Goal: Task Accomplishment & Management: Complete application form

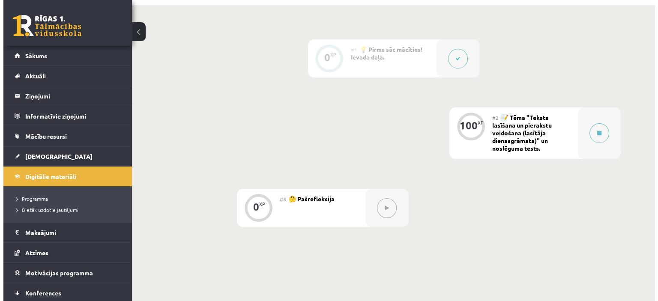
scroll to position [211, 0]
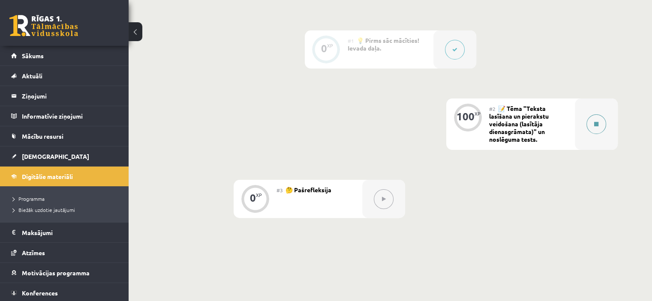
click at [590, 125] on button at bounding box center [596, 124] width 20 height 20
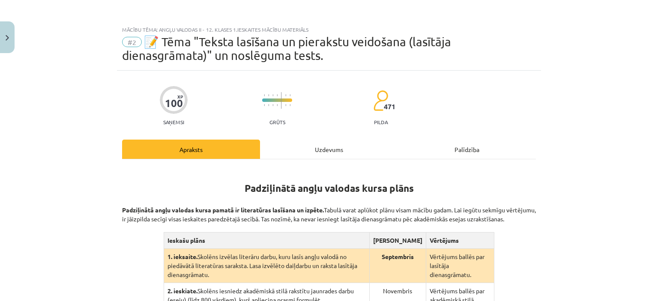
click at [346, 156] on div "Uzdevums" at bounding box center [329, 149] width 138 height 19
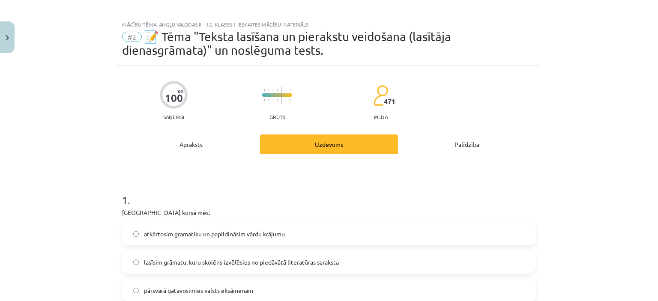
scroll to position [0, 0]
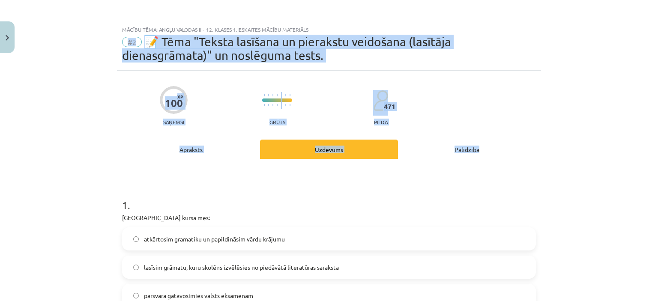
drag, startPoint x: 641, startPoint y: 29, endPoint x: 634, endPoint y: 140, distance: 111.6
click at [634, 140] on div "Mācību tēma: Angļu valodas ii - 12. klases 1.ieskaites mācību materiāls #2 📝 Tē…" at bounding box center [329, 150] width 658 height 301
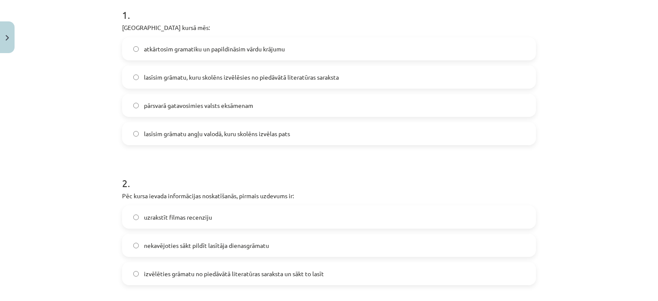
scroll to position [170, 0]
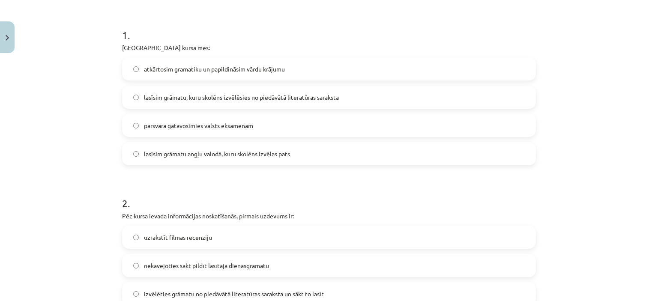
click at [201, 102] on label "lasīsim grāmatu, kuru skolēns izvēlēsies no piedāvātā literatūras saraksta" at bounding box center [329, 97] width 412 height 21
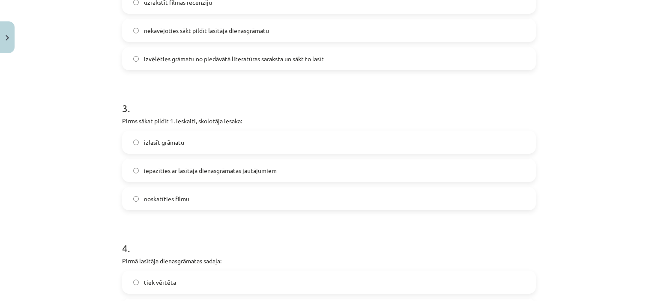
scroll to position [434, 0]
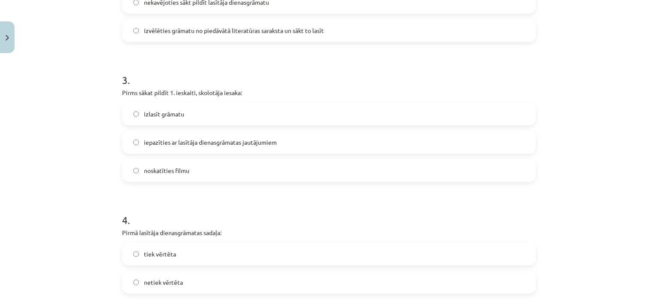
click at [223, 144] on span "iepazīties ar lasītāja dienasgrāmatas jautājumiem" at bounding box center [210, 142] width 133 height 9
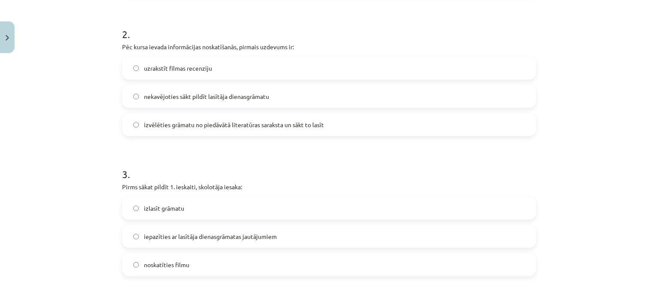
scroll to position [299, 0]
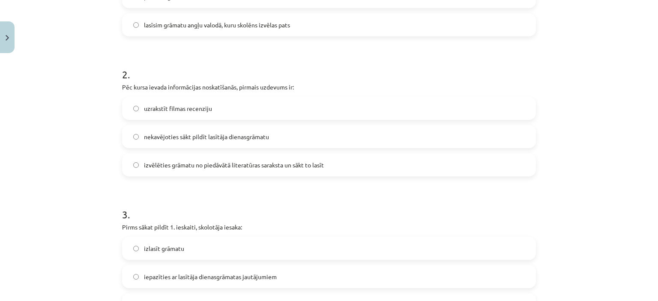
click at [159, 164] on span "izvēlēties grāmatu no piedāvātā literatūras saraksta un sākt to lasīt" at bounding box center [234, 165] width 180 height 9
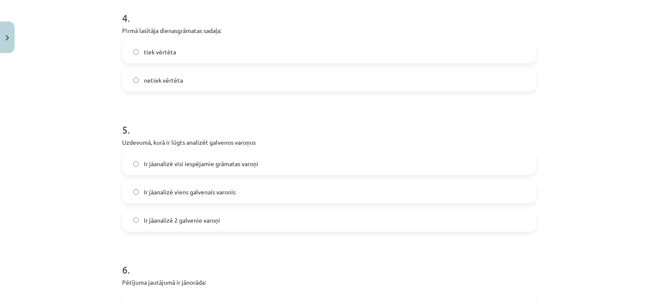
scroll to position [638, 0]
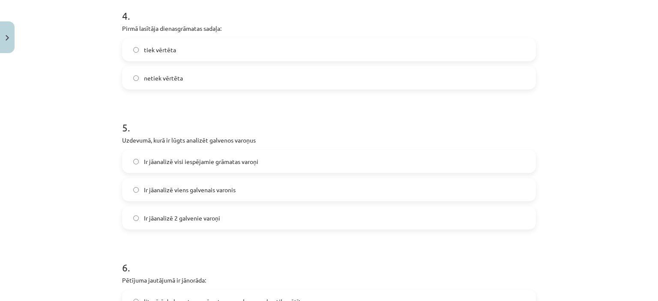
click at [177, 76] on span "netiek vērtēta" at bounding box center [163, 78] width 39 height 9
click at [230, 166] on label "Ir jāanalizē visi iespējamie grāmatas varoņi" at bounding box center [329, 161] width 412 height 21
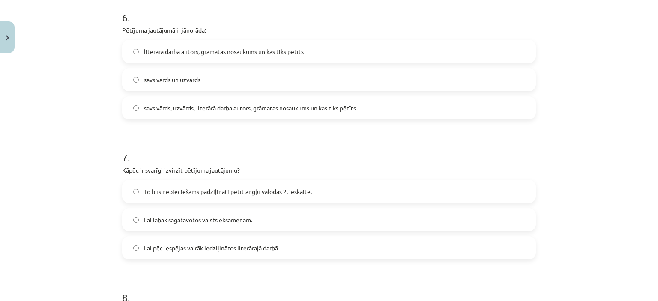
scroll to position [892, 0]
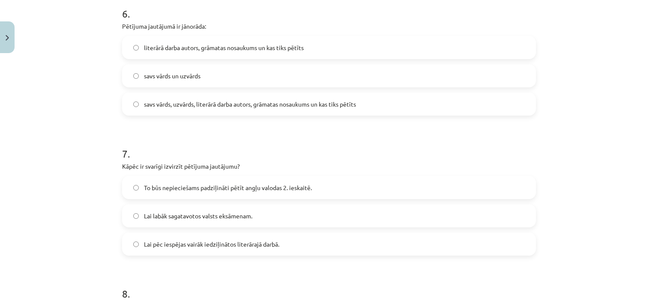
click at [177, 111] on label "savs vārds, uzvārds, literārā darba autors, grāmatas nosaukums un kas tiks pētī…" at bounding box center [329, 103] width 412 height 21
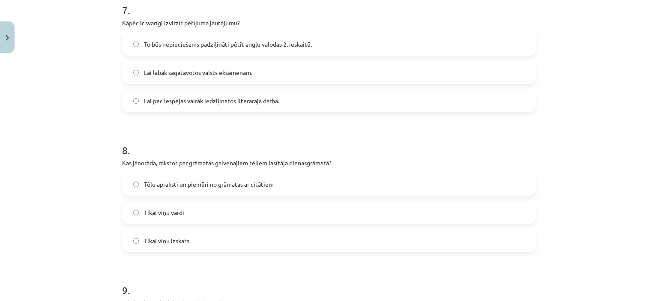
scroll to position [1038, 0]
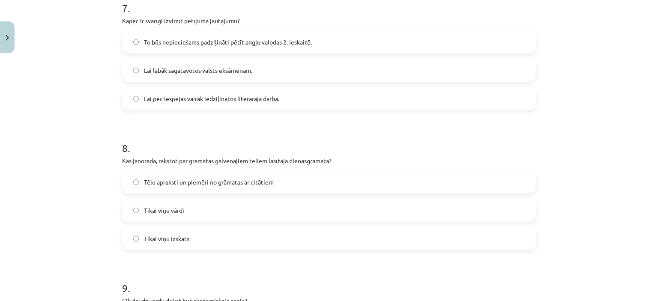
click at [219, 80] on label "Lai labāk sagatavotos valsts eksāmenam." at bounding box center [329, 70] width 412 height 21
click at [185, 52] on label "To būs nepieciešams padziļināti pētīt angļu valodas 2. ieskaitē." at bounding box center [329, 41] width 412 height 21
click at [187, 179] on span "Tēlu apraksti un piemēri no grāmatas ar citātiem" at bounding box center [209, 182] width 130 height 9
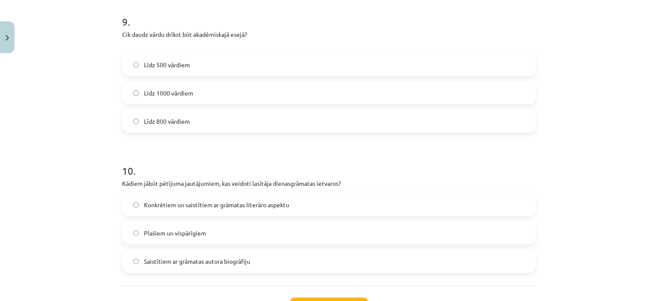
scroll to position [1318, 0]
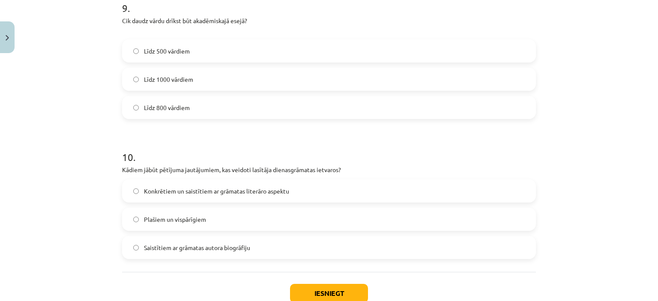
click at [180, 106] on span "Līdz 800 vārdiem" at bounding box center [167, 107] width 46 height 9
click at [182, 51] on span "Līdz 500 vārdiem" at bounding box center [167, 51] width 46 height 9
click at [180, 195] on span "Konkrētiem un saistītiem ar grāmatas literāro aspektu" at bounding box center [216, 191] width 145 height 9
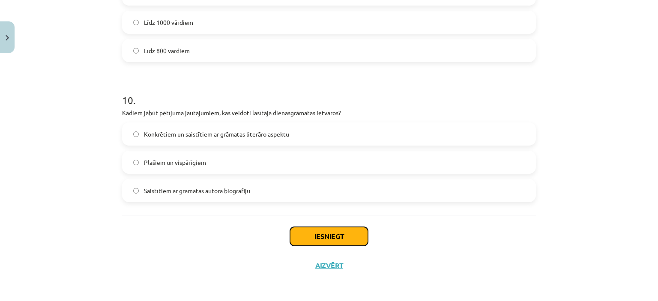
click at [349, 241] on button "Iesniegt" at bounding box center [329, 236] width 78 height 19
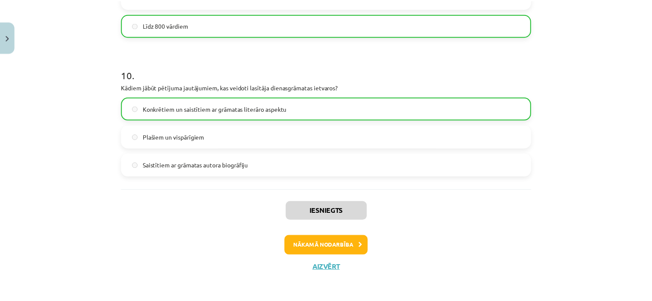
scroll to position [1402, 0]
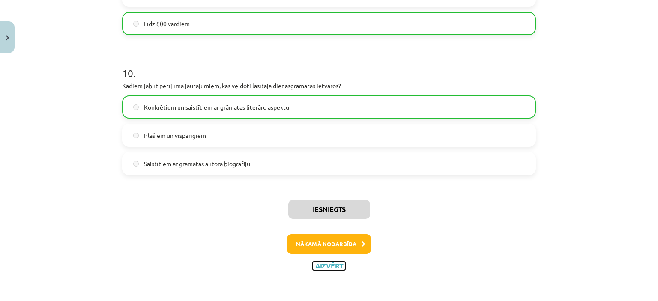
click at [323, 265] on button "Aizvērt" at bounding box center [329, 266] width 33 height 9
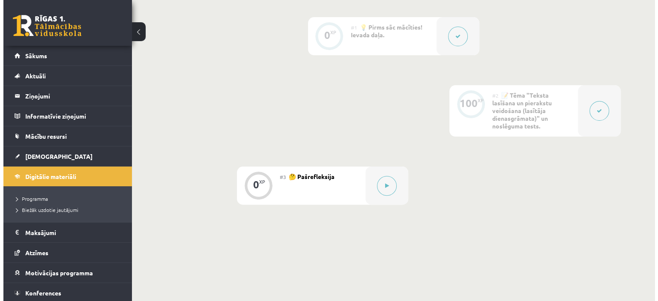
scroll to position [230, 0]
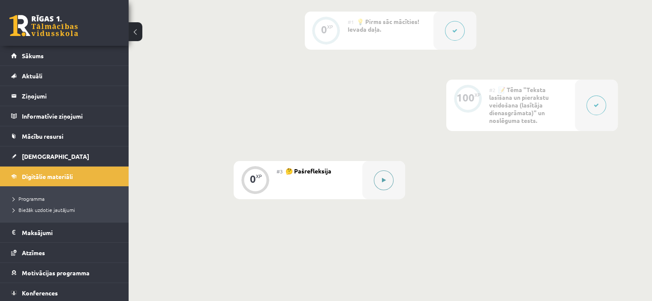
click at [386, 182] on button at bounding box center [384, 181] width 20 height 20
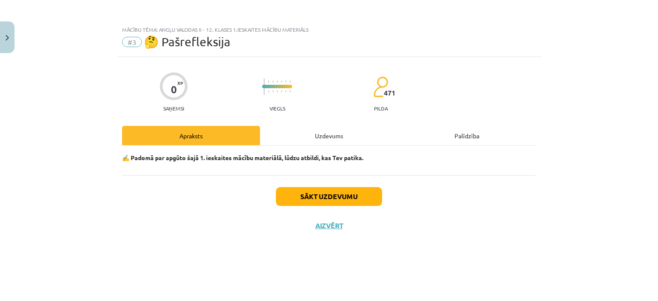
click at [345, 132] on div "Uzdevums" at bounding box center [329, 135] width 138 height 19
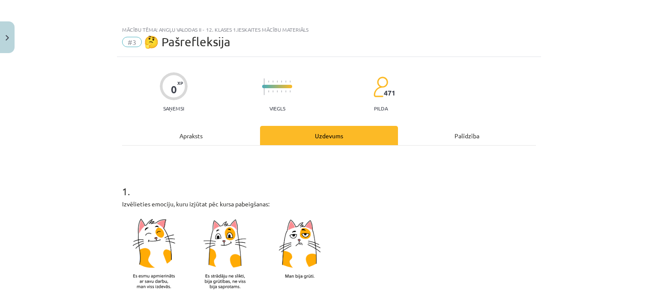
scroll to position [264, 0]
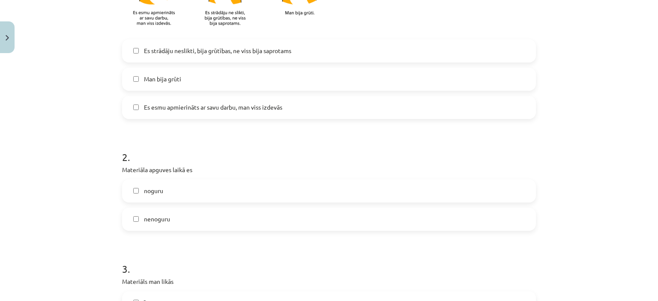
click at [260, 53] on span "Es strādāju neslikti, bija grūtības, ne viss bija saprotams" at bounding box center [217, 50] width 147 height 9
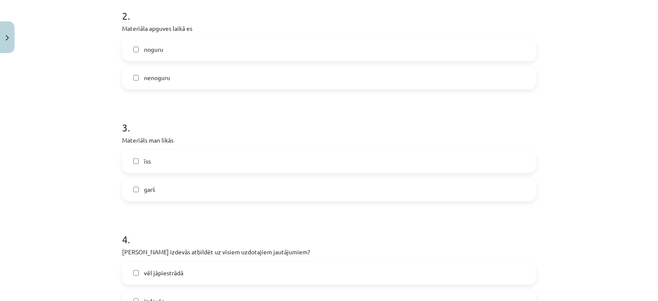
scroll to position [404, 0]
click at [154, 55] on label "noguru" at bounding box center [329, 50] width 412 height 21
click at [162, 73] on label "nenoguru" at bounding box center [329, 79] width 412 height 21
click at [173, 185] on label "garš" at bounding box center [329, 190] width 412 height 21
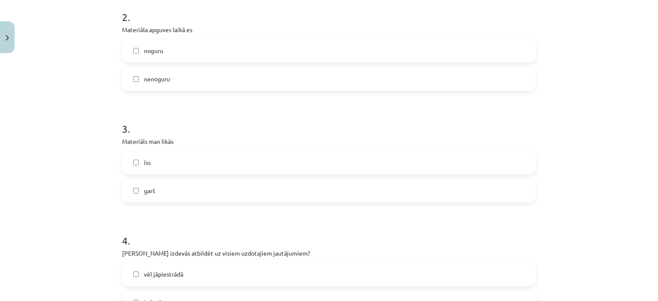
click at [157, 165] on label "īss" at bounding box center [329, 162] width 412 height 21
click at [168, 188] on label "garš" at bounding box center [329, 190] width 412 height 21
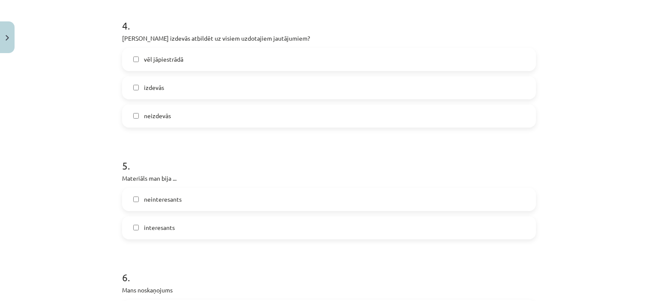
scroll to position [624, 0]
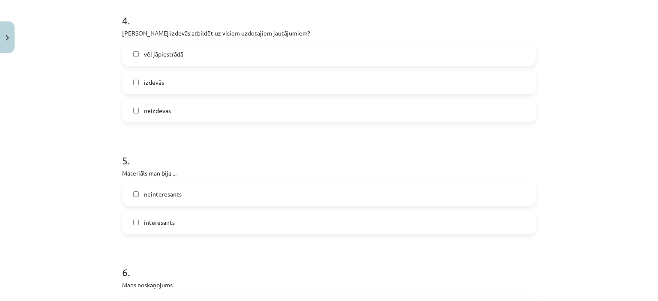
click at [166, 51] on span "vēl jāpiestrādā" at bounding box center [163, 54] width 39 height 9
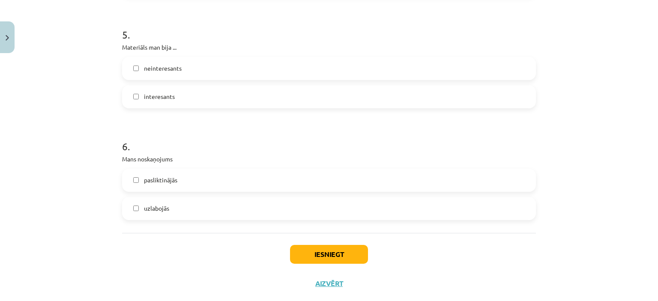
scroll to position [763, 0]
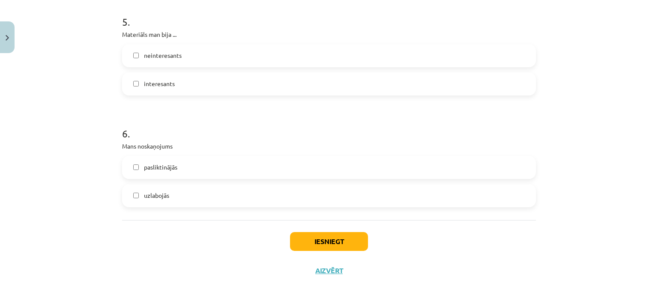
click at [155, 54] on span "neinteresants" at bounding box center [163, 55] width 38 height 9
click at [161, 186] on label "uzlabojās" at bounding box center [329, 195] width 412 height 21
click at [152, 84] on span "interesants" at bounding box center [159, 83] width 31 height 9
click at [149, 65] on label "neinteresants" at bounding box center [329, 55] width 412 height 21
click at [327, 243] on button "Iesniegt" at bounding box center [329, 241] width 78 height 19
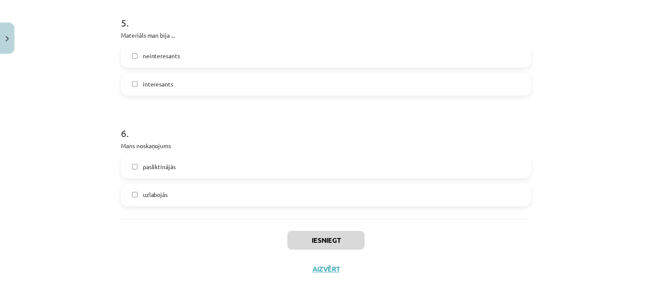
scroll to position [230, 0]
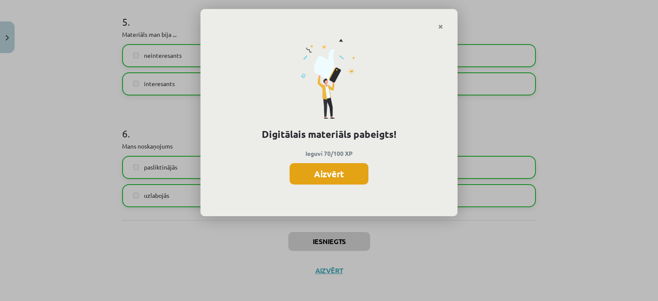
click at [338, 169] on button "Aizvērt" at bounding box center [329, 173] width 79 height 21
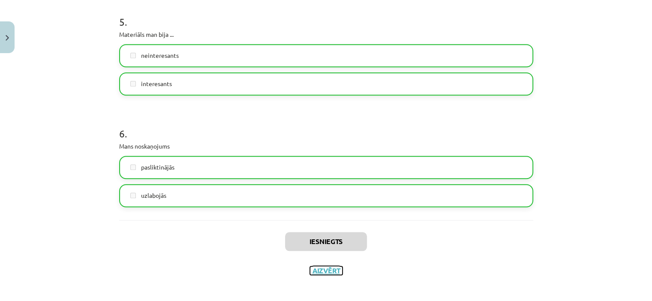
click at [331, 270] on button "Aizvērt" at bounding box center [326, 271] width 33 height 9
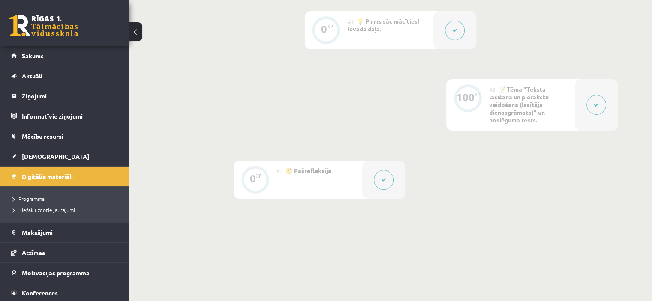
scroll to position [0, 0]
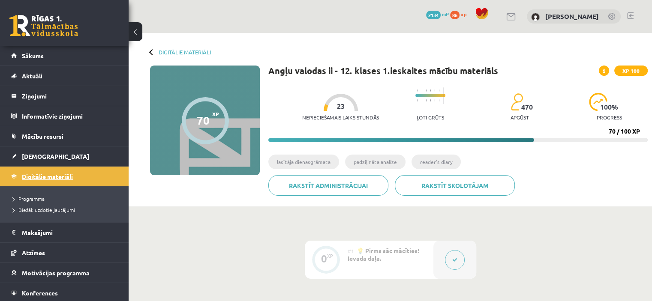
click at [31, 174] on span "Digitālie materiāli" at bounding box center [47, 177] width 51 height 8
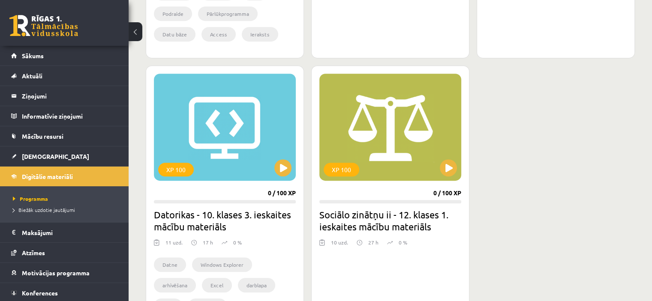
scroll to position [452, 0]
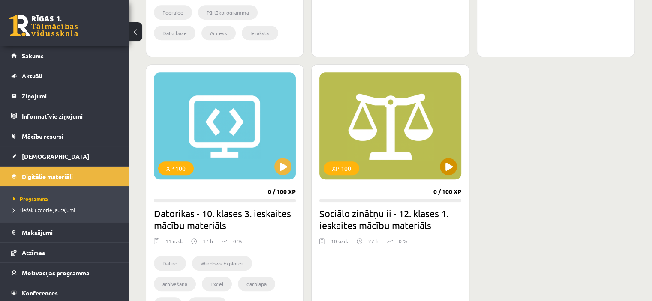
click at [399, 150] on div "XP 100" at bounding box center [390, 125] width 142 height 107
click at [26, 171] on link "Digitālie materiāli" at bounding box center [64, 177] width 107 height 20
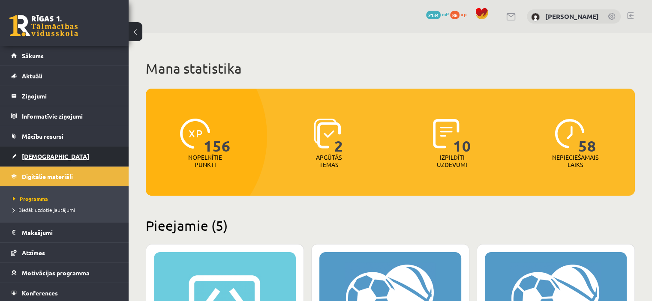
click at [79, 153] on link "[DEMOGRAPHIC_DATA]" at bounding box center [64, 157] width 107 height 20
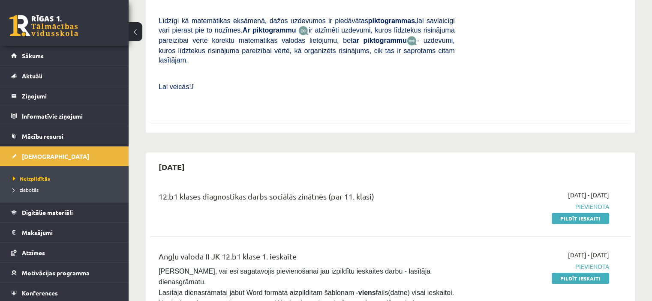
scroll to position [350, 0]
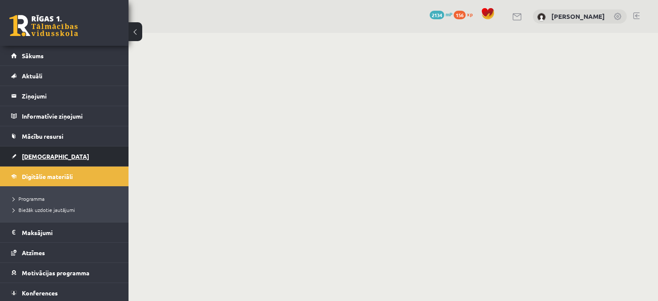
click at [84, 157] on link "[DEMOGRAPHIC_DATA]" at bounding box center [64, 157] width 107 height 20
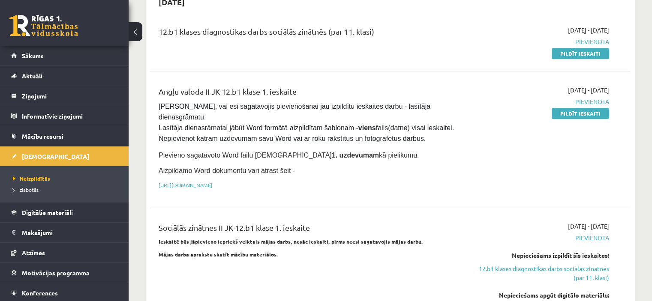
scroll to position [515, 0]
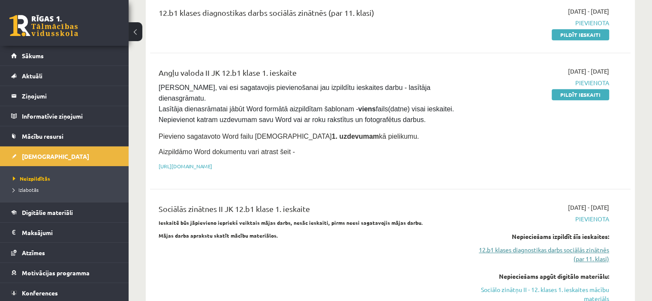
click at [589, 246] on link "12.b1 klases diagnostikas darbs sociālās zinātnēs (par 11. klasi)" at bounding box center [538, 255] width 141 height 18
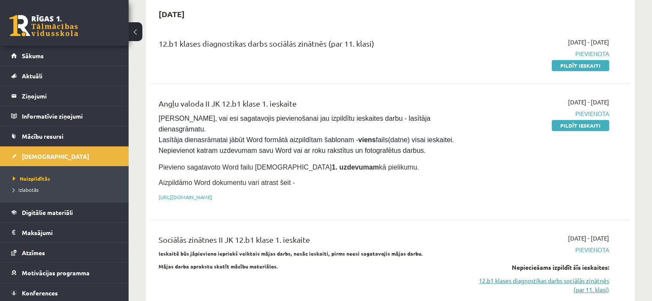
click at [561, 276] on link "12.b1 klases diagnostikas darbs sociālās zinātnēs (par 11. klasi)" at bounding box center [538, 285] width 141 height 18
click at [557, 60] on link "Pildīt ieskaiti" at bounding box center [580, 65] width 57 height 11
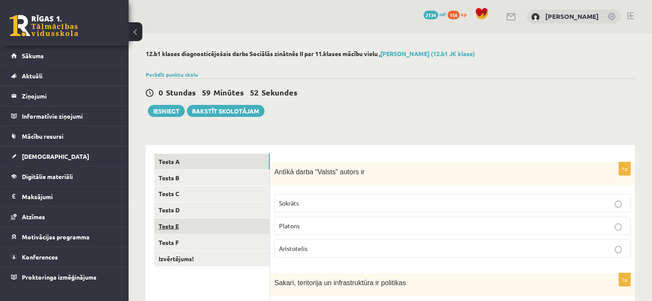
click at [190, 219] on link "Tests E" at bounding box center [211, 227] width 115 height 16
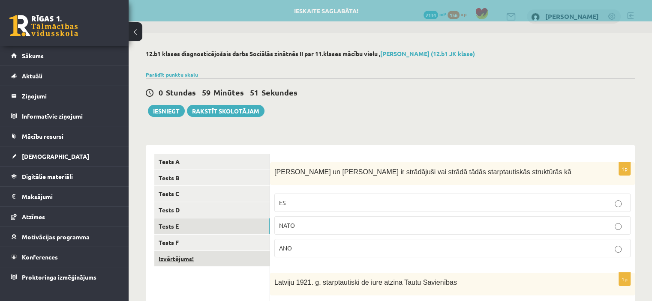
click at [185, 257] on link "Izvērtējums!" at bounding box center [211, 259] width 115 height 16
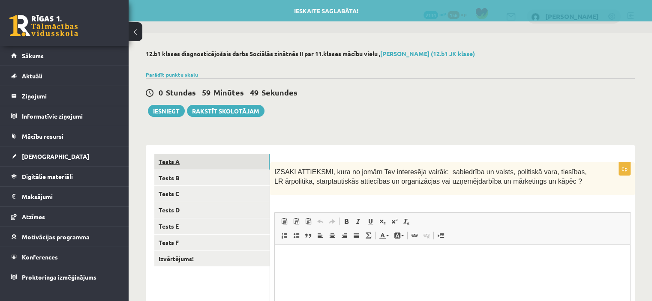
click at [189, 166] on link "Tests A" at bounding box center [211, 162] width 115 height 16
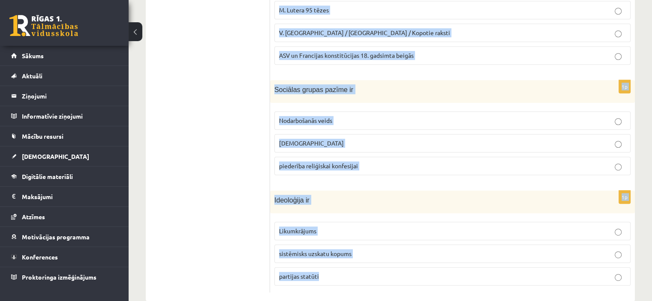
scroll to position [429, 0]
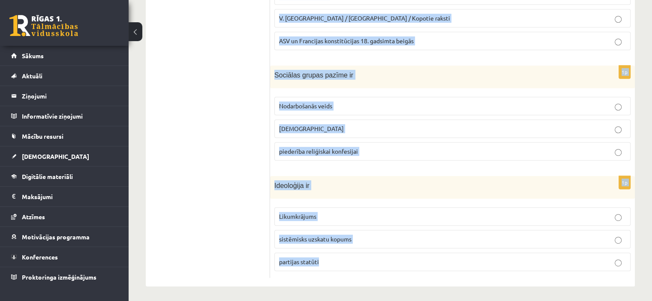
drag, startPoint x: 274, startPoint y: 174, endPoint x: 331, endPoint y: 266, distance: 107.6
click at [331, 266] on form "1p Antīkā darba “Valsts” autors ir Sokrāts Platons Aristotelis 1p Sakari, terit…" at bounding box center [453, 1] width 348 height 554
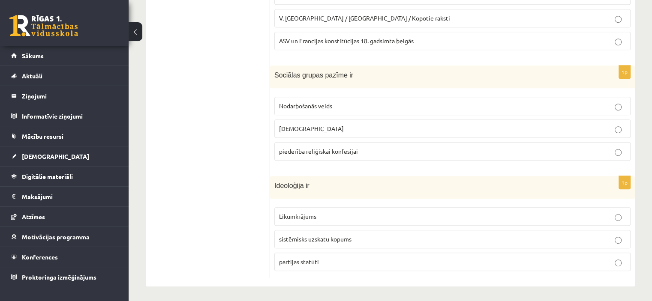
click at [234, 162] on ul "Tests A Tests B Tests C Tests D Tests E Tests F Izvērtējums!" at bounding box center [212, 1] width 116 height 554
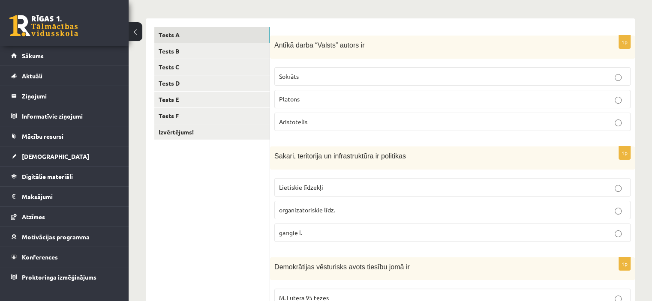
scroll to position [128, 0]
click at [305, 80] on label "Sokrāts" at bounding box center [452, 75] width 356 height 18
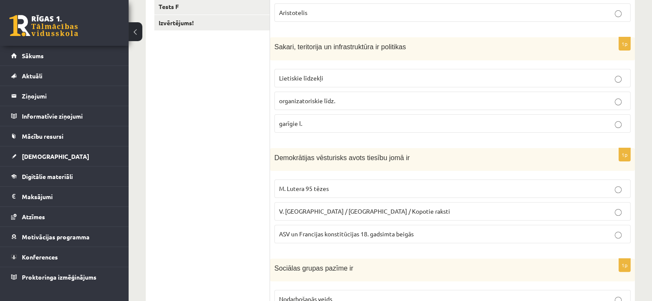
scroll to position [240, 0]
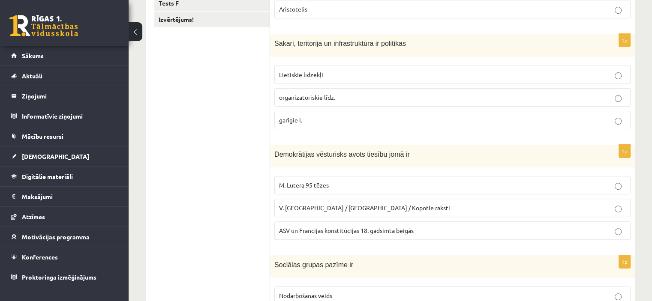
click at [317, 97] on span "organizatoriskie līdz." at bounding box center [307, 97] width 56 height 8
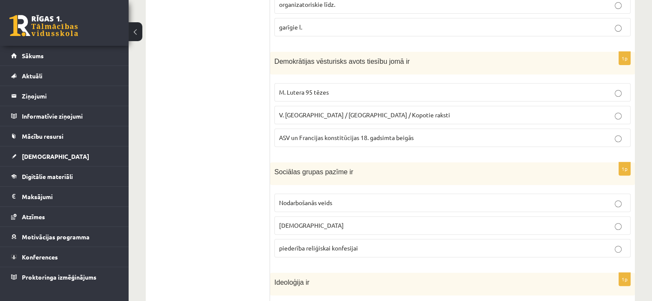
scroll to position [337, 0]
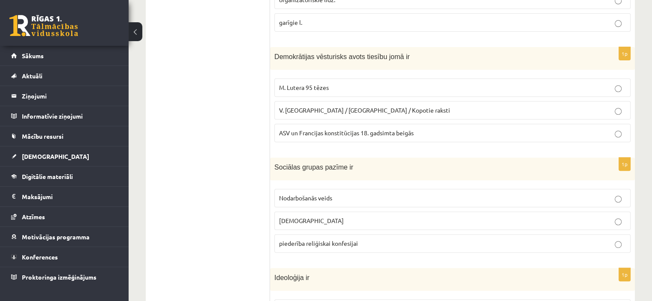
click at [334, 137] on label "ASV un Francijas konstitūcijas 18. gadsimta beigās" at bounding box center [452, 133] width 356 height 18
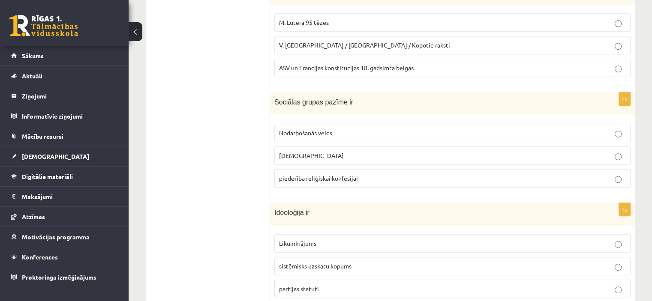
scroll to position [403, 0]
click at [311, 153] on span "individuālisms" at bounding box center [311, 155] width 65 height 8
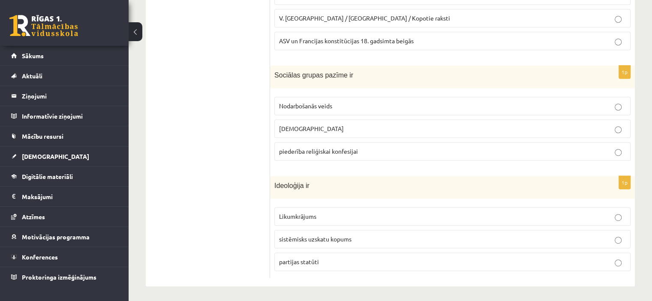
click at [324, 235] on span "sistēmisks uzskatu kopums" at bounding box center [315, 239] width 72 height 8
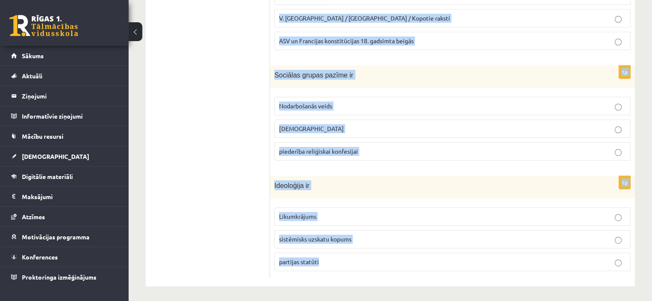
drag, startPoint x: 274, startPoint y: 75, endPoint x: 345, endPoint y: 258, distance: 196.6
click at [345, 258] on form "1p Antīkā darba “Valsts” autors ir Sokrāts Platons Aristotelis 1p Sakari, terit…" at bounding box center [453, 1] width 348 height 554
copy form "Antīkā darba “Valsts” autors ir Sokrāts Platons Aristotelis 1p Sakari, teritori…"
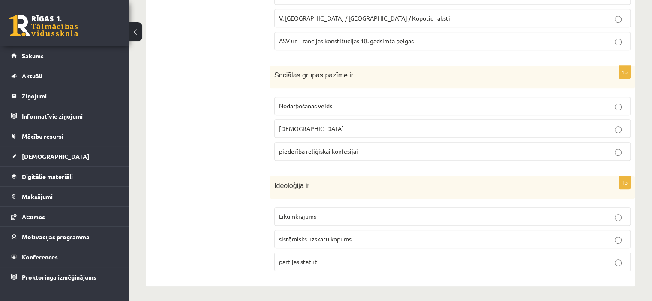
click at [256, 62] on ul "Tests A Tests B Tests C Tests D Tests E Tests F Izvērtējums!" at bounding box center [212, 1] width 116 height 554
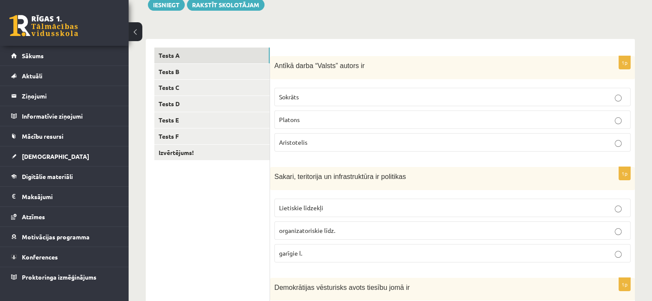
scroll to position [103, 0]
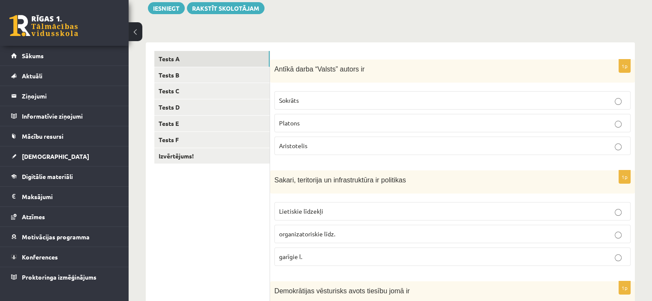
click at [346, 122] on p "Platons" at bounding box center [452, 123] width 347 height 9
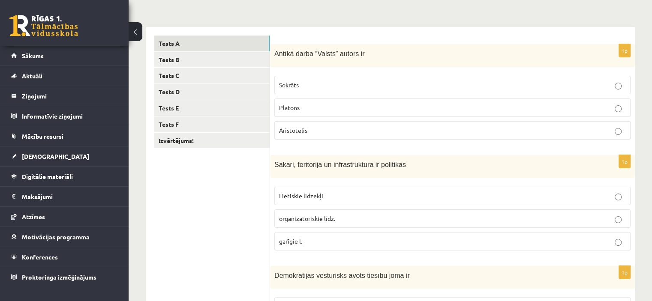
scroll to position [99, 0]
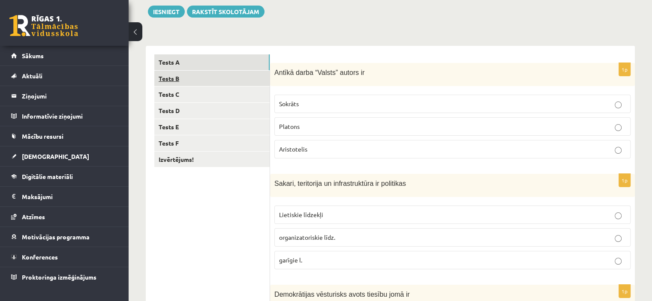
click at [225, 84] on link "Tests B" at bounding box center [211, 79] width 115 height 16
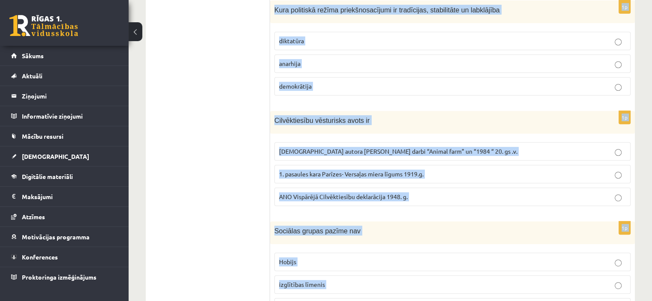
scroll to position [429, 0]
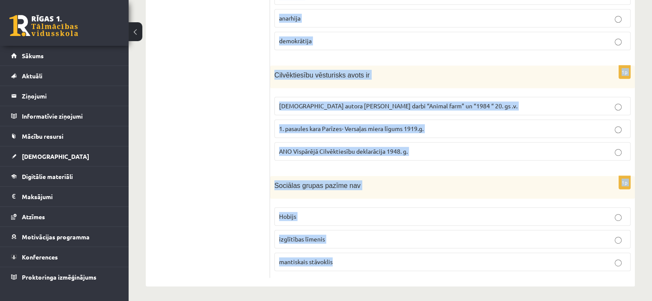
drag, startPoint x: 274, startPoint y: 71, endPoint x: 354, endPoint y: 261, distance: 206.5
click at [354, 261] on form "1p Galēji izteikts diktatūras poliiskais režīms ir totalitārisms autoritārisns …" at bounding box center [453, 1] width 348 height 554
copy form "Galēji izteikts diktatūras poliiskais režīms ir totalitārisms autoritārisns cit…"
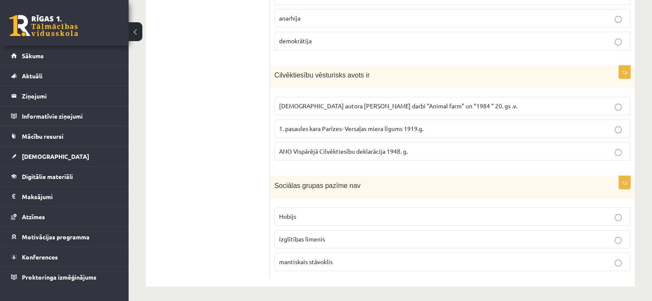
click at [222, 124] on ul "Tests A Tests B Tests C Tests D Tests E Tests F Izvērtējums!" at bounding box center [212, 1] width 116 height 554
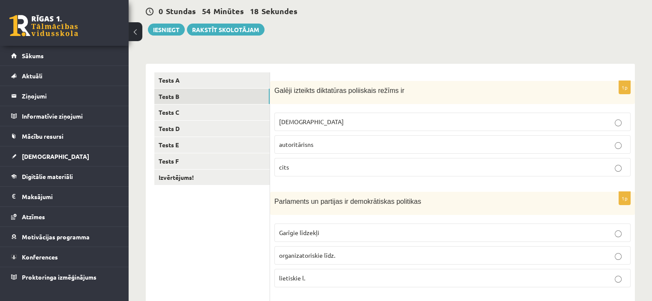
scroll to position [74, 0]
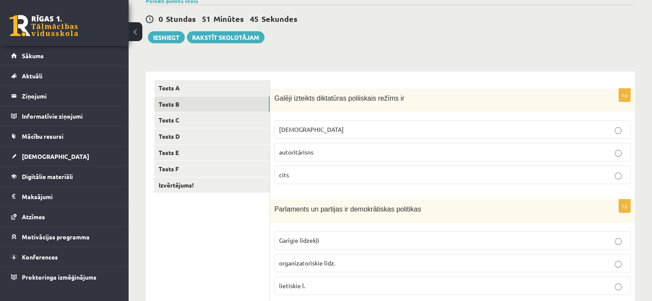
click at [307, 150] on span "autoritārisns" at bounding box center [296, 152] width 34 height 8
click at [325, 132] on p "totalitārisms" at bounding box center [452, 129] width 347 height 9
click at [315, 149] on p "autoritārisns" at bounding box center [452, 152] width 347 height 9
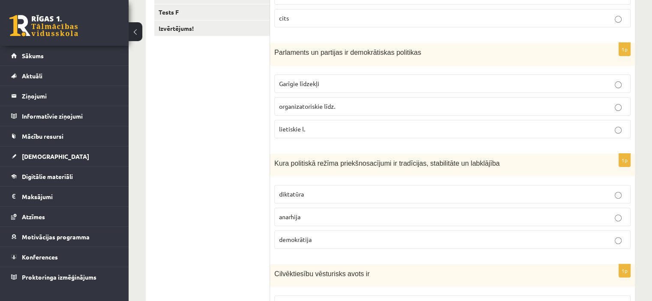
scroll to position [233, 0]
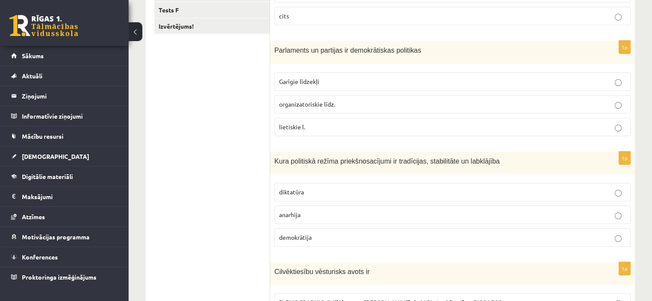
click at [311, 85] on p "Garīgie līdzekļi" at bounding box center [452, 81] width 347 height 9
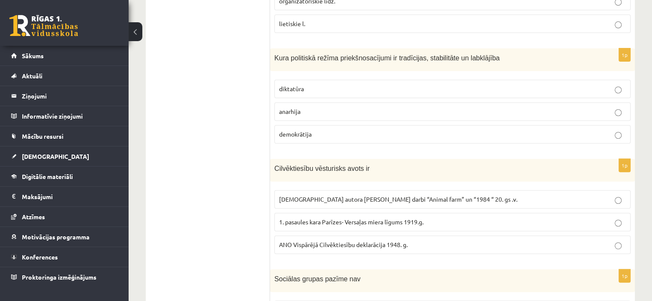
scroll to position [341, 0]
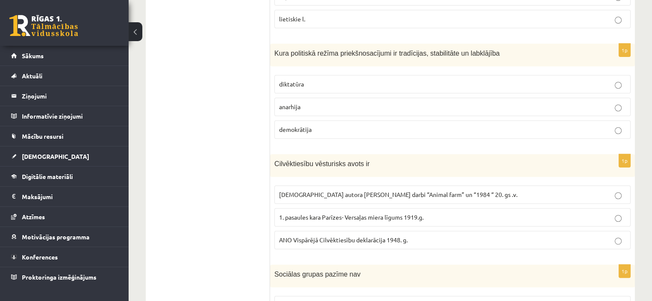
click at [315, 126] on p "demokrātija" at bounding box center [452, 129] width 347 height 9
click at [316, 102] on p "anarhija" at bounding box center [452, 106] width 347 height 9
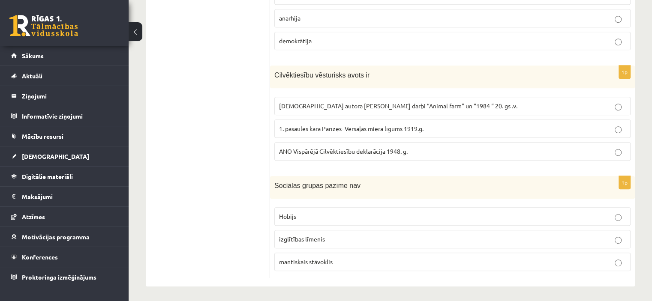
click at [372, 108] on p "Angļu autora George Orwell darbi “Animal farm” un “1984 “ 20. gs .v." at bounding box center [452, 106] width 347 height 9
click at [324, 240] on p "izglītības līmenis" at bounding box center [452, 239] width 347 height 9
click at [328, 258] on span "mantiskais stāvoklis" at bounding box center [306, 262] width 54 height 8
click at [370, 235] on p "izglītības līmenis" at bounding box center [452, 239] width 347 height 9
click at [310, 214] on p "Hobijs" at bounding box center [452, 216] width 347 height 9
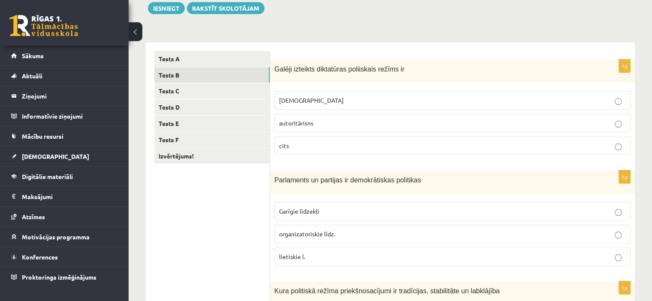
scroll to position [100, 0]
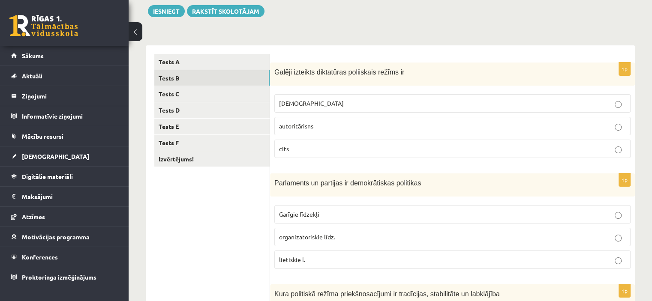
click at [289, 105] on span "totalitārisms" at bounding box center [311, 103] width 65 height 8
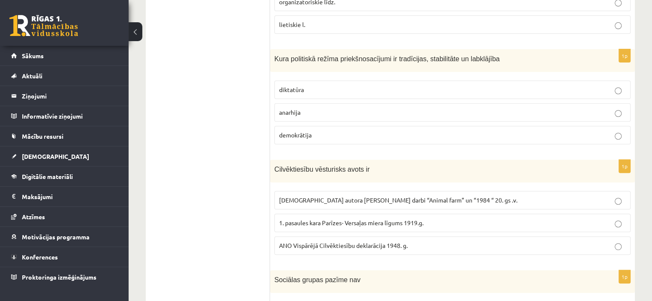
scroll to position [341, 0]
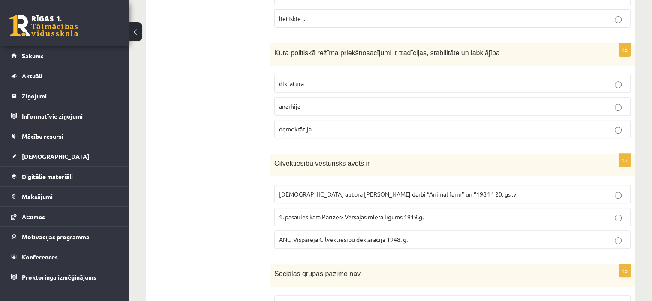
click at [310, 125] on span "demokrātija" at bounding box center [295, 129] width 33 height 8
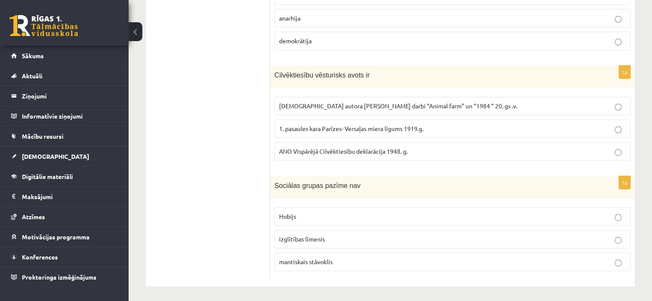
click at [307, 144] on label "ANO Vispārējā Cilvēktiesību deklarācija 1948. g." at bounding box center [452, 151] width 356 height 18
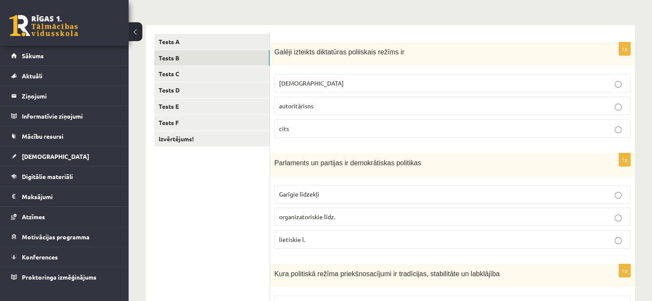
scroll to position [118, 0]
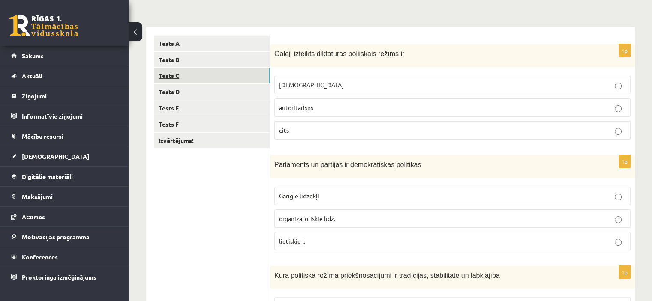
click at [218, 77] on link "Tests C" at bounding box center [211, 76] width 115 height 16
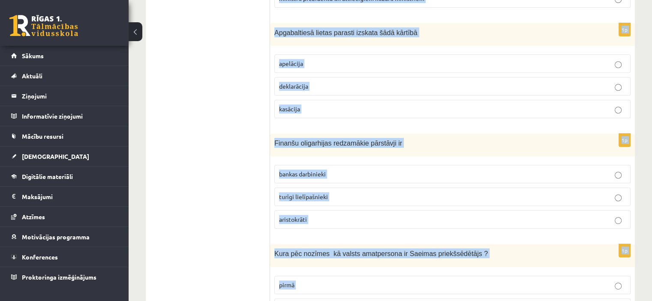
scroll to position [430, 0]
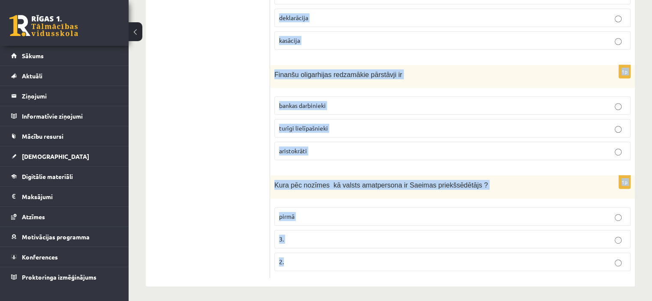
drag, startPoint x: 276, startPoint y: 77, endPoint x: 308, endPoint y: 260, distance: 185.8
click at [308, 260] on form "1p Despots kā monarhs ieguvis varu tādā ceļā kā mantošana apvērsums vēlēšanas 1…" at bounding box center [453, 1] width 348 height 555
copy form "Despots kā monarhs ieguvis varu tādā ceļā kā mantošana apvērsums vēlēšanas 1p M…"
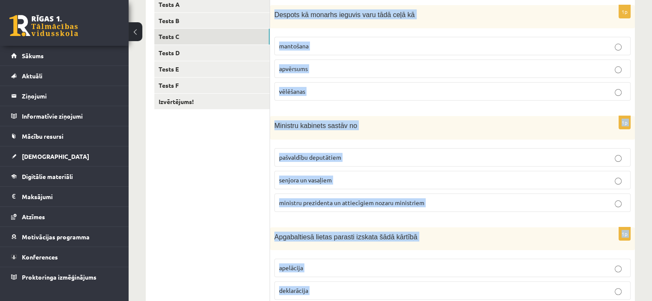
scroll to position [123, 0]
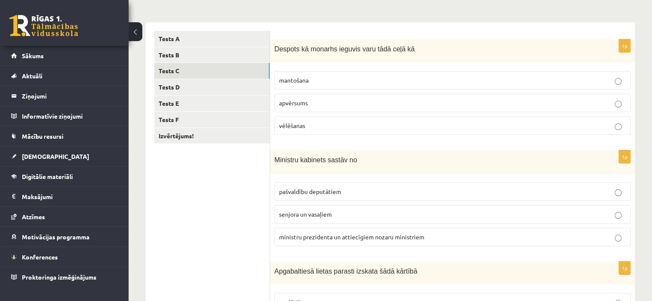
click at [305, 107] on p "apvērsums" at bounding box center [452, 103] width 347 height 9
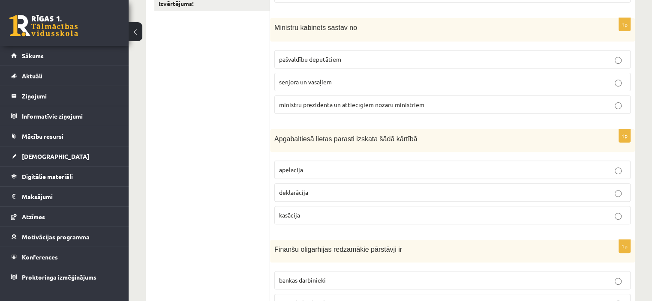
scroll to position [255, 0]
click at [353, 112] on label "ministru prezidenta un attiecīgiem nozaru ministriem" at bounding box center [452, 105] width 356 height 18
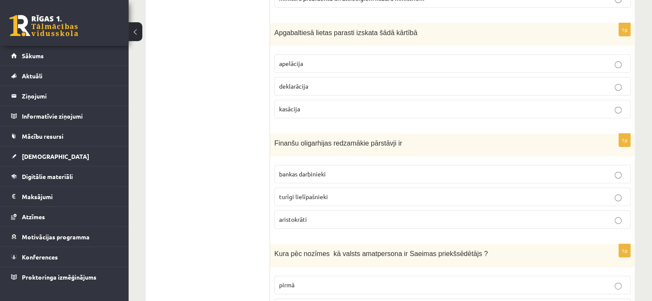
scroll to position [363, 0]
click at [289, 86] on span "deklarācija" at bounding box center [293, 85] width 29 height 8
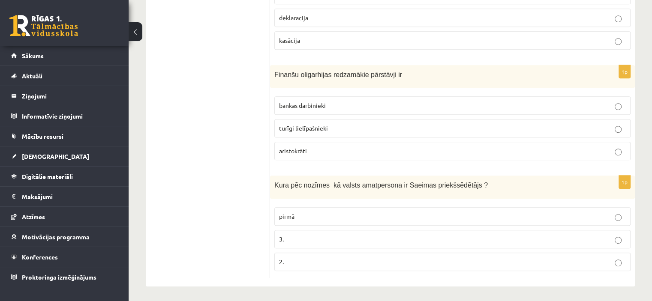
click at [320, 111] on label "bankas darbinieki" at bounding box center [452, 105] width 356 height 18
click at [291, 222] on label "pirmā" at bounding box center [452, 216] width 356 height 18
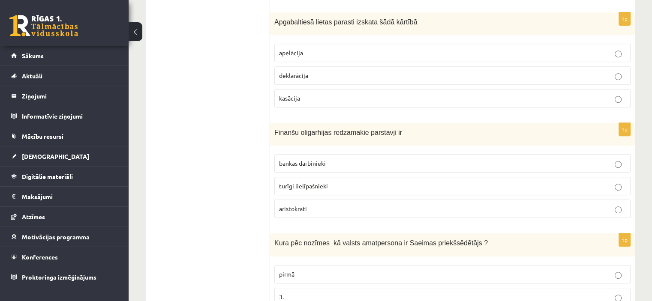
scroll to position [365, 0]
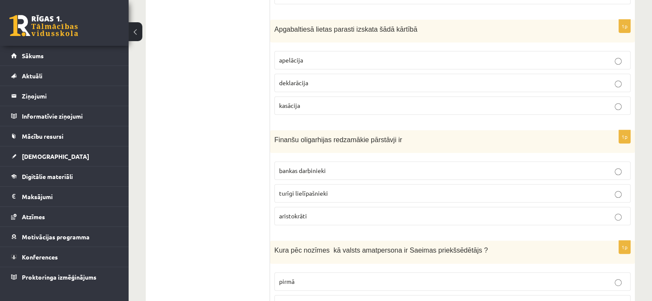
click at [298, 56] on span "apelācija" at bounding box center [291, 60] width 24 height 8
click at [253, 161] on ul "Tests A Tests B Tests C Tests D Tests E Tests F Izvērtējums!" at bounding box center [212, 66] width 116 height 555
click at [305, 195] on p "turīgi lielīpašnieki" at bounding box center [452, 193] width 347 height 9
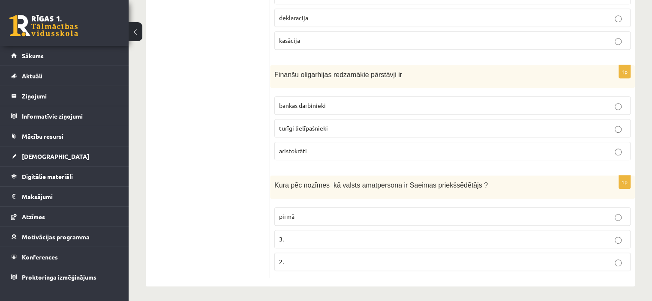
click at [314, 258] on p "2." at bounding box center [452, 262] width 347 height 9
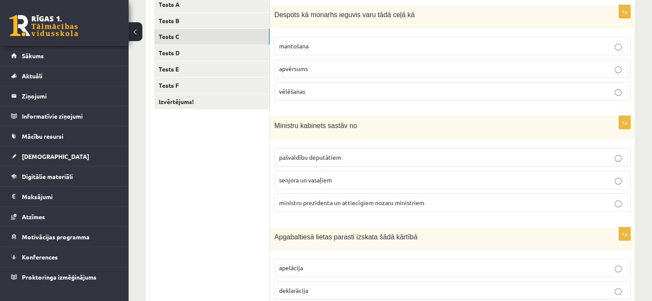
scroll to position [152, 0]
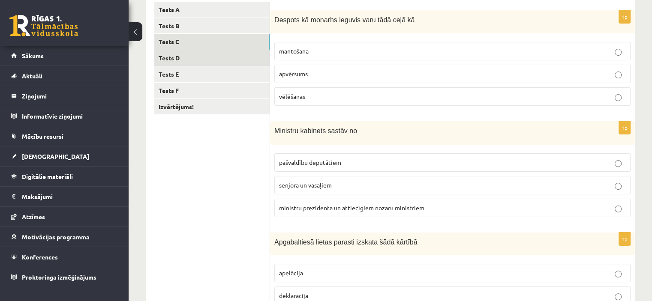
click at [189, 63] on link "Tests D" at bounding box center [211, 58] width 115 height 16
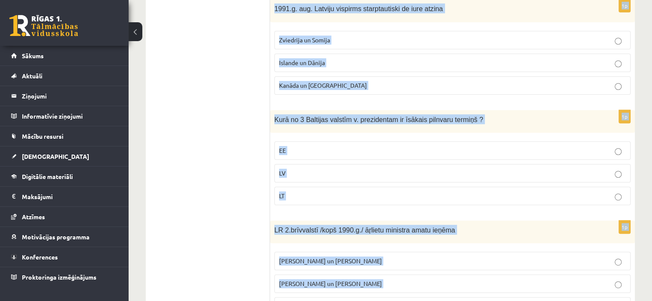
scroll to position [429, 0]
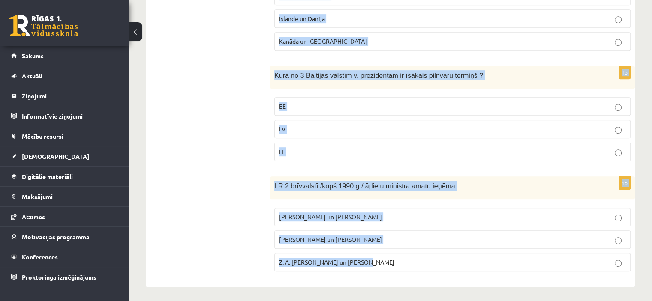
drag, startPoint x: 274, startPoint y: 77, endPoint x: 366, endPoint y: 267, distance: 211.2
click at [366, 267] on form "1p Par Eiroparlamenta deputātiem ir strādājuši vai strādā V. Koziols un A. Kalv…" at bounding box center [453, 1] width 348 height 553
copy form "Par Eiroparlamenta deputātiem ir strādājuši vai strādā V. Koziols un A. Kalvīti…"
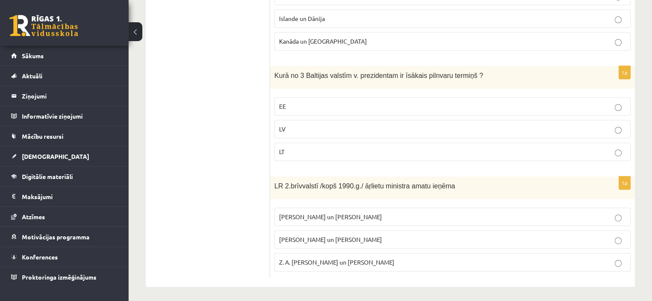
click at [236, 176] on ul "Tests A Tests B Tests C Tests D Tests E Tests F Izvērtējums!" at bounding box center [212, 1] width 116 height 553
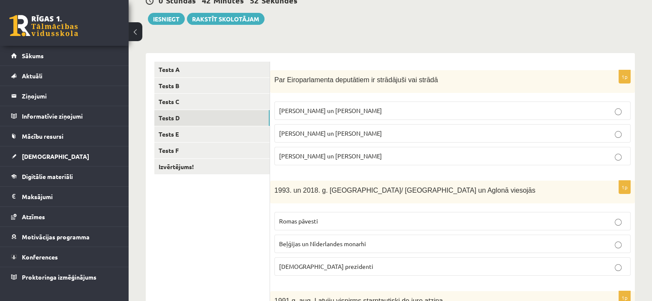
scroll to position [87, 0]
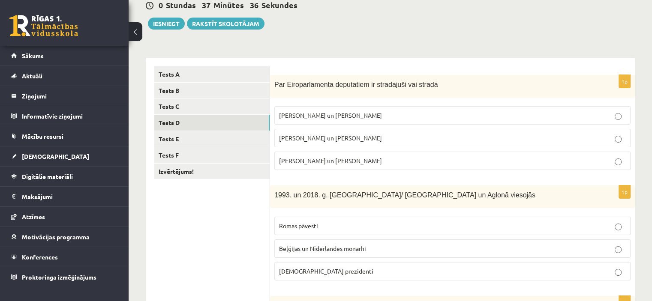
click at [322, 111] on p "V. Koziols un A. Kalvītis" at bounding box center [452, 115] width 347 height 9
click at [334, 129] on label "I. Vaidere un N. Ušakovs" at bounding box center [452, 138] width 356 height 18
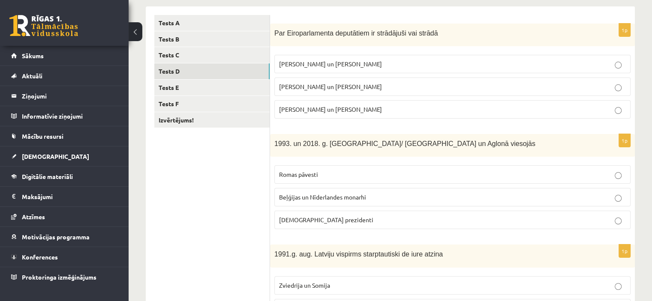
scroll to position [228, 0]
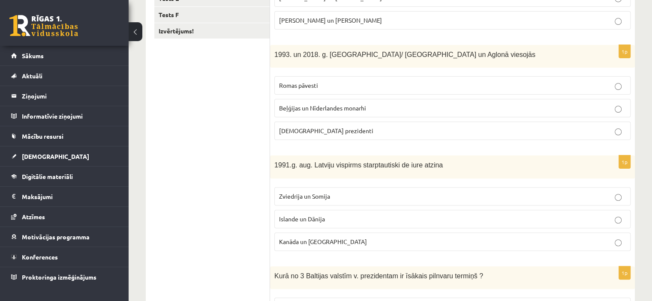
click at [324, 113] on label "Beļģijas un Nīderlandes monarhi" at bounding box center [452, 108] width 356 height 18
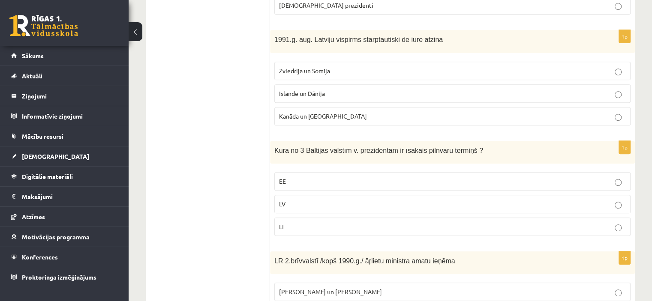
scroll to position [367, 0]
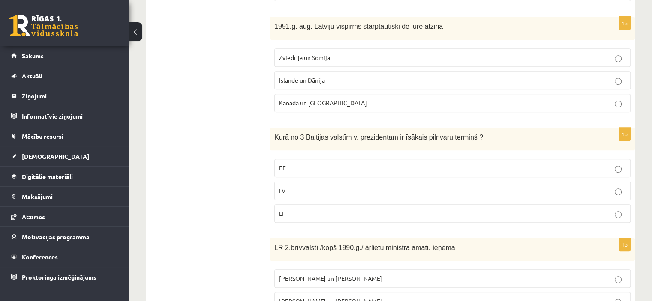
click at [296, 168] on p "EE" at bounding box center [452, 168] width 347 height 9
click at [303, 205] on label "LT" at bounding box center [452, 213] width 356 height 18
click at [331, 78] on p "Islande un Dānija" at bounding box center [452, 80] width 347 height 9
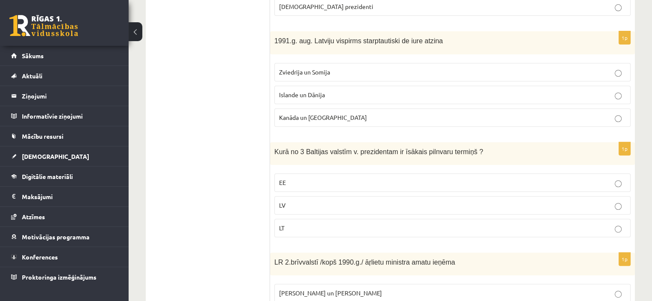
scroll to position [351, 0]
click at [355, 76] on p "Zviedrija un Somija" at bounding box center [452, 73] width 347 height 9
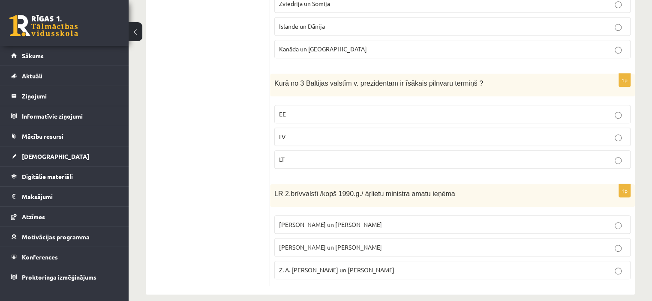
scroll to position [429, 0]
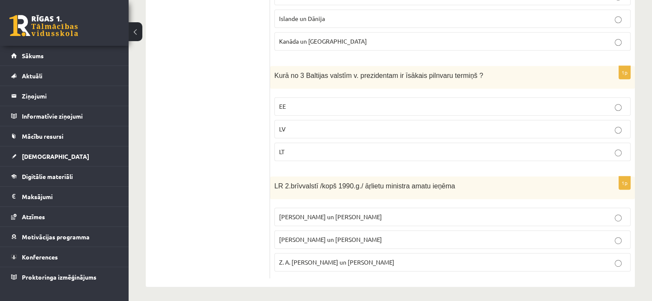
click at [358, 236] on p "A. Pabriks un J Jurkāns" at bounding box center [452, 239] width 347 height 9
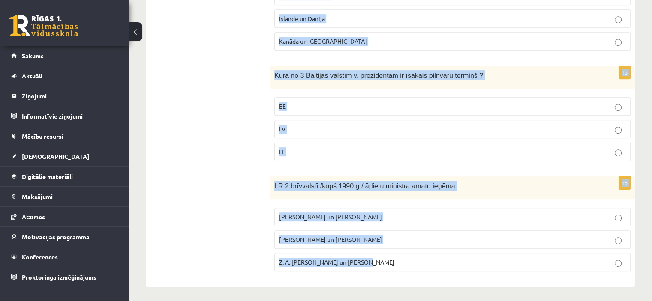
drag, startPoint x: 274, startPoint y: 54, endPoint x: 380, endPoint y: 259, distance: 231.5
click at [380, 259] on form "1p Par Eiroparlamenta deputātiem ir strādājuši vai strādā V. Koziols un A. Kalv…" at bounding box center [453, 1] width 348 height 553
copy form "Par Eiroparlamenta deputātiem ir strādājuši vai strādā V. Koziols un A. Kalvīti…"
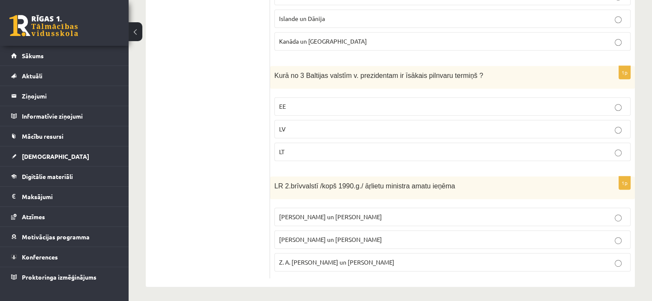
click at [252, 175] on ul "Tests A Tests B Tests C Tests D Tests E Tests F Izvērtējums!" at bounding box center [212, 1] width 116 height 553
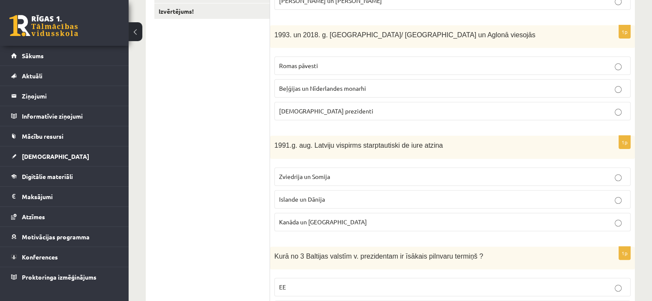
scroll to position [250, 0]
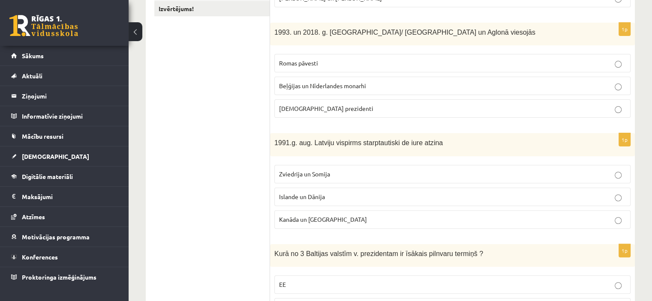
click at [296, 66] on p "Romas pāvesti" at bounding box center [452, 63] width 347 height 9
click at [305, 189] on label "Islande un Dānija" at bounding box center [452, 197] width 356 height 18
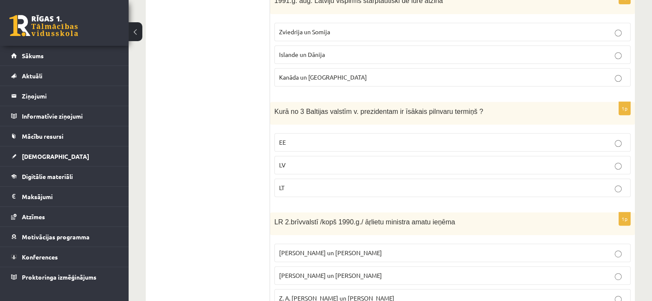
scroll to position [417, 0]
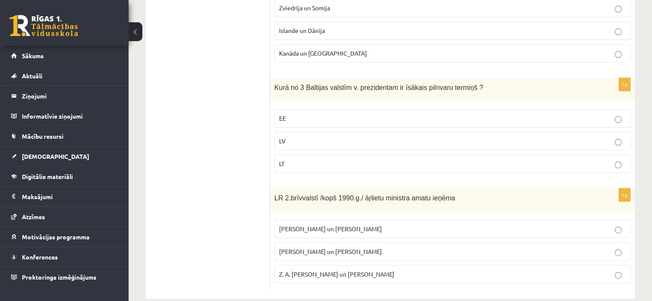
click at [284, 138] on span "LV" at bounding box center [282, 141] width 6 height 8
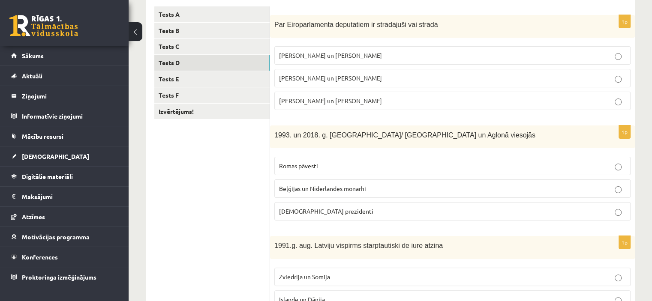
scroll to position [146, 0]
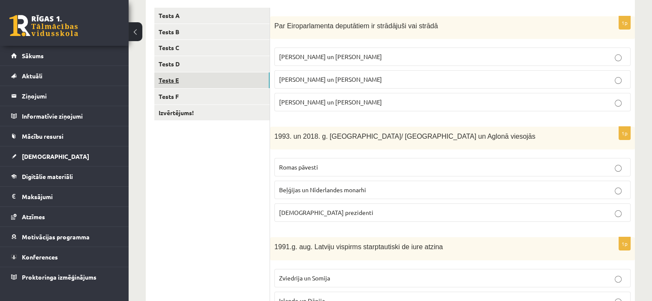
click at [240, 75] on link "Tests E" at bounding box center [211, 80] width 115 height 16
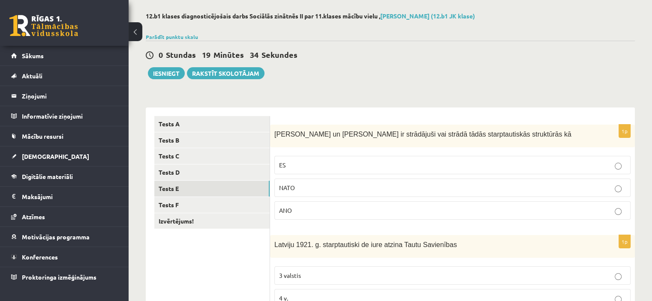
scroll to position [35, 0]
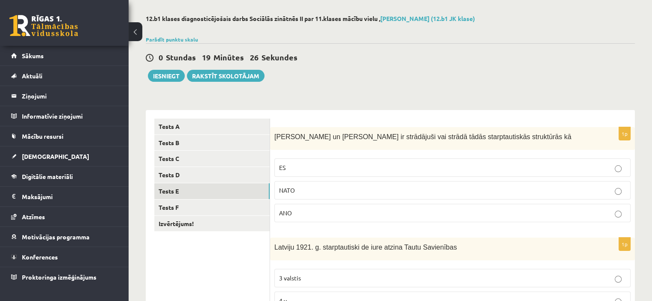
click at [291, 168] on p "ES" at bounding box center [452, 167] width 347 height 9
click at [303, 214] on p "ANO" at bounding box center [452, 213] width 347 height 9
click at [323, 173] on label "ES" at bounding box center [452, 168] width 356 height 18
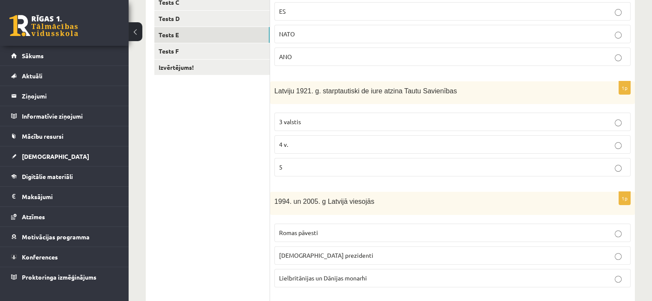
scroll to position [192, 0]
click at [351, 60] on label "ANO" at bounding box center [452, 56] width 356 height 18
click at [290, 13] on p "ES" at bounding box center [452, 10] width 347 height 9
click at [297, 126] on label "3 valstis" at bounding box center [452, 121] width 356 height 18
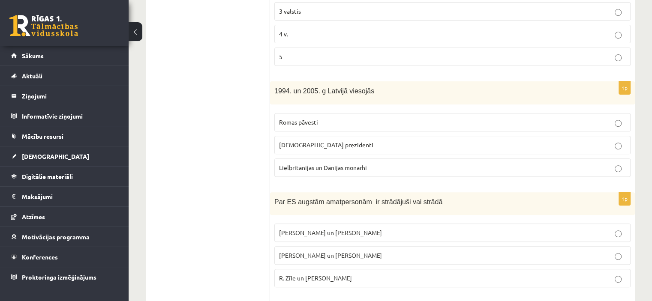
scroll to position [303, 0]
click at [321, 166] on span "Lielbritānijas un Dānijas monarhi" at bounding box center [323, 166] width 88 height 8
click at [307, 140] on span "ASV prezidenti" at bounding box center [326, 144] width 94 height 8
click at [332, 121] on p "Romas pāvesti" at bounding box center [452, 121] width 347 height 9
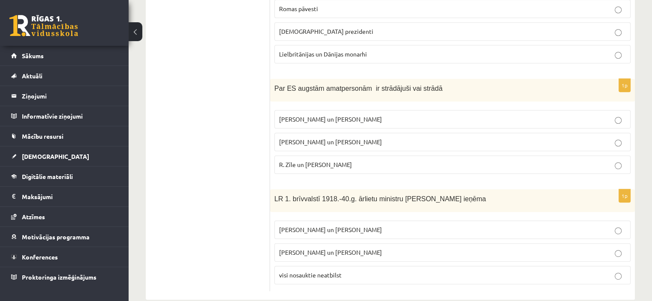
scroll to position [415, 0]
click at [297, 28] on span "ASV prezidenti" at bounding box center [326, 32] width 94 height 8
click at [356, 51] on span "Lielbritānijas un Dānijas monarhi" at bounding box center [323, 55] width 88 height 8
click at [289, 37] on label "ASV prezidenti" at bounding box center [452, 32] width 356 height 18
click at [300, 53] on span "Lielbritānijas un Dānijas monarhi" at bounding box center [323, 55] width 88 height 8
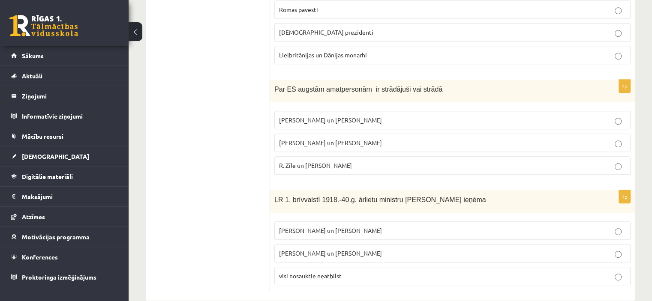
click at [312, 139] on span "Vaira Vīķe- Freiberga un N.Ušakovs" at bounding box center [330, 143] width 103 height 8
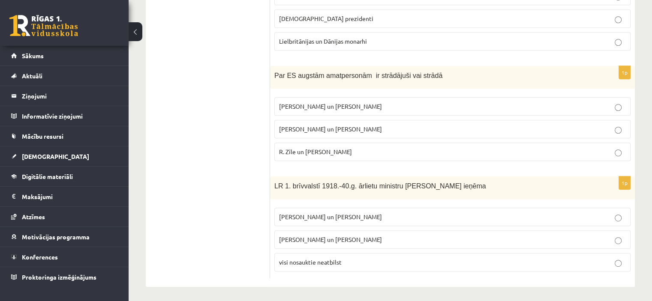
click at [337, 259] on span "visi nosauktie neatbilst" at bounding box center [310, 262] width 63 height 8
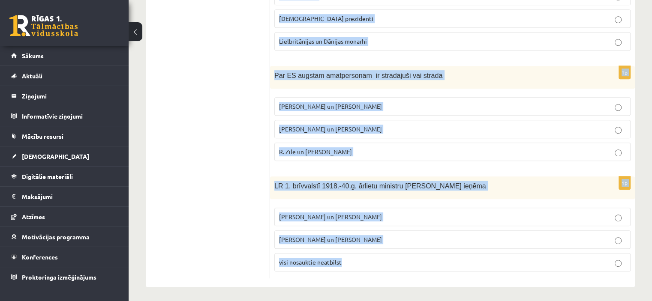
drag, startPoint x: 274, startPoint y: 78, endPoint x: 357, endPoint y: 266, distance: 204.7
click at [357, 266] on form "1p S. Kalniete un V. Dombrovskis ir strādājuši vai strādā tādās starptautiskās …" at bounding box center [453, 1] width 348 height 553
copy form "S. Kalniete un V. Dombrovskis ir strādājuši vai strādā tādās starptautiskās str…"
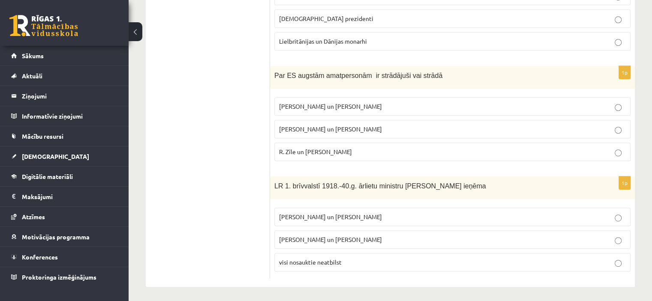
click at [250, 201] on ul "Tests A Tests B Tests C Tests D Tests E Tests F Izvērtējums!" at bounding box center [212, 1] width 116 height 553
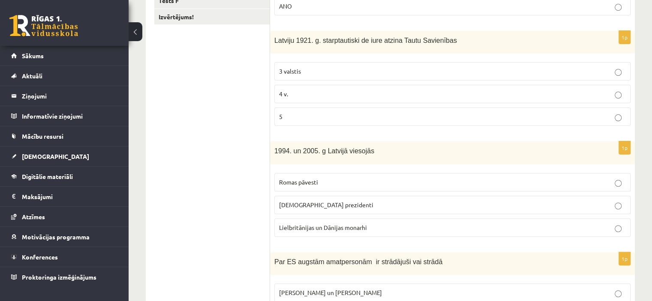
scroll to position [257, 0]
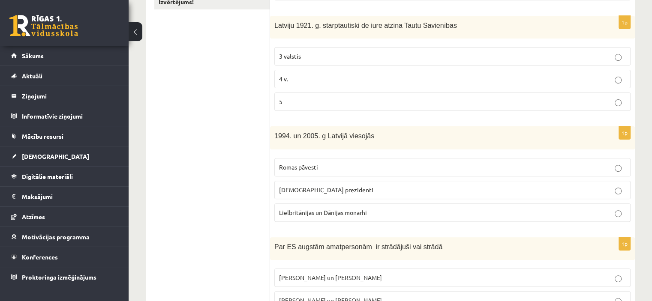
click at [303, 100] on p "5" at bounding box center [452, 101] width 347 height 9
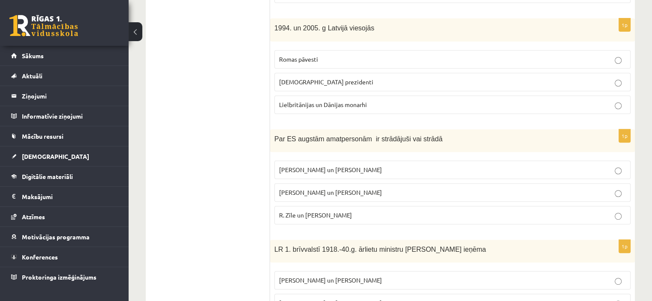
scroll to position [373, 0]
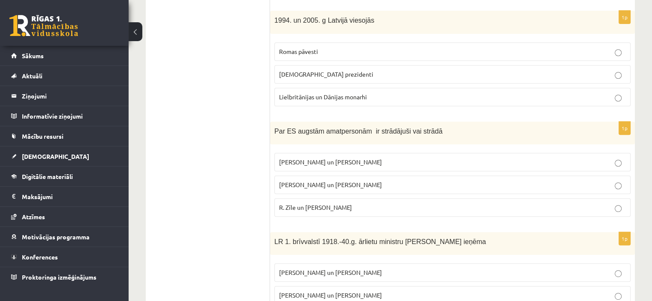
click at [288, 70] on span "ASV prezidenti" at bounding box center [326, 74] width 94 height 8
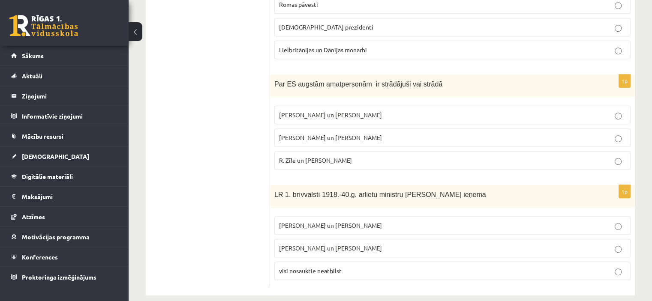
scroll to position [429, 0]
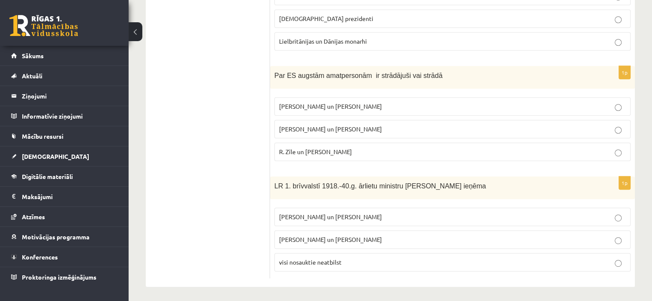
click at [331, 152] on span "R. Zīle un V.Dombrovskis" at bounding box center [315, 152] width 73 height 8
click at [328, 216] on span "Z. Meierovics un V. Munters" at bounding box center [330, 217] width 103 height 8
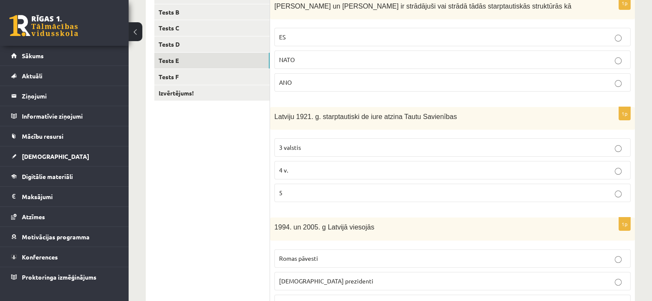
scroll to position [126, 0]
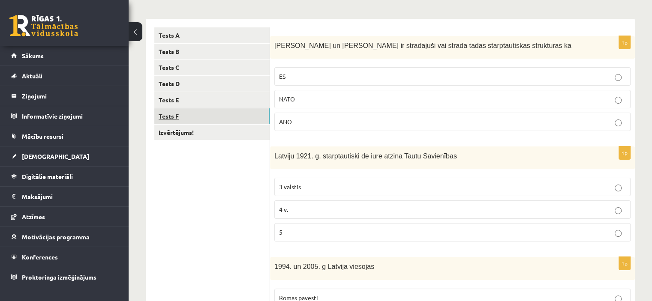
click at [251, 110] on link "Tests F" at bounding box center [211, 116] width 115 height 16
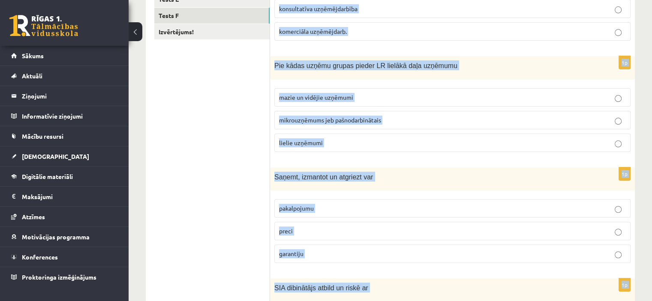
scroll to position [432, 0]
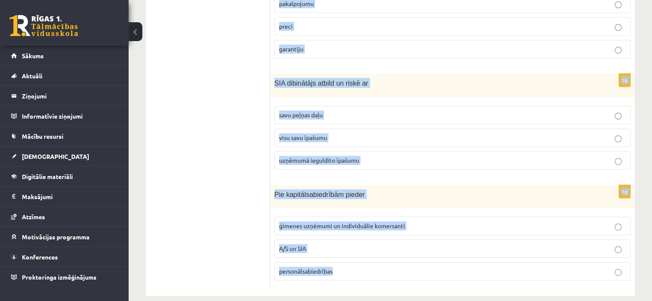
drag, startPoint x: 274, startPoint y: 46, endPoint x: 355, endPoint y: 268, distance: 236.3
click at [355, 268] on form "1p Kādu uzņēmējdarbības virzienu pārstāv uzņēmums, kas nodarbojas ar apdrošināš…" at bounding box center [453, 5] width 348 height 566
copy form "Kādu uzņēmējdarbības virzienu pārstāv uzņēmums, kas nodarbojas ar apdrošināšana…"
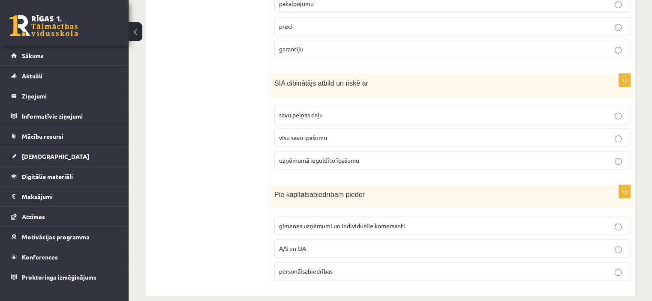
click at [205, 86] on ul "Tests A Tests B Tests C Tests D Tests E Tests F Izvērtējums!" at bounding box center [212, 5] width 116 height 566
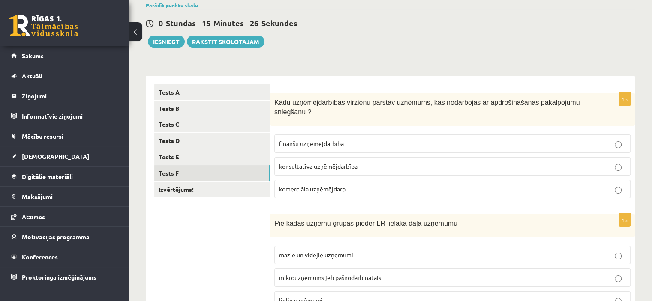
scroll to position [73, 0]
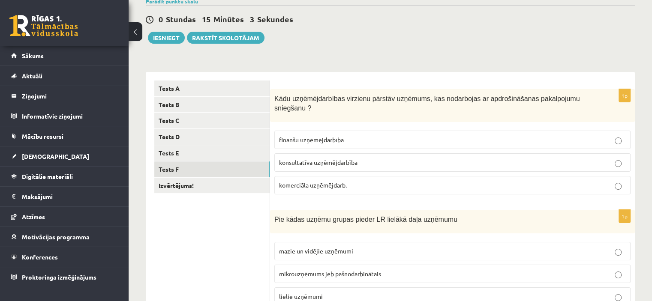
click at [306, 153] on label "konsultatīva uzņēmējdarbība" at bounding box center [452, 162] width 356 height 18
click at [314, 181] on span "komerciāla uzņēmējdarb." at bounding box center [313, 185] width 68 height 8
click at [290, 135] on label "finanšu uzņēmējdarbība" at bounding box center [452, 140] width 356 height 18
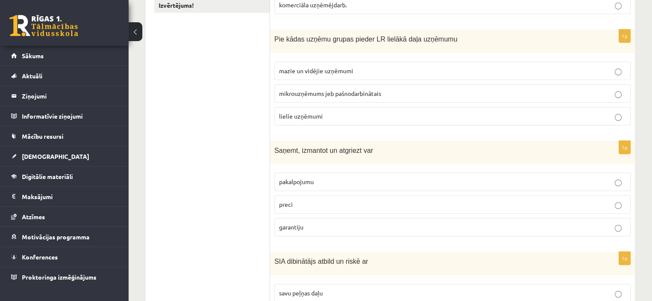
scroll to position [261, 0]
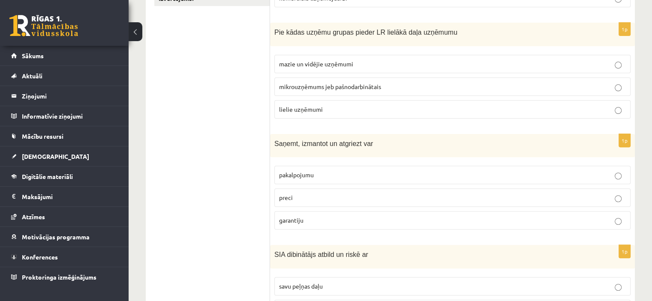
click at [333, 83] on span "mikrouzņēmums jeb pašnodarbinātais" at bounding box center [330, 87] width 102 height 8
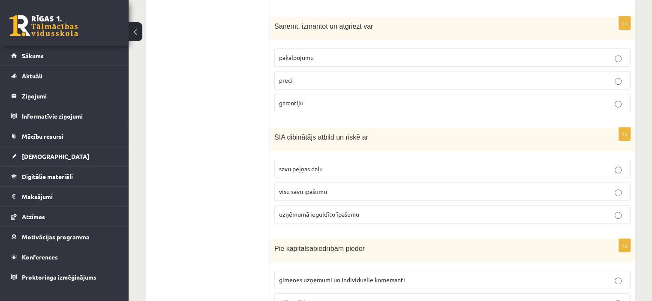
scroll to position [376, 0]
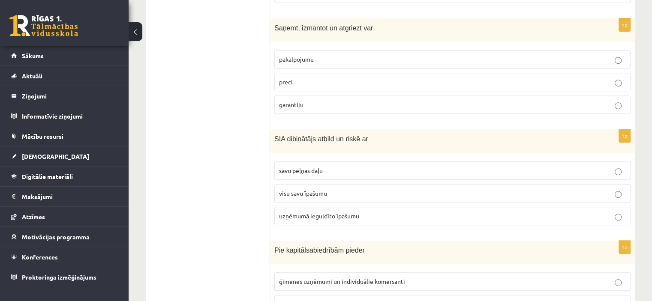
click at [314, 55] on span "pakalpojumu" at bounding box center [296, 59] width 35 height 8
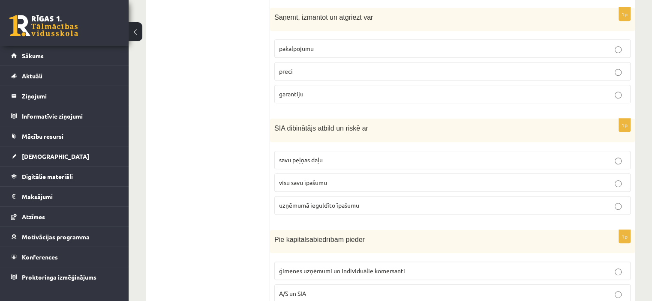
scroll to position [386, 0]
click at [284, 68] on span "preci" at bounding box center [286, 72] width 14 height 8
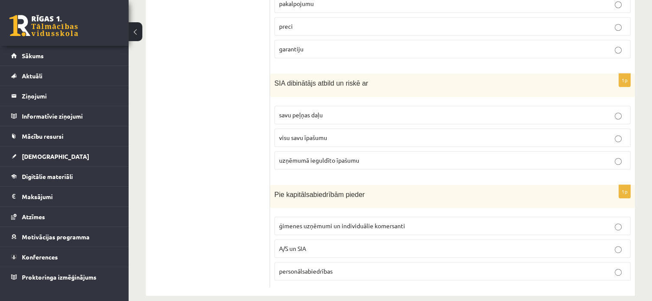
click at [336, 156] on label "uzņēmumā ieguldīto īpašumu" at bounding box center [452, 160] width 356 height 18
click at [295, 222] on span "ģimenes uzņēmumi un individuālie komersanti" at bounding box center [342, 226] width 126 height 8
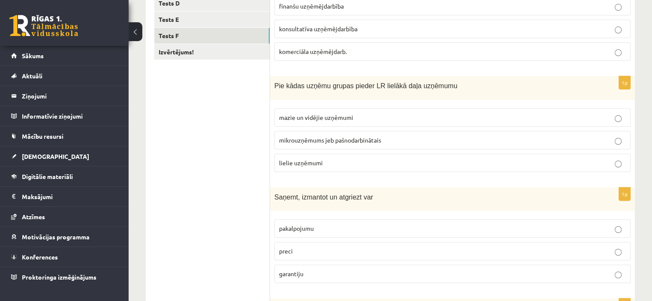
scroll to position [213, 0]
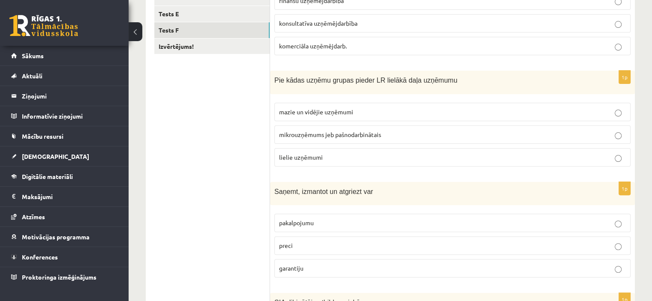
click at [325, 108] on label "mazie un vidējie uzņēmumi" at bounding box center [452, 112] width 356 height 18
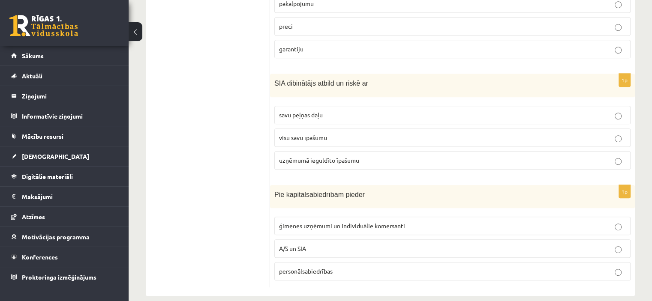
scroll to position [432, 0]
click at [316, 241] on label "A/S un SIA" at bounding box center [452, 249] width 356 height 18
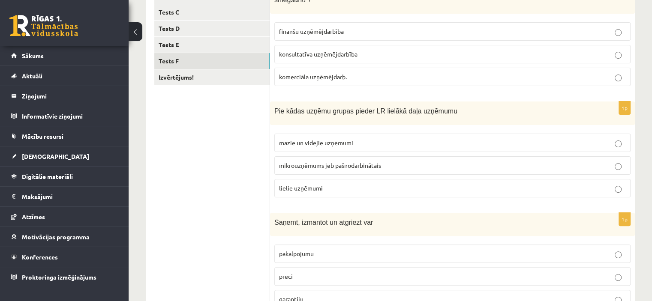
scroll to position [157, 0]
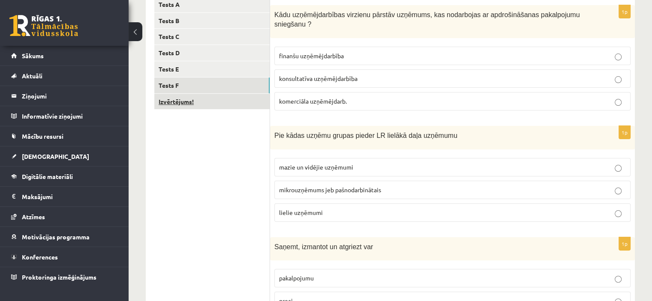
click at [192, 95] on link "Izvērtējums!" at bounding box center [211, 102] width 115 height 16
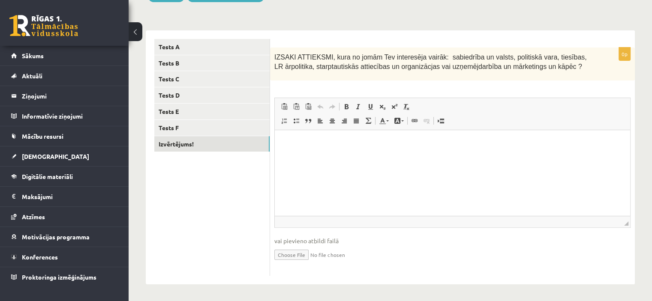
scroll to position [0, 0]
click at [329, 150] on html at bounding box center [452, 143] width 355 height 26
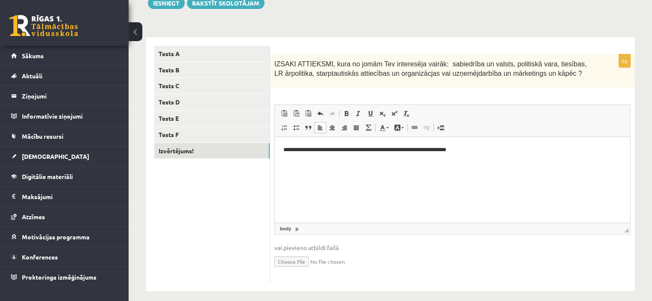
scroll to position [110, 0]
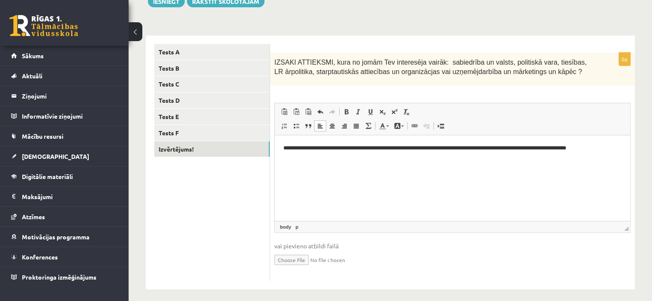
click at [578, 148] on p "**********" at bounding box center [452, 148] width 339 height 9
click at [605, 153] on p "**********" at bounding box center [452, 148] width 339 height 9
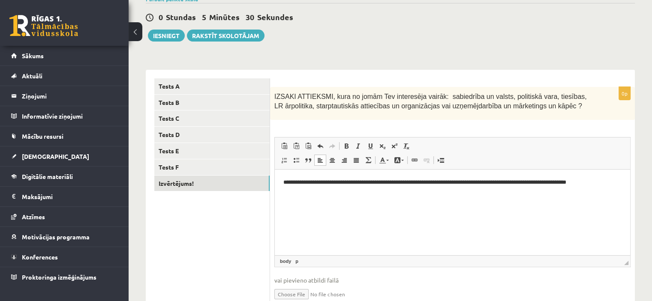
scroll to position [75, 0]
click at [209, 92] on link "Tests A" at bounding box center [211, 87] width 115 height 16
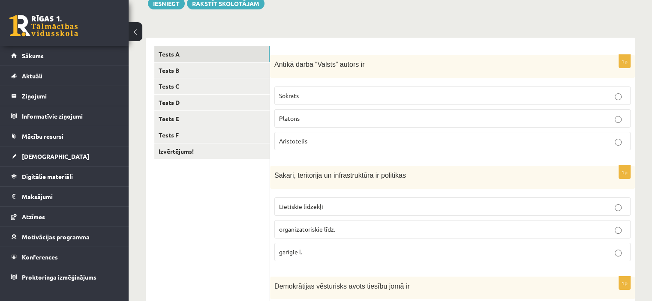
scroll to position [104, 0]
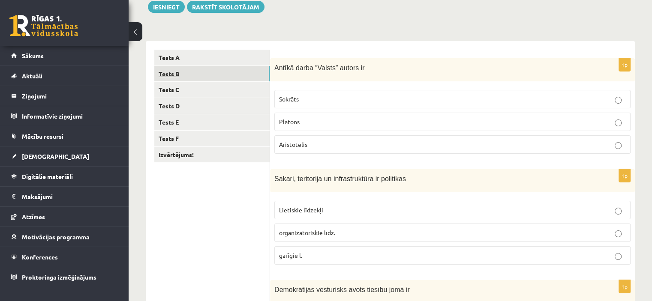
click at [195, 76] on link "Tests B" at bounding box center [211, 74] width 115 height 16
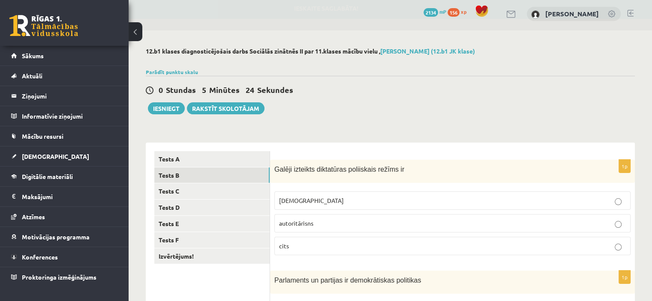
scroll to position [7, 0]
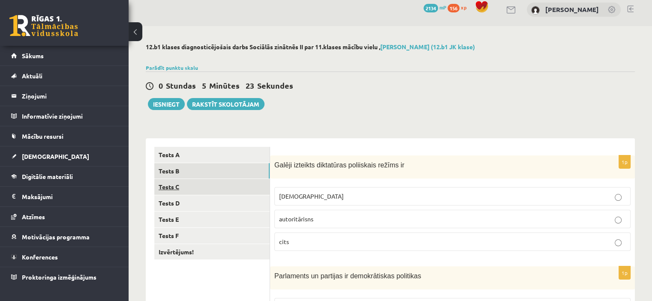
click at [231, 180] on link "Tests C" at bounding box center [211, 187] width 115 height 16
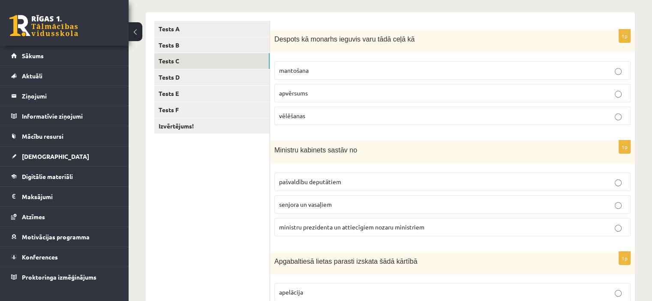
scroll to position [130, 0]
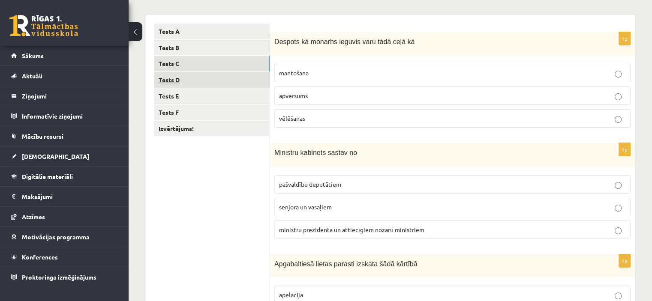
click at [233, 80] on link "Tests D" at bounding box center [211, 80] width 115 height 16
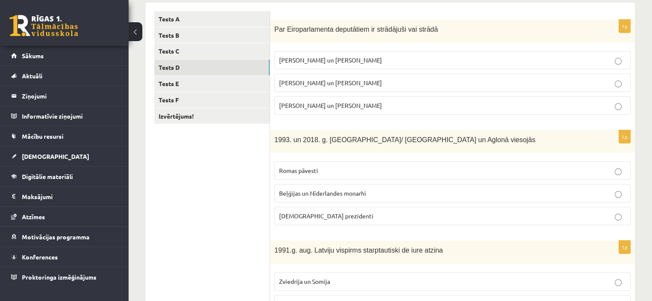
scroll to position [141, 0]
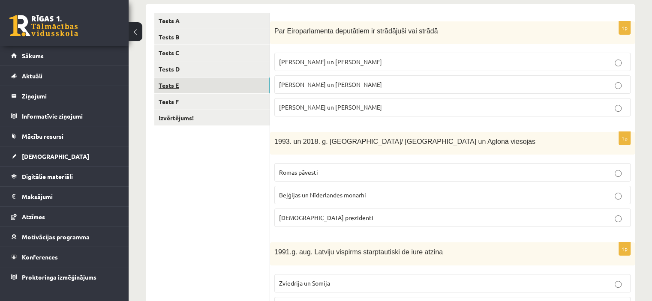
click at [205, 92] on link "Tests E" at bounding box center [211, 86] width 115 height 16
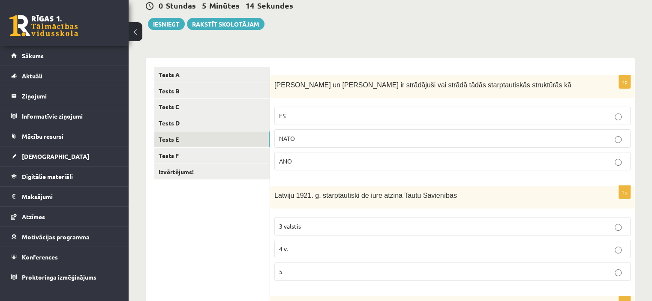
scroll to position [82, 0]
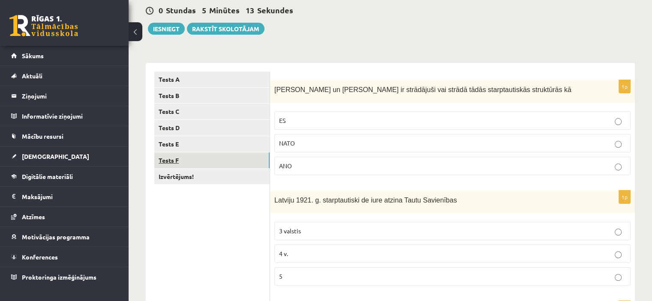
click at [207, 156] on link "Tests F" at bounding box center [211, 161] width 115 height 16
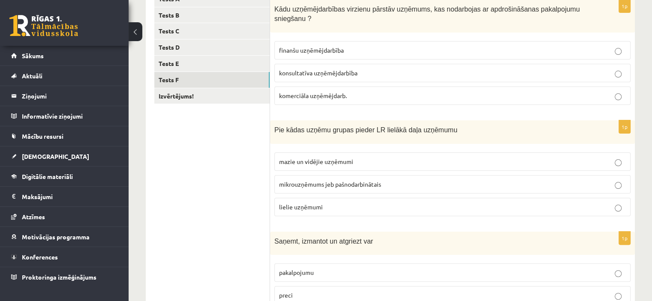
scroll to position [90, 0]
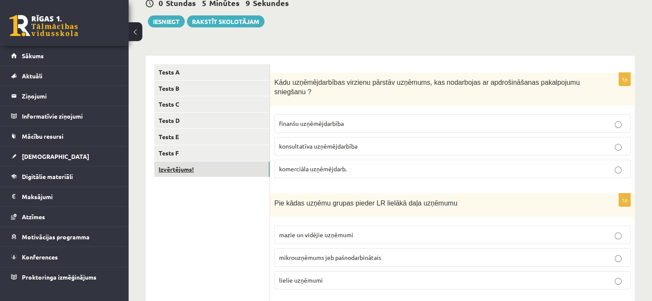
click at [223, 169] on link "Izvērtējums!" at bounding box center [211, 170] width 115 height 16
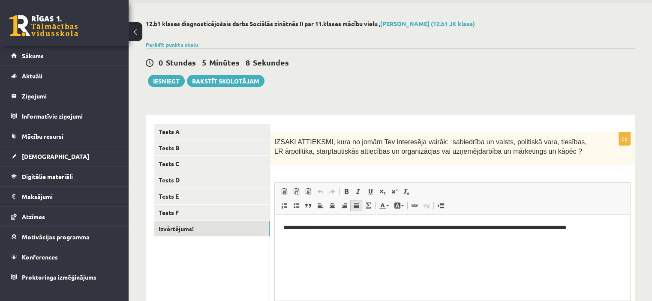
scroll to position [0, 0]
click at [611, 232] on p "**********" at bounding box center [452, 228] width 339 height 9
click at [174, 80] on button "Iesniegt" at bounding box center [166, 81] width 37 height 12
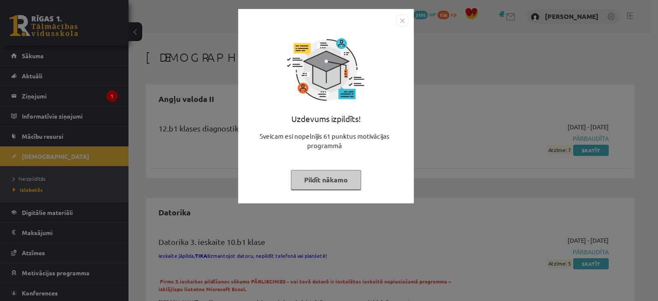
click at [298, 177] on button "Pildīt nākamo" at bounding box center [326, 180] width 70 height 20
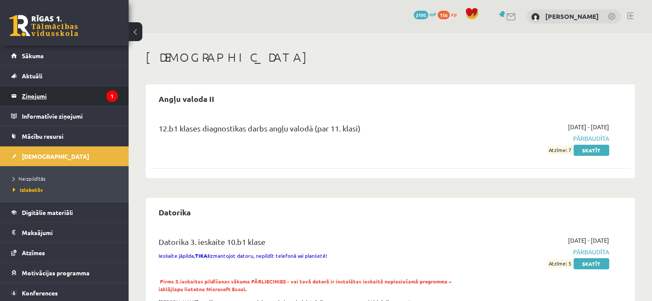
click at [74, 102] on legend "Ziņojumi 1" at bounding box center [70, 96] width 96 height 20
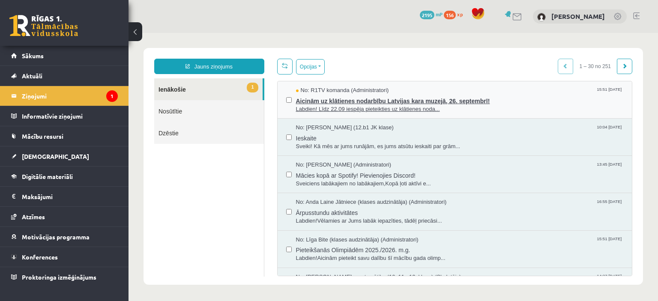
click at [448, 103] on span "Aicinām uz klātienes nodarbību Latvijas kara muzejā, 26. septembrī!" at bounding box center [460, 100] width 328 height 11
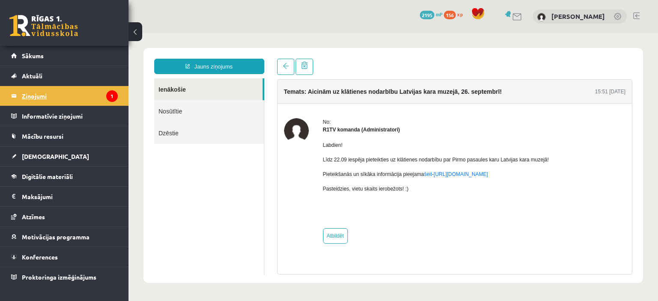
click at [63, 95] on legend "Ziņojumi 1" at bounding box center [70, 96] width 96 height 20
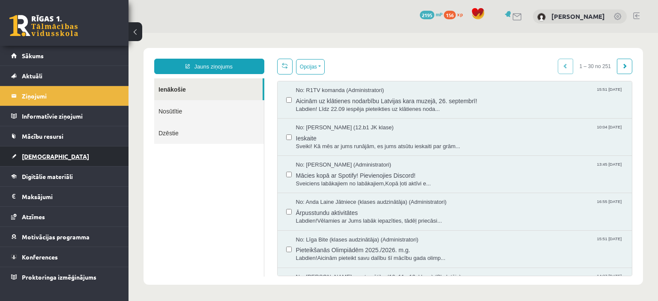
click at [36, 147] on link "[DEMOGRAPHIC_DATA]" at bounding box center [64, 157] width 107 height 20
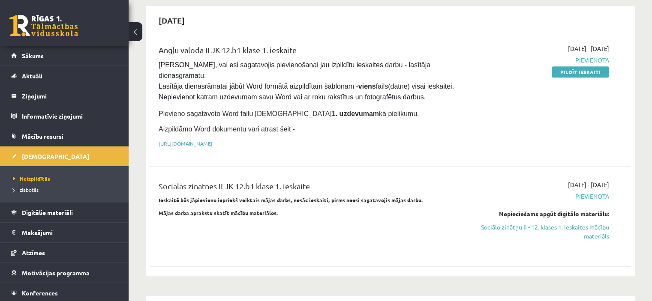
scroll to position [484, 0]
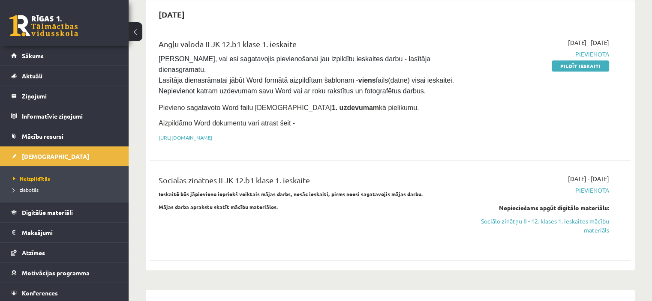
click at [578, 217] on link "Sociālo zinātņu II - 12. klases 1. ieskaites mācību materiāls" at bounding box center [538, 226] width 141 height 18
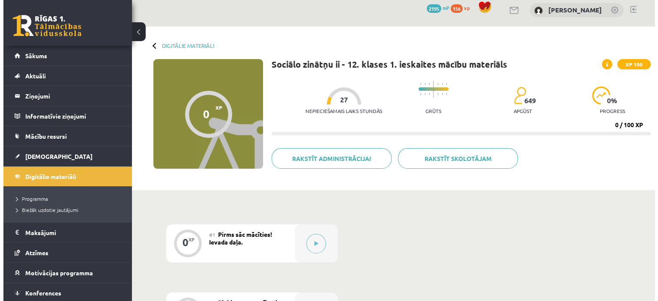
scroll to position [9, 0]
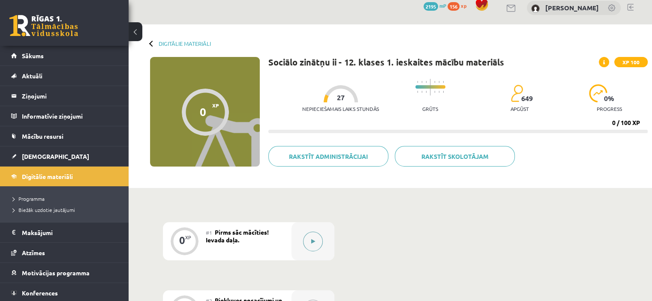
click at [309, 235] on button at bounding box center [313, 242] width 20 height 20
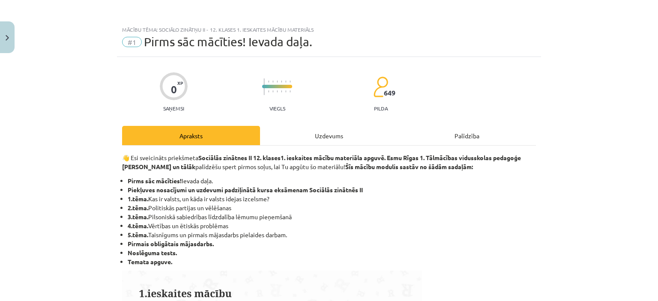
click at [286, 140] on div "Uzdevums" at bounding box center [329, 135] width 138 height 19
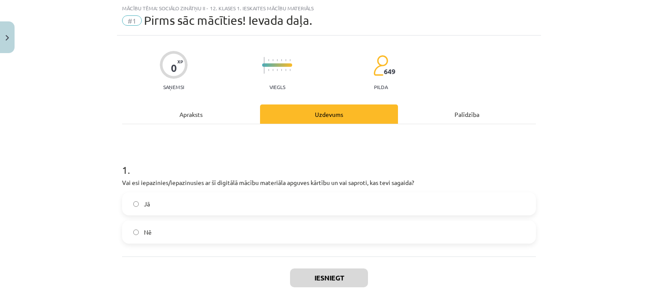
click at [180, 112] on div "Apraksts" at bounding box center [191, 114] width 138 height 19
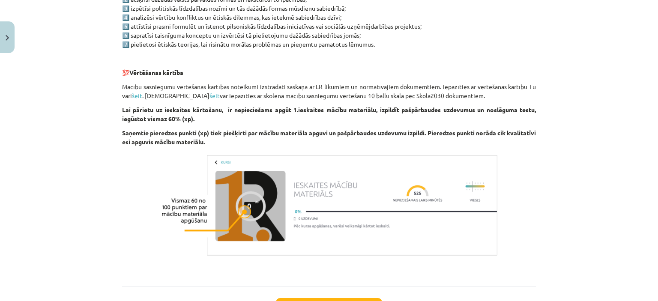
scroll to position [558, 0]
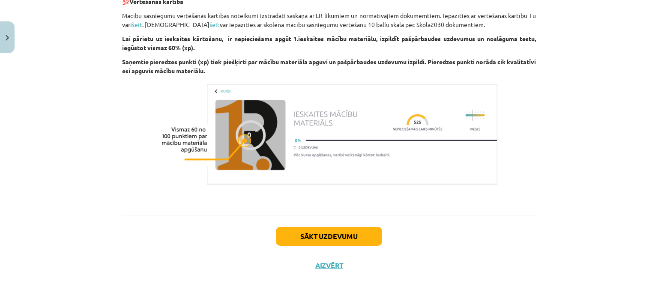
click at [348, 224] on div "Sākt uzdevumu Aizvērt" at bounding box center [329, 245] width 414 height 60
click at [336, 229] on button "Sākt uzdevumu" at bounding box center [329, 236] width 106 height 19
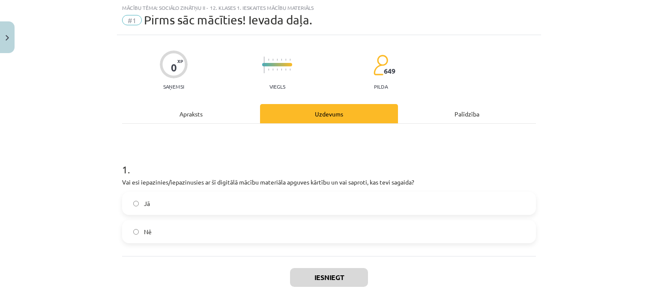
scroll to position [21, 0]
click at [188, 194] on label "Jā" at bounding box center [329, 203] width 412 height 21
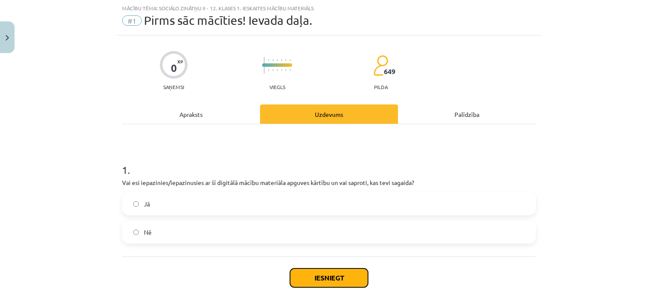
click at [312, 272] on button "Iesniegt" at bounding box center [329, 278] width 78 height 19
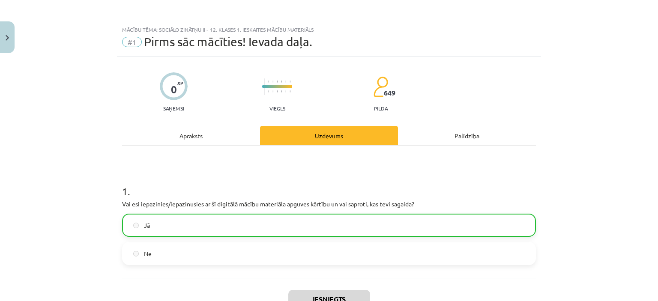
scroll to position [90, 0]
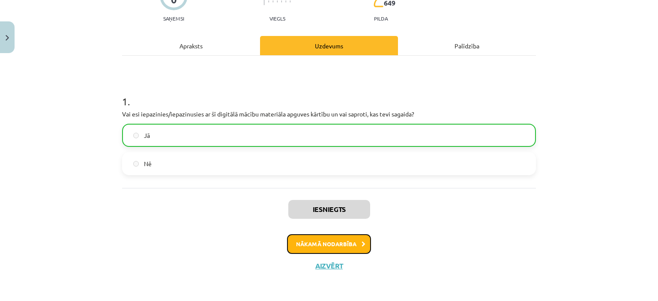
click at [353, 235] on button "Nākamā nodarbība" at bounding box center [329, 244] width 84 height 20
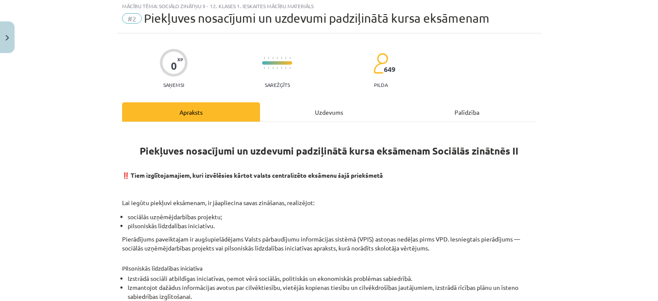
scroll to position [21, 0]
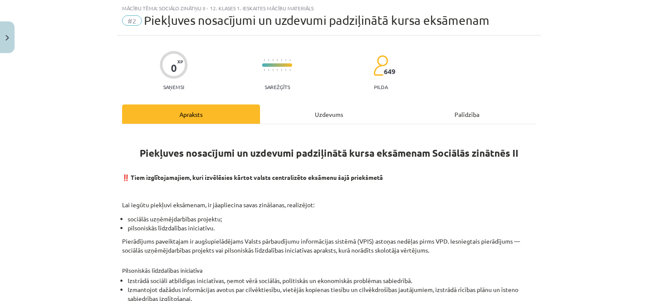
click at [323, 108] on div "Uzdevums" at bounding box center [329, 114] width 138 height 19
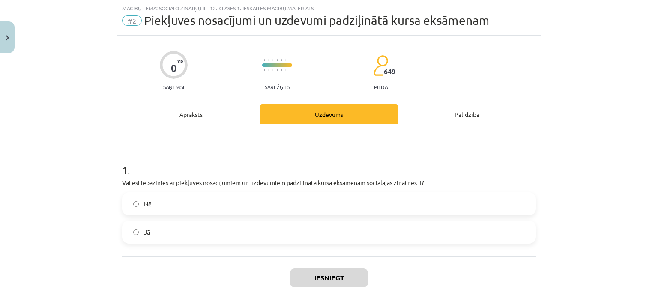
click at [151, 210] on label "Nē" at bounding box center [329, 203] width 412 height 21
click at [156, 226] on label "Jā" at bounding box center [329, 232] width 412 height 21
click at [303, 270] on button "Iesniegt" at bounding box center [329, 278] width 78 height 19
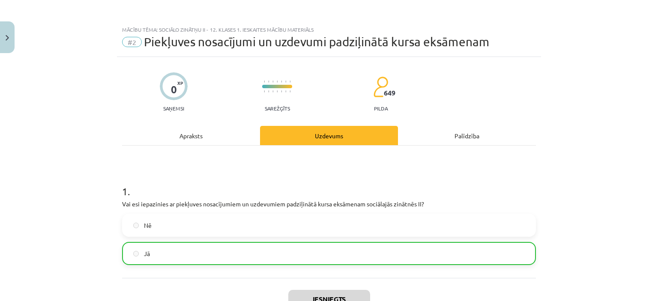
scroll to position [68, 0]
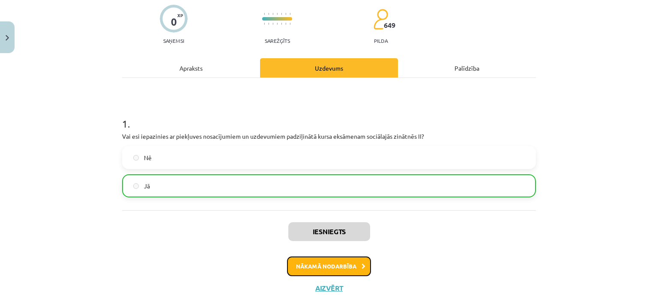
click at [312, 273] on button "Nākamā nodarbība" at bounding box center [329, 267] width 84 height 20
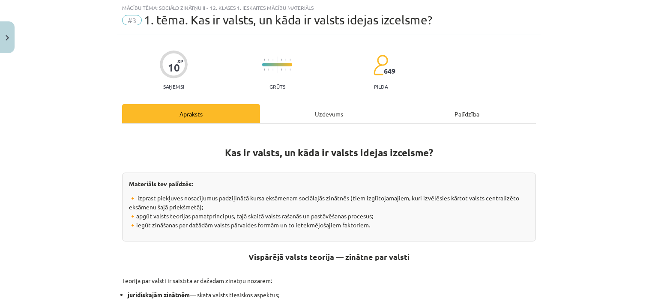
scroll to position [21, 0]
click at [297, 113] on div "Uzdevums" at bounding box center [329, 114] width 138 height 19
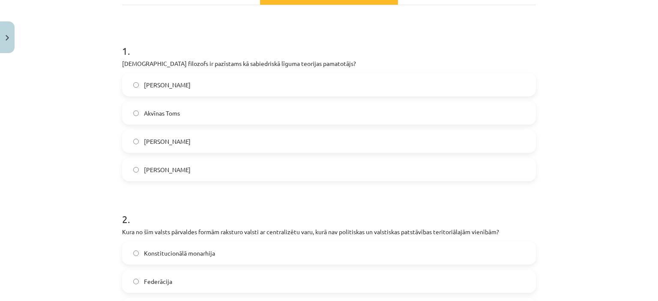
scroll to position [793, 0]
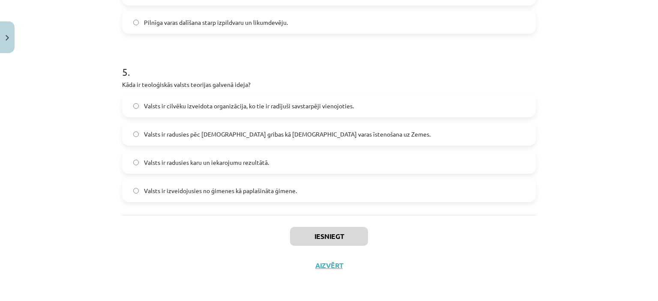
click at [226, 110] on label "Valsts ir cilvēku izveidota organizācija, ko tie ir radījuši savstarpēji vienoj…" at bounding box center [329, 105] width 412 height 21
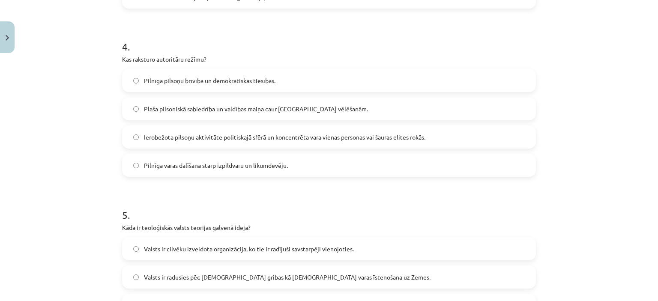
scroll to position [641, 0]
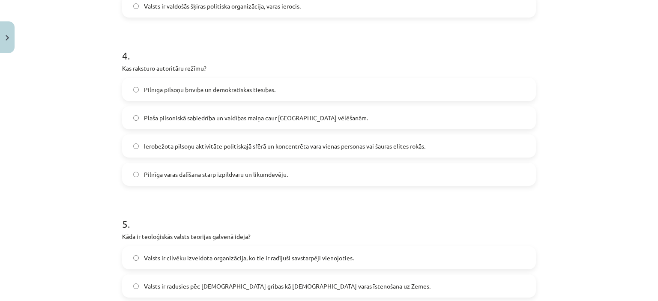
click at [185, 153] on label "Ierobežota pilsoņu aktivitāte politiskajā sfērā un koncentrēta vara vienas pers…" at bounding box center [329, 145] width 412 height 21
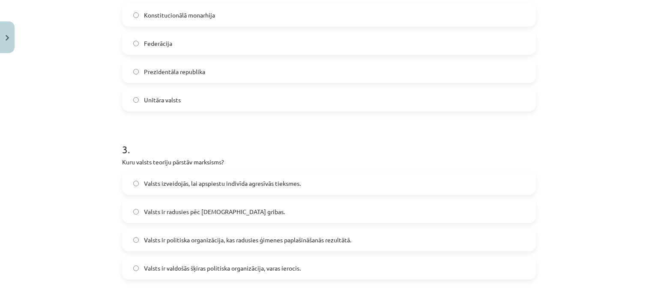
scroll to position [369, 0]
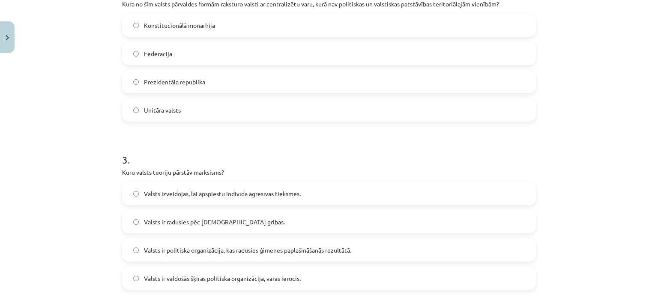
click at [170, 92] on label "Prezidentāla republika" at bounding box center [329, 81] width 412 height 21
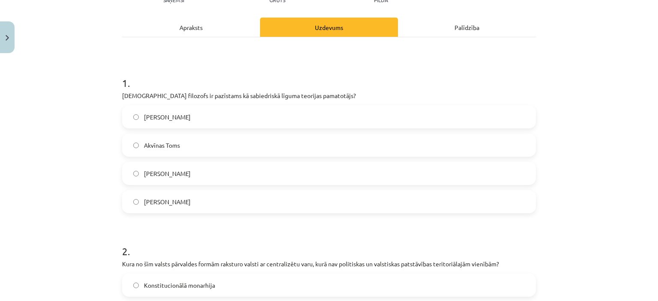
scroll to position [106, 0]
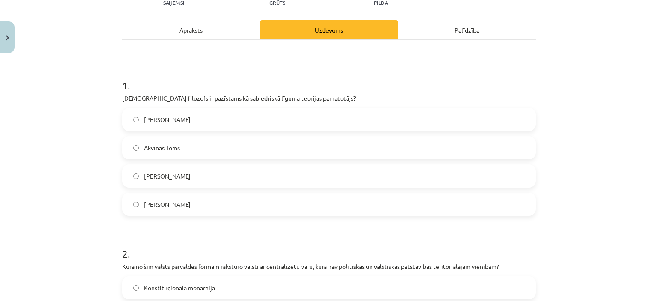
click at [162, 123] on span "Kārlis Marks" at bounding box center [167, 119] width 47 height 9
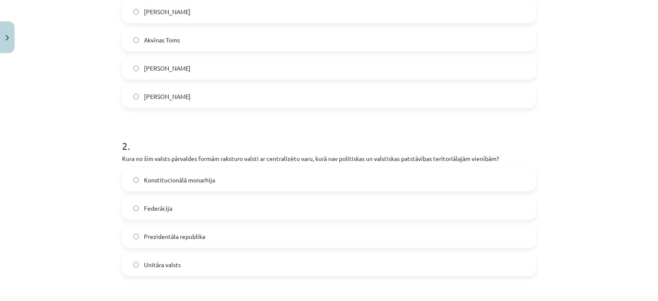
scroll to position [221, 0]
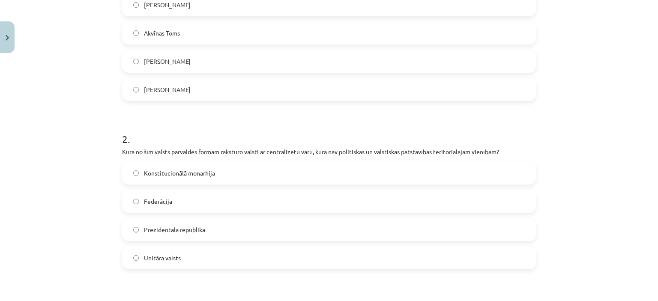
click at [174, 31] on span "Akvīnas Toms" at bounding box center [162, 33] width 36 height 9
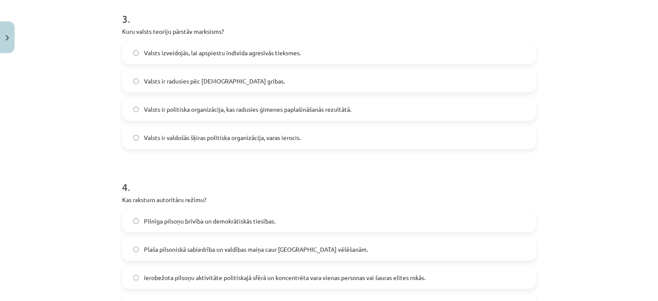
scroll to position [532, 0]
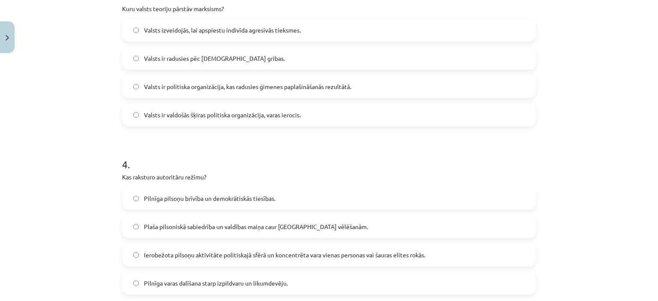
click at [303, 84] on span "Valsts ir politiska organizācija, kas radusies ģimenes paplašināšanās rezultātā." at bounding box center [247, 86] width 207 height 9
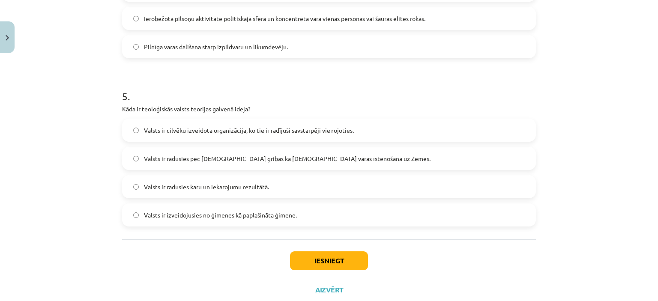
scroll to position [774, 0]
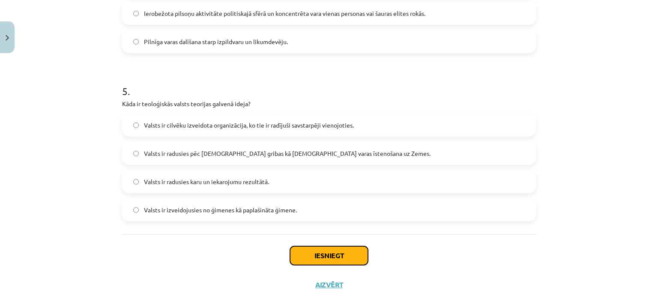
click at [331, 246] on button "Iesniegt" at bounding box center [329, 255] width 78 height 19
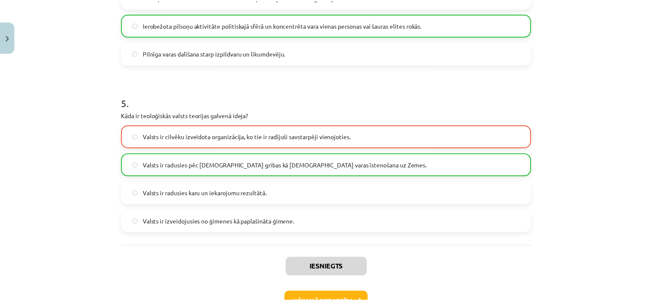
scroll to position [820, 0]
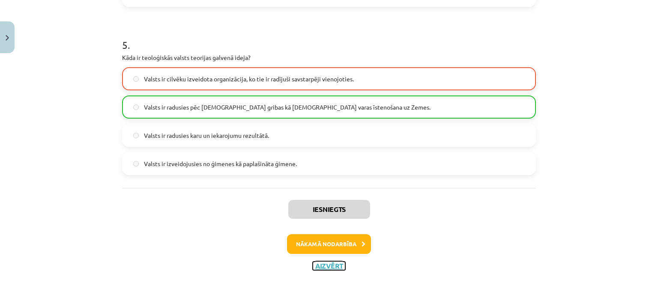
click at [332, 263] on button "Aizvērt" at bounding box center [329, 266] width 33 height 9
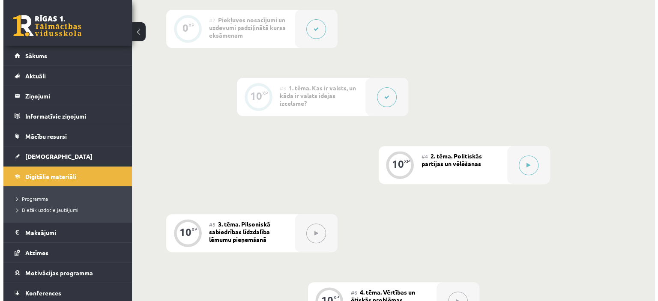
scroll to position [288, 0]
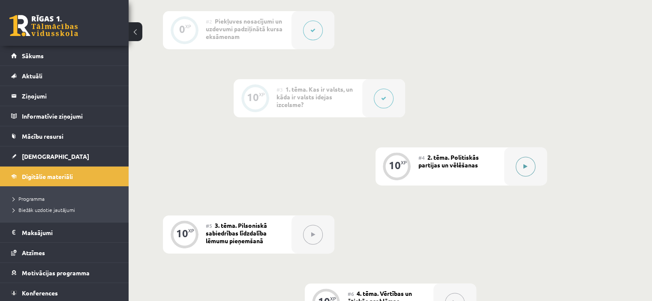
click at [519, 171] on button at bounding box center [526, 167] width 20 height 20
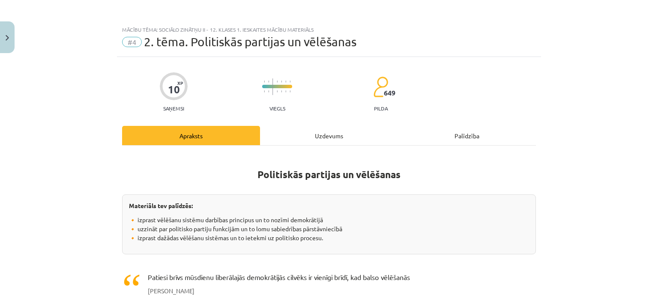
click at [286, 129] on div "Uzdevums" at bounding box center [329, 135] width 138 height 19
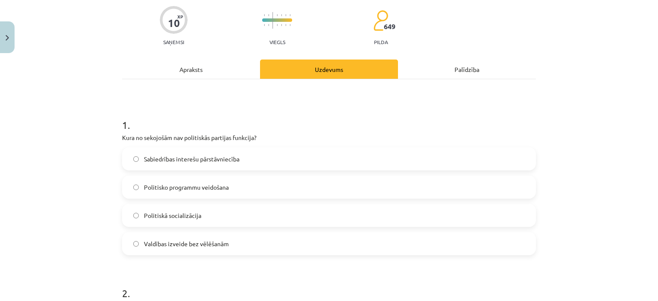
scroll to position [72, 0]
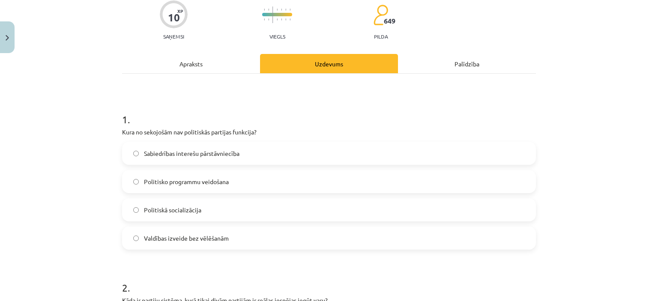
click at [195, 235] on span "Valdības izveide bez vēlēšanām" at bounding box center [186, 238] width 85 height 9
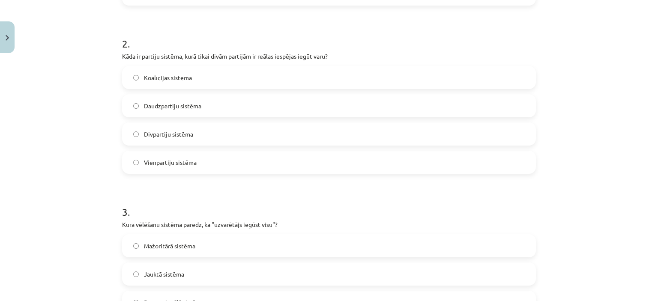
scroll to position [321, 0]
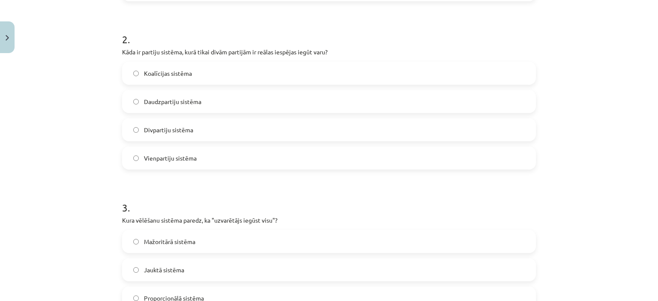
click at [163, 160] on span "Vienpartiju sistēma" at bounding box center [170, 158] width 53 height 9
click at [189, 128] on span "Divpartiju sistēma" at bounding box center [168, 130] width 49 height 9
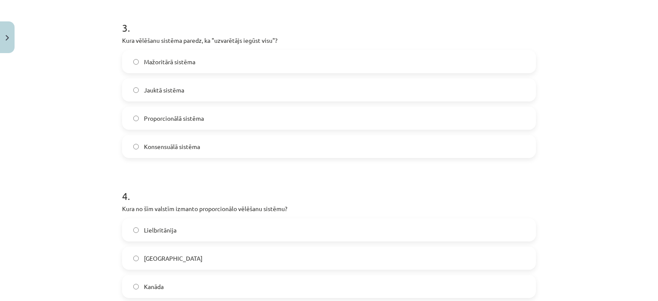
scroll to position [522, 0]
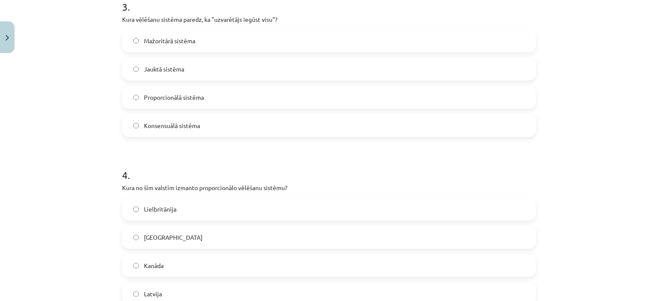
click at [193, 104] on label "Proporcionālā sistēma" at bounding box center [329, 97] width 412 height 21
click at [154, 243] on label "ASV" at bounding box center [329, 237] width 412 height 21
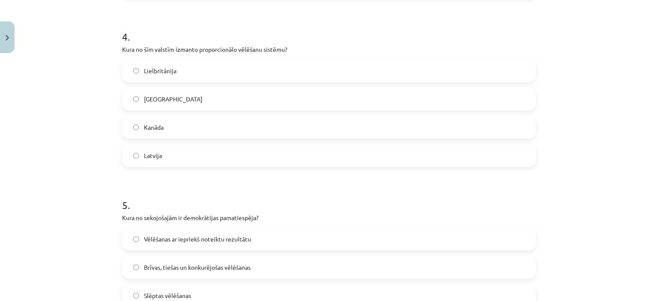
scroll to position [673, 0]
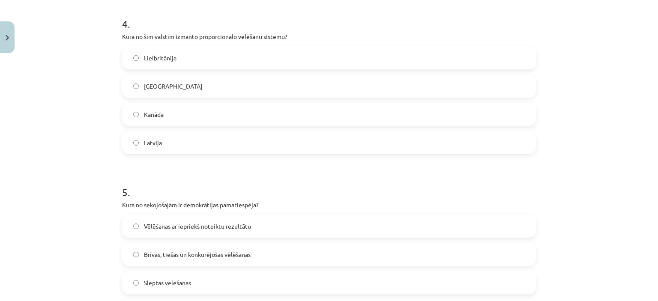
click at [182, 152] on label "Latvija" at bounding box center [329, 142] width 412 height 21
click at [189, 231] on label "Vēlēšanas ar iepriekš noteiktu rezultātu" at bounding box center [329, 226] width 412 height 21
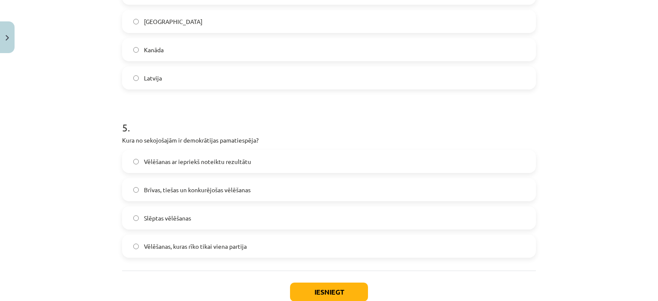
scroll to position [772, 0]
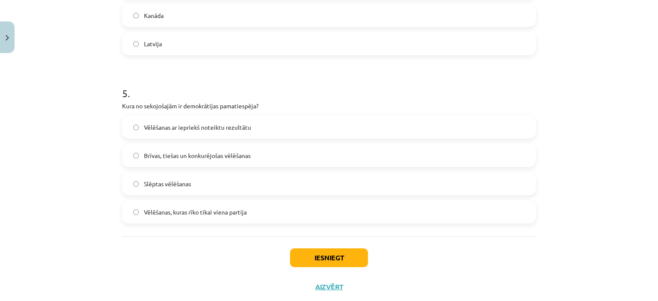
click at [192, 201] on label "Vēlēšanas, kuras rīko tikai viena partija" at bounding box center [329, 211] width 412 height 21
click at [193, 156] on span "Brīvas, tiešas un konkurējošas vēlēšanas" at bounding box center [197, 155] width 107 height 9
click at [306, 252] on button "Iesniegt" at bounding box center [329, 258] width 78 height 19
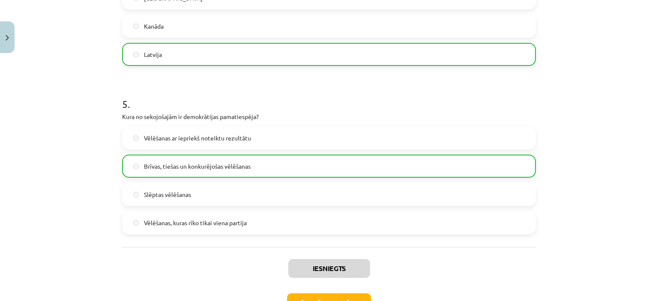
scroll to position [787, 0]
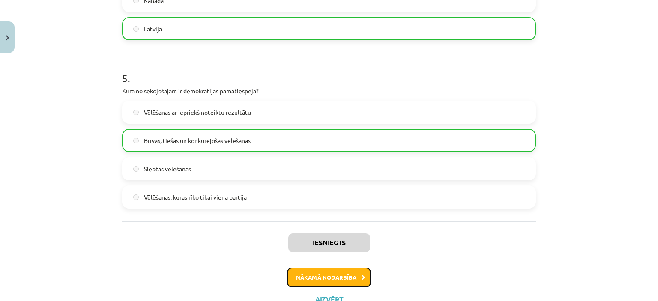
click at [327, 283] on button "Nākamā nodarbība" at bounding box center [329, 278] width 84 height 20
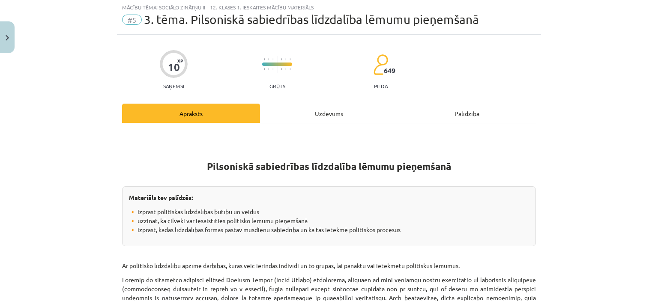
scroll to position [21, 0]
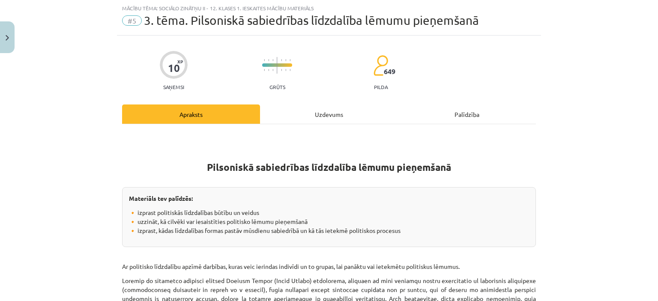
click at [282, 111] on div "Uzdevums" at bounding box center [329, 114] width 138 height 19
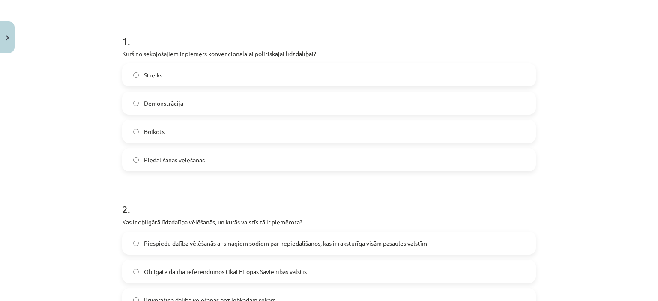
scroll to position [157, 0]
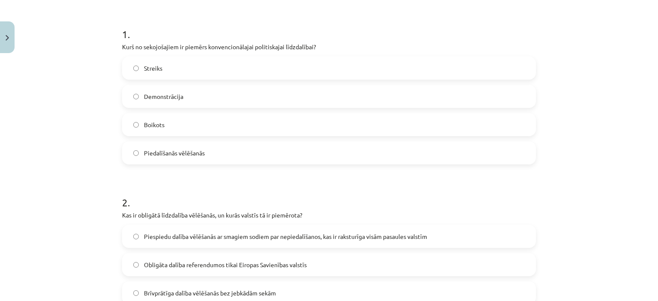
click at [195, 159] on label "Piedalīšanās vēlēšanās" at bounding box center [329, 152] width 412 height 21
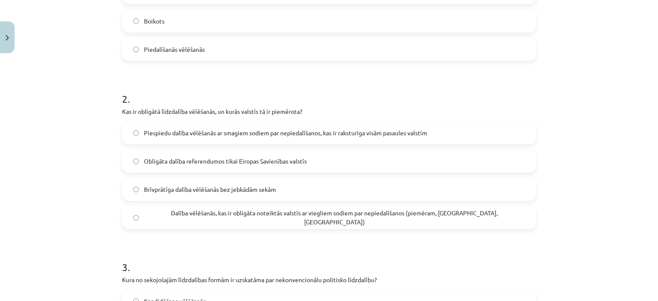
scroll to position [262, 0]
click at [213, 218] on span "Dalība vēlēšanās, kas ir obligāta noteiktās valstīs ar viegliem sodiem par nepi…" at bounding box center [334, 216] width 381 height 18
click at [648, 120] on div "Mācību tēma: Sociālo zinātņu ii - 12. klases 1. ieskaites mācību materiāls #5 3…" at bounding box center [329, 150] width 658 height 301
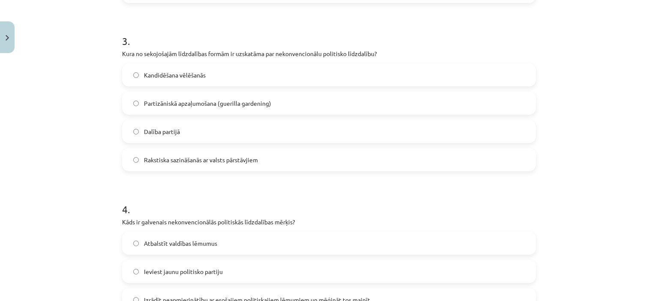
scroll to position [489, 0]
click at [271, 94] on label "Partizāniskā apzaļumošana (guerilla gardening)" at bounding box center [329, 101] width 412 height 21
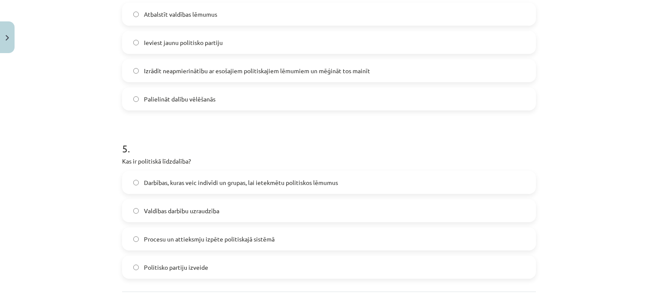
scroll to position [735, 0]
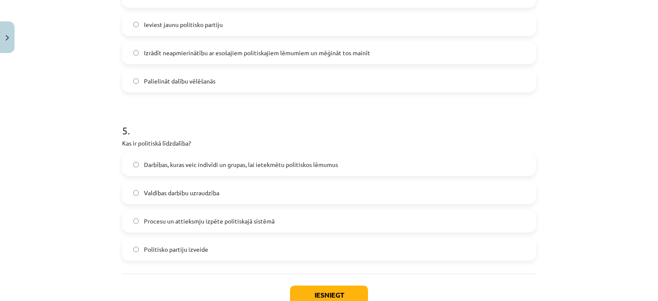
click at [318, 56] on span "Izrādīt neapmierinātību ar esošajiem politiskajiem lēmumiem un mēģināt tos main…" at bounding box center [257, 52] width 226 height 9
click at [244, 171] on label "Darbības, kuras veic indivīdi un grupas, lai ietekmētu politiskos lēmumus" at bounding box center [329, 164] width 412 height 21
click at [318, 290] on button "Iesniegt" at bounding box center [329, 295] width 78 height 19
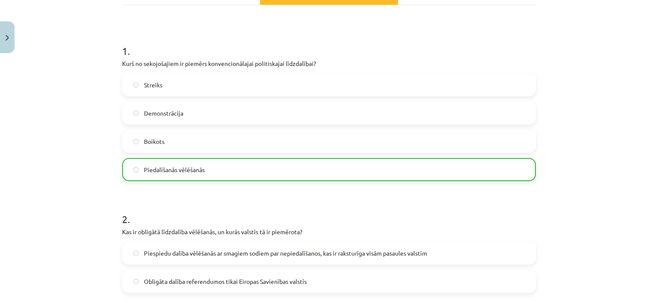
scroll to position [820, 0]
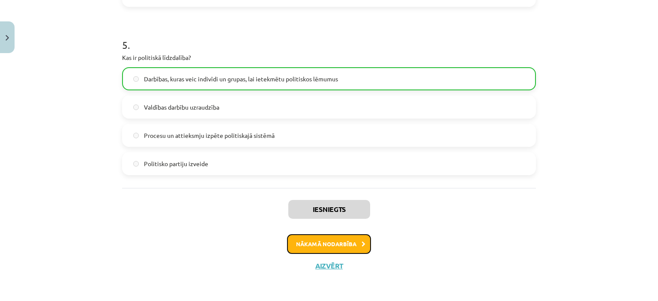
click at [314, 247] on button "Nākamā nodarbība" at bounding box center [329, 244] width 84 height 20
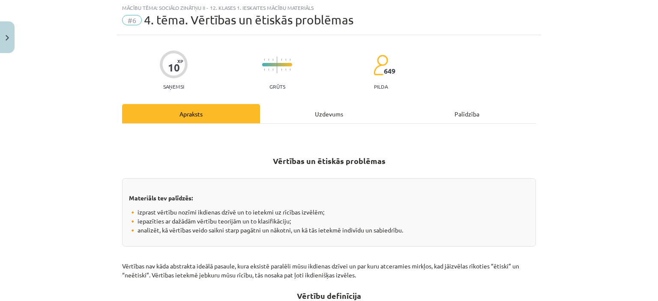
scroll to position [21, 0]
click at [286, 107] on div "Uzdevums" at bounding box center [329, 114] width 138 height 19
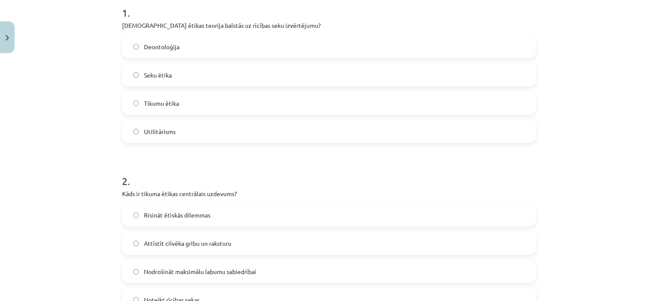
scroll to position [187, 0]
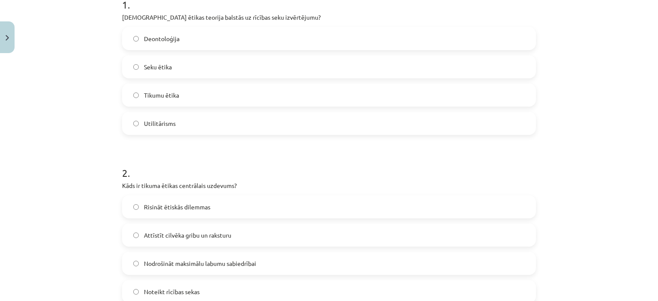
click at [185, 37] on label "Deontoloģija" at bounding box center [329, 38] width 412 height 21
click at [178, 258] on label "Nodrošināt maksimālu labumu sabiedrībai" at bounding box center [329, 263] width 412 height 21
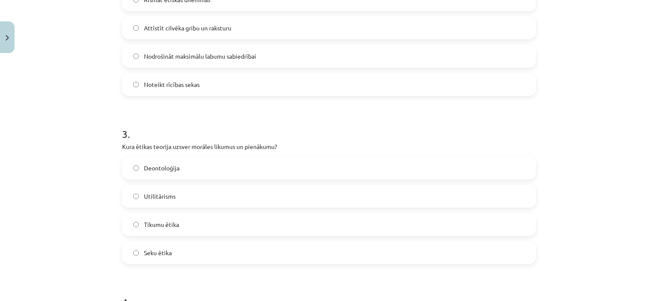
scroll to position [441, 0]
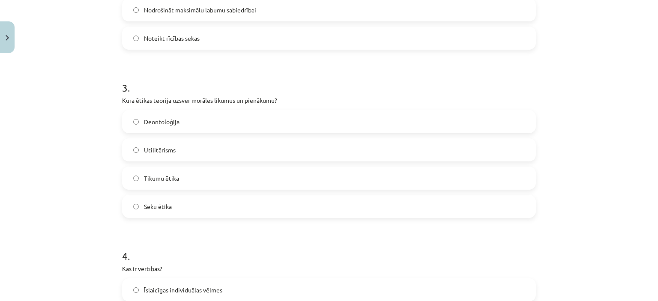
click at [156, 137] on div "Deontoloģija Utilitārisms Tikumu ētika Seku ētika" at bounding box center [329, 164] width 414 height 108
click at [165, 132] on label "Deontoloģija" at bounding box center [329, 121] width 412 height 21
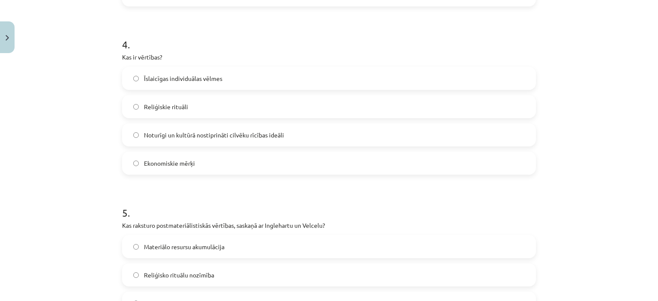
scroll to position [654, 0]
click at [201, 138] on label "Noturīgi un kultūrā nostiprināti cilvēku rīcības ideāli" at bounding box center [329, 133] width 412 height 21
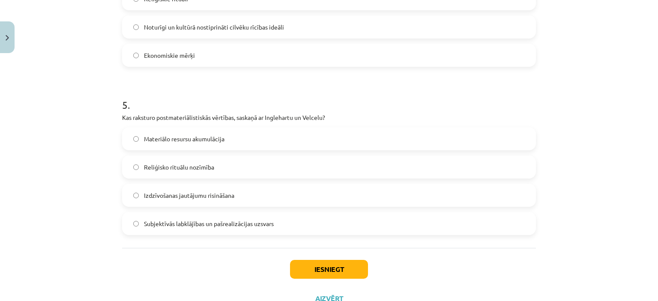
scroll to position [767, 0]
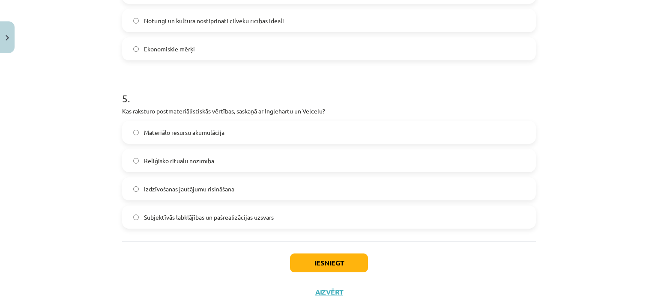
click at [240, 222] on label "Subjektīvās labklājības un pašrealizācijas uzsvars" at bounding box center [329, 217] width 412 height 21
click at [312, 264] on button "Iesniegt" at bounding box center [329, 263] width 78 height 19
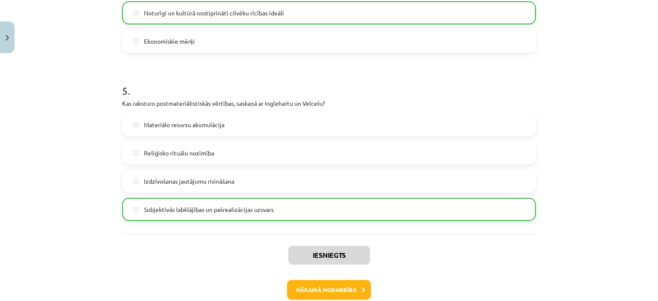
scroll to position [820, 0]
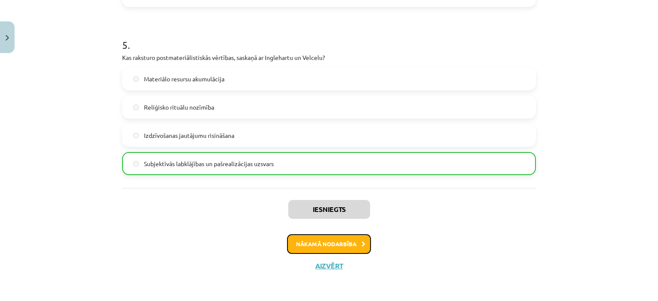
click at [314, 248] on button "Nākamā nodarbība" at bounding box center [329, 244] width 84 height 20
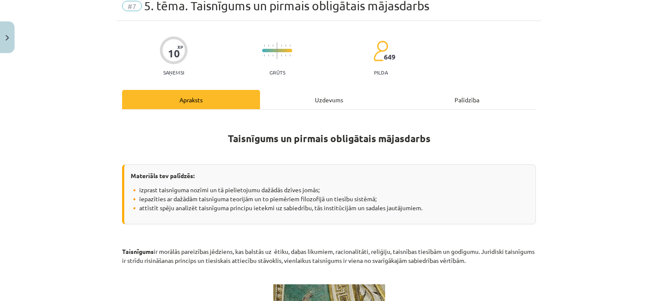
scroll to position [21, 0]
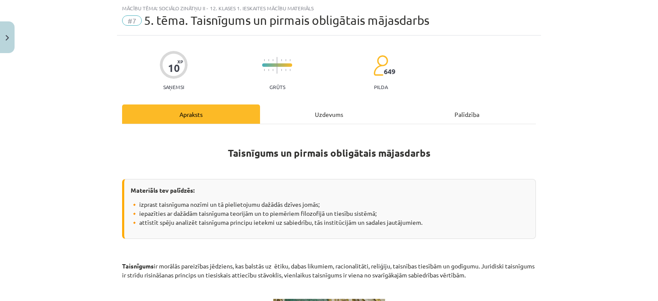
click at [285, 105] on div "Uzdevums" at bounding box center [329, 114] width 138 height 19
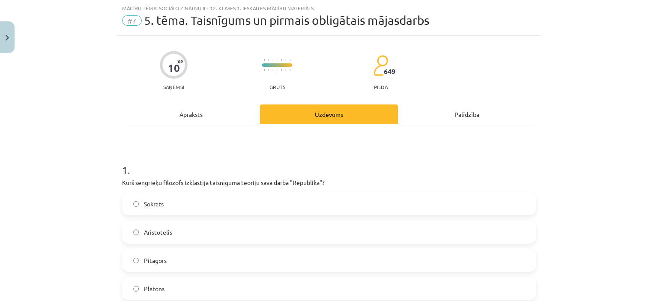
click at [199, 199] on label "Sokrats" at bounding box center [329, 203] width 412 height 21
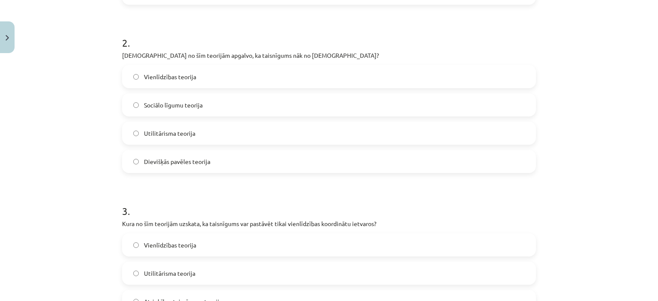
scroll to position [351, 0]
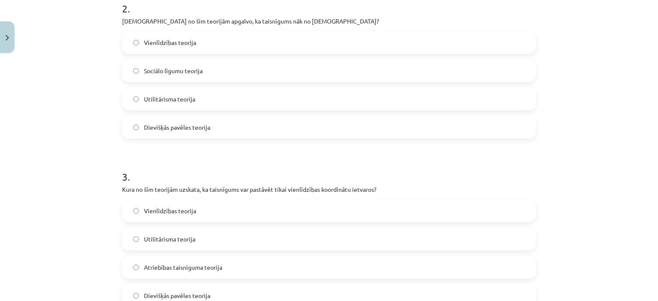
click at [160, 65] on label "Sociālo līgumu teorija" at bounding box center [329, 70] width 412 height 21
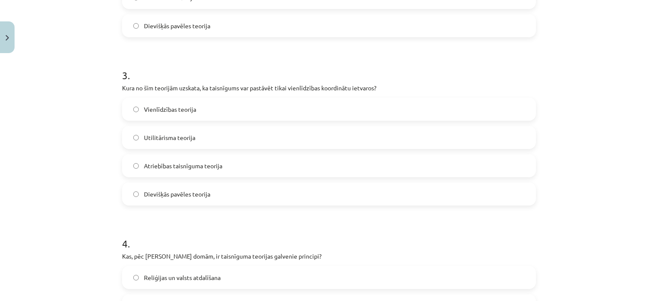
scroll to position [477, 0]
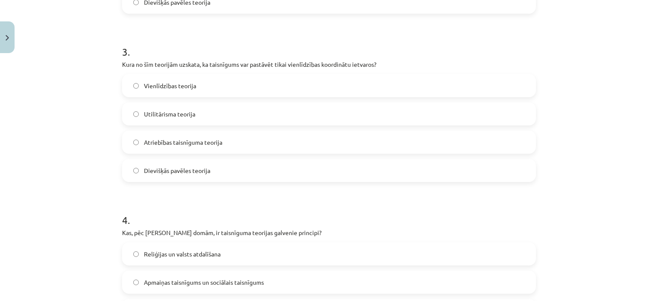
click at [233, 132] on label "Atriebības taisnīguma teorija" at bounding box center [329, 142] width 412 height 21
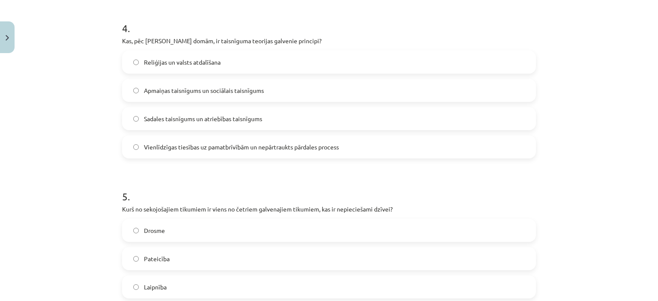
scroll to position [671, 0]
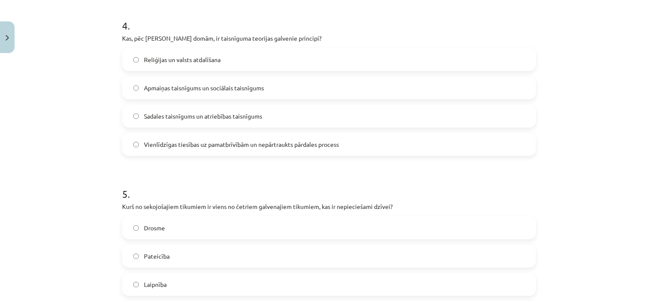
click at [262, 147] on span "Vienlīdzīgas tiesības uz pamatbrīvībām un nepārtraukts pārdales process" at bounding box center [241, 144] width 195 height 9
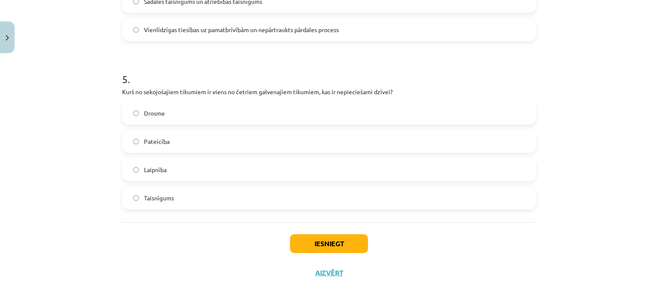
scroll to position [787, 0]
click at [179, 133] on label "Pateicība" at bounding box center [329, 139] width 412 height 21
click at [332, 257] on div "Iesniegt Aizvērt" at bounding box center [329, 251] width 414 height 60
click at [326, 248] on button "Iesniegt" at bounding box center [329, 242] width 78 height 19
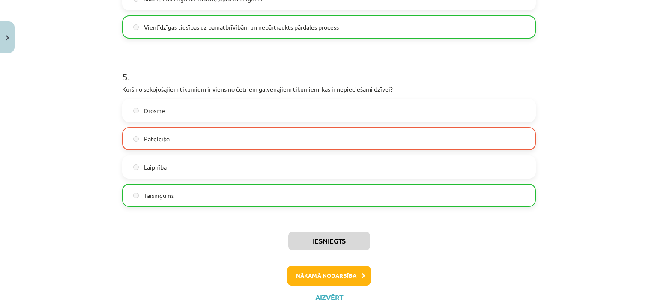
scroll to position [820, 0]
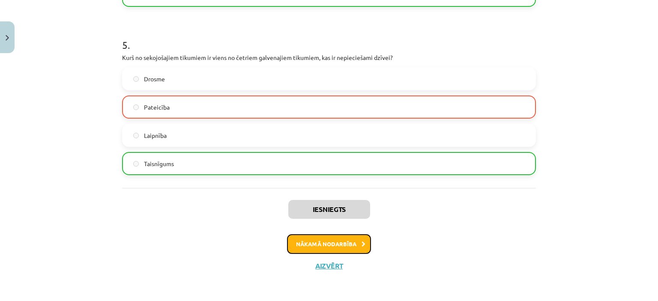
click at [306, 240] on button "Nākamā nodarbība" at bounding box center [329, 244] width 84 height 20
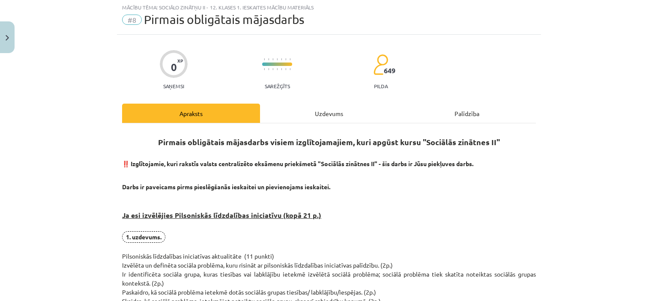
scroll to position [21, 0]
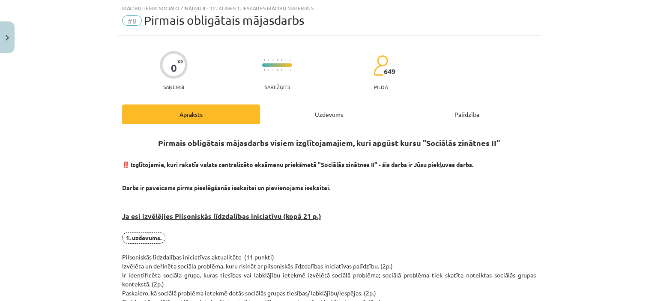
click at [305, 122] on div "Uzdevums" at bounding box center [329, 114] width 138 height 19
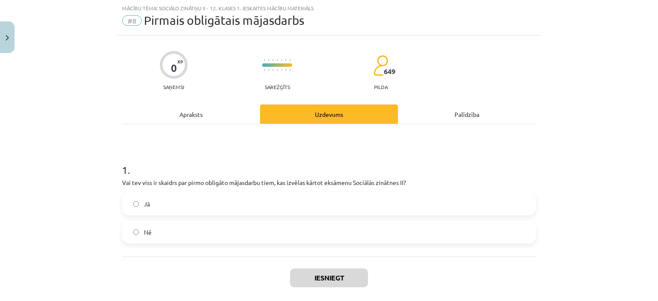
click at [179, 199] on label "Jā" at bounding box center [329, 203] width 412 height 21
click at [317, 275] on button "Iesniegt" at bounding box center [329, 278] width 78 height 19
click at [637, 169] on div "Mācību tēma: Sociālo zinātņu ii - 12. klases 1. ieskaites mācību materiāls #8 P…" at bounding box center [329, 150] width 658 height 301
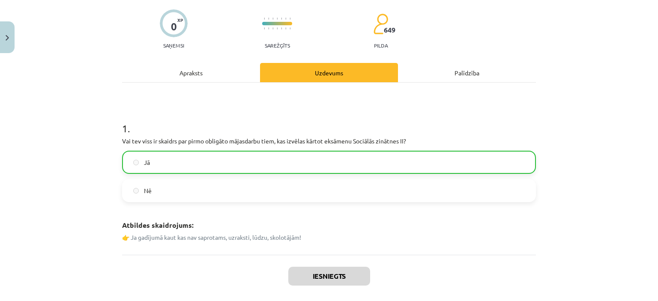
scroll to position [130, 0]
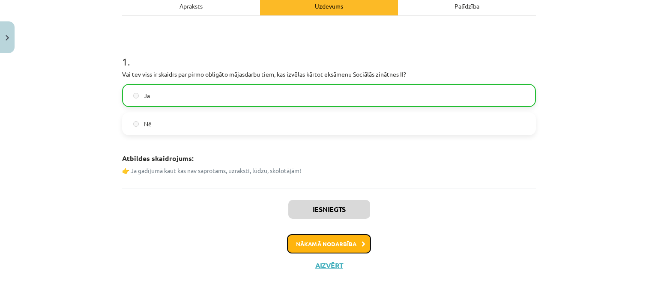
click at [319, 246] on button "Nākamā nodarbība" at bounding box center [329, 244] width 84 height 20
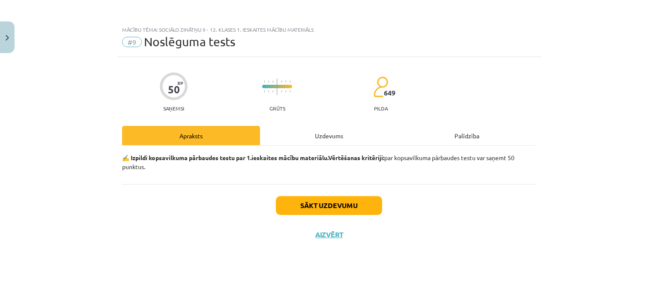
click at [300, 131] on div "Uzdevums" at bounding box center [329, 135] width 138 height 19
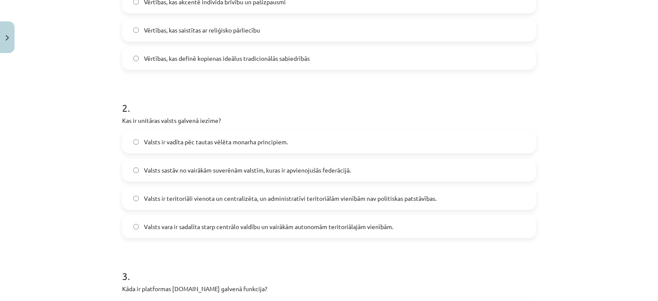
scroll to position [255, 0]
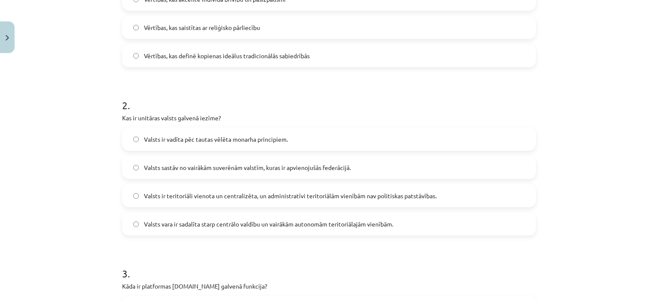
click at [278, 195] on span "Valsts ir teritoriāli vienota un centralizēta, un administratīvi teritoriālām v…" at bounding box center [290, 196] width 293 height 9
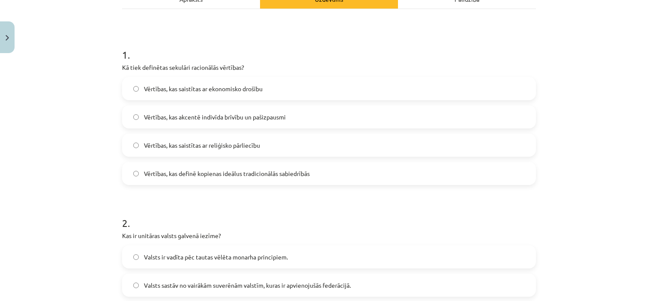
scroll to position [132, 0]
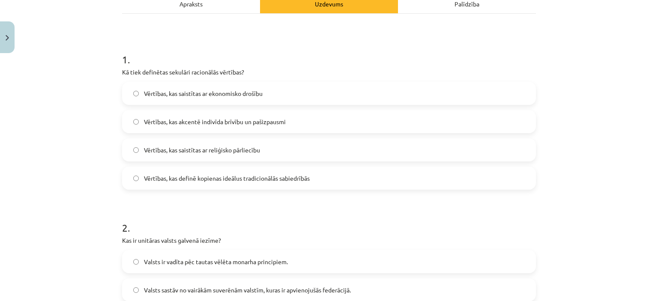
click at [170, 126] on label "Vērtības, kas akcentē indivīda brīvību un pašizpausmi" at bounding box center [329, 121] width 412 height 21
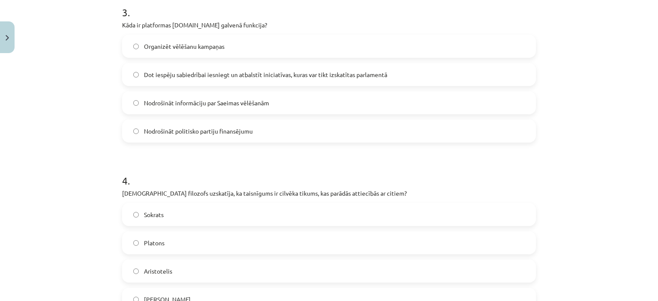
scroll to position [514, 0]
click at [178, 82] on label "Dot iespēju sabiedrībai iesniegt un atbalstīt iniciatīvas, kuras var tikt izska…" at bounding box center [329, 76] width 412 height 21
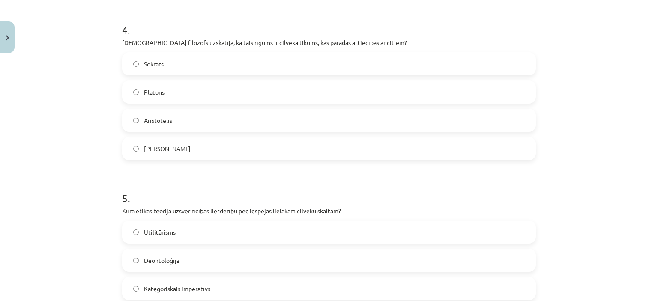
scroll to position [702, 0]
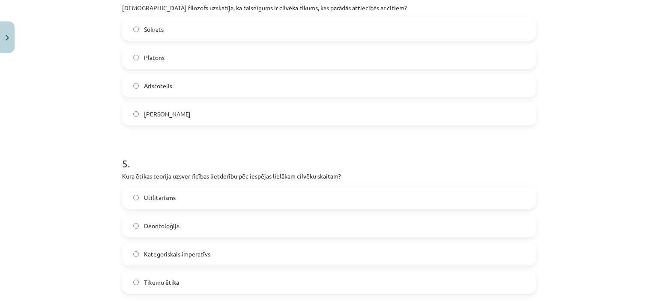
click at [185, 79] on label "Aristotelis" at bounding box center [329, 85] width 412 height 21
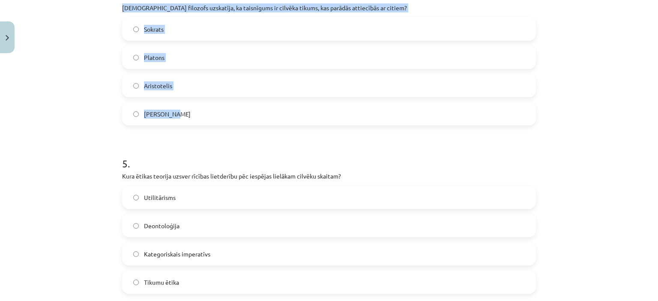
drag, startPoint x: 113, startPoint y: 6, endPoint x: 225, endPoint y: 108, distance: 150.5
click at [225, 108] on div "50 XP Saņemsi Grūts 649 pilda Apraksts Uzdevums Palīdzība 1 . Kā tiek definētas…" at bounding box center [329, 284] width 424 height 1859
copy div "Kurš filozofs uzskatīja, ka taisnīgums ir cilvēka tikums, kas parādās attiecībā…"
click at [117, 52] on div "50 XP Saņemsi Grūts 649 pilda Apraksts Uzdevums Palīdzība 1 . Kā tiek definētas…" at bounding box center [329, 284] width 424 height 1859
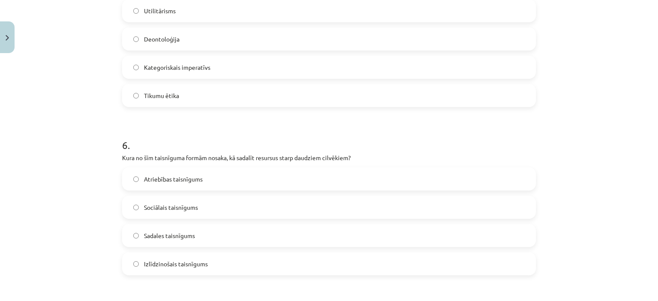
scroll to position [856, 0]
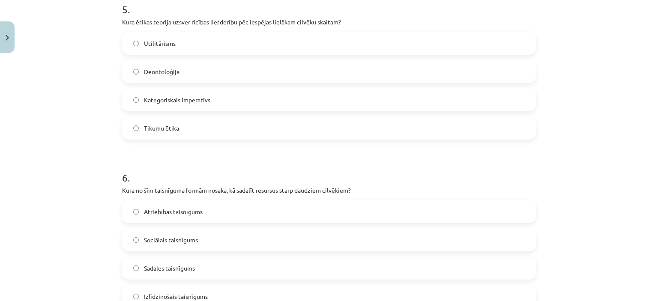
click at [173, 98] on span "Kategoriskais imperatīvs" at bounding box center [177, 100] width 66 height 9
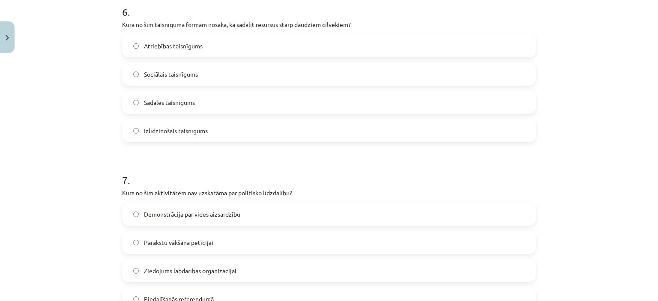
scroll to position [1020, 0]
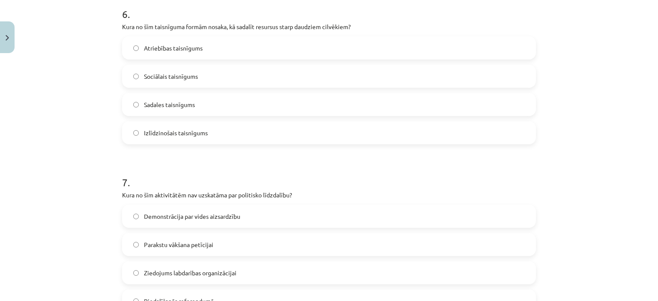
click at [174, 51] on span "Atriebības taisnīgums" at bounding box center [173, 48] width 59 height 9
click at [177, 69] on label "Sociālais taisnīgums" at bounding box center [329, 76] width 412 height 21
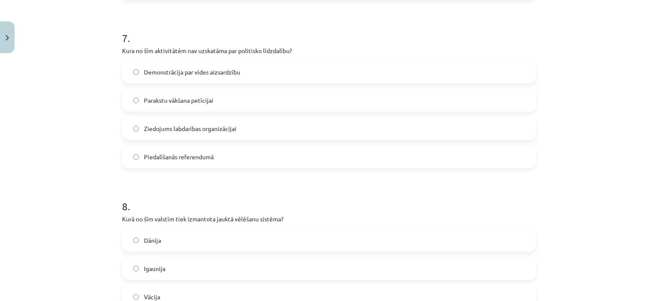
scroll to position [1167, 0]
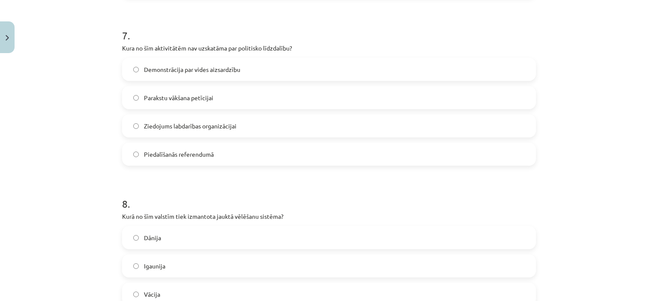
click at [175, 73] on span "Demonstrācija par vides aizsardzību" at bounding box center [192, 69] width 96 height 9
click at [189, 122] on span "Ziedojums labdarības organizācijai" at bounding box center [190, 126] width 93 height 9
click at [159, 70] on span "Demonstrācija par vides aizsardzību" at bounding box center [192, 69] width 96 height 9
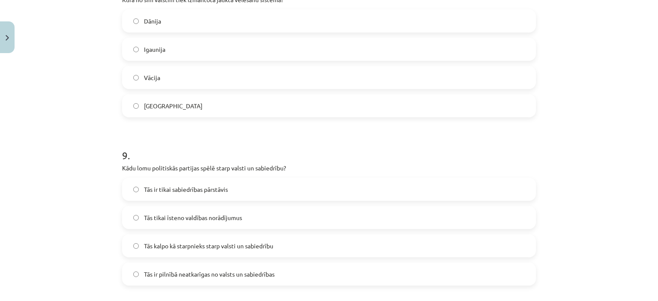
scroll to position [1362, 0]
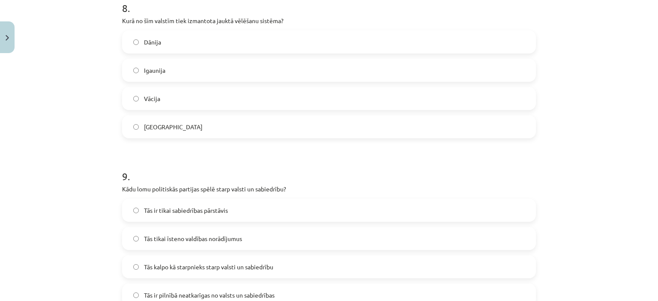
click at [148, 130] on span "ASV" at bounding box center [173, 127] width 59 height 9
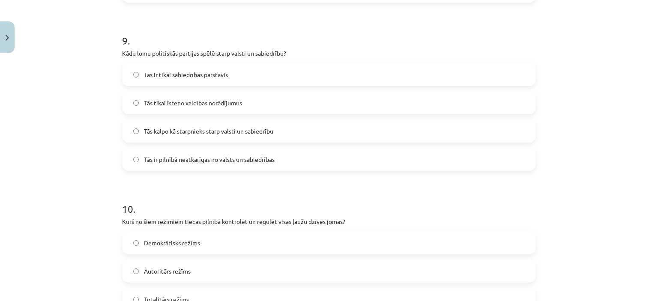
scroll to position [1507, 0]
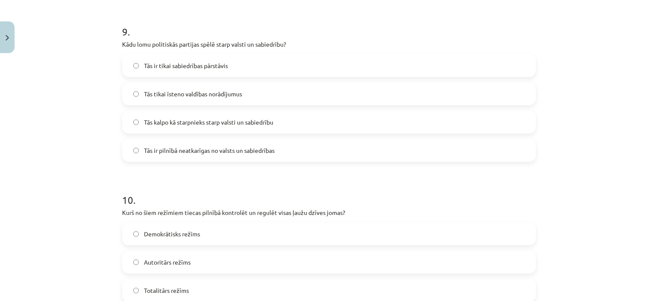
click at [164, 127] on label "Tās kalpo kā starpnieks starp valsti un sabiedrību" at bounding box center [329, 121] width 412 height 21
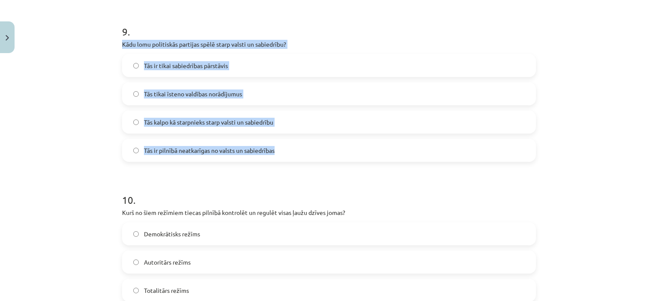
drag, startPoint x: 113, startPoint y: 43, endPoint x: 303, endPoint y: 152, distance: 219.2
copy div "Kādu lomu politiskās partijas spēlē starp valsti un sabiedrību? Tās ir tikai sa…"
click at [110, 39] on div "Mācību tēma: Sociālo zinātņu ii - 12. klases 1. ieskaites mācību materiāls #9 N…" at bounding box center [329, 150] width 658 height 301
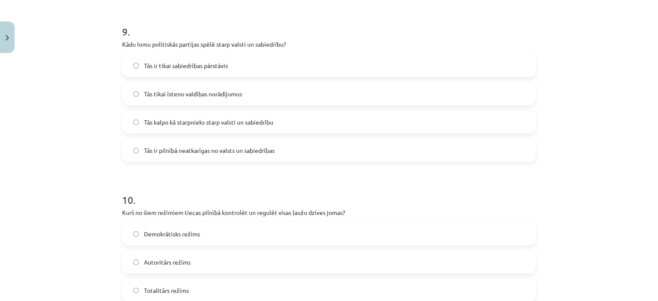
scroll to position [1635, 0]
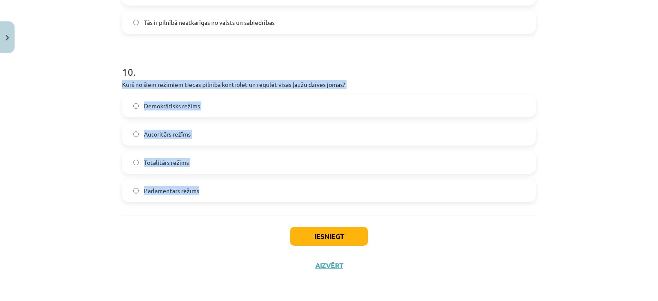
drag, startPoint x: 115, startPoint y: 87, endPoint x: 219, endPoint y: 193, distance: 149.4
copy div "Kurš no šiem režīmiem tiecas pilnībā kontrolēt un regulēt visas ļaužu dzīves jo…"
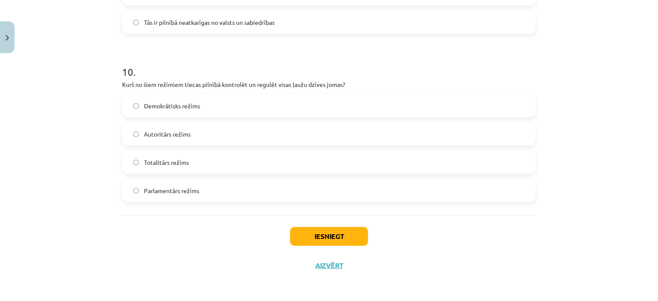
click at [71, 59] on div "Mācību tēma: Sociālo zinātņu ii - 12. klases 1. ieskaites mācību materiāls #9 N…" at bounding box center [329, 150] width 658 height 301
click at [162, 196] on label "Parlamentārs režīms" at bounding box center [329, 190] width 412 height 21
click at [186, 164] on label "Totalitārs režīms" at bounding box center [329, 162] width 412 height 21
click at [342, 236] on button "Iesniegt" at bounding box center [329, 236] width 78 height 19
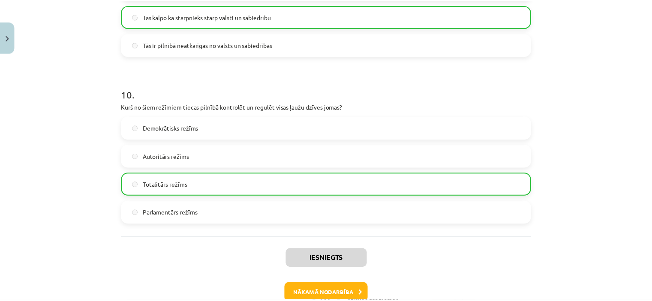
scroll to position [1662, 0]
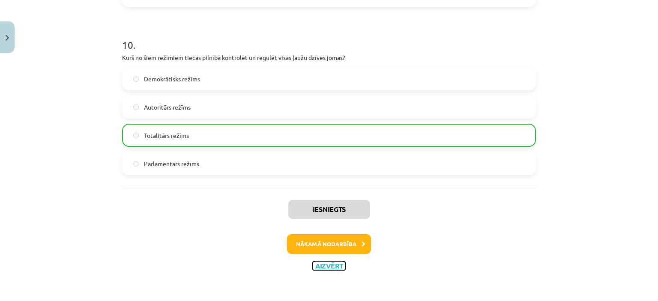
click at [330, 264] on button "Aizvērt" at bounding box center [329, 266] width 33 height 9
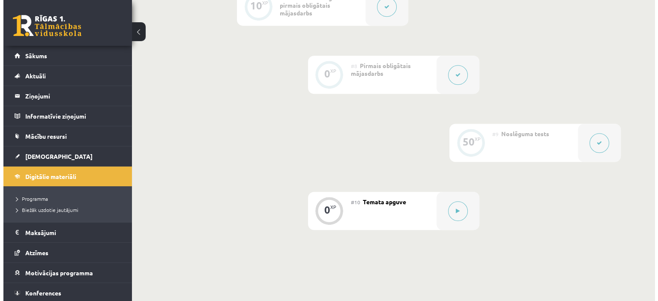
scroll to position [660, 0]
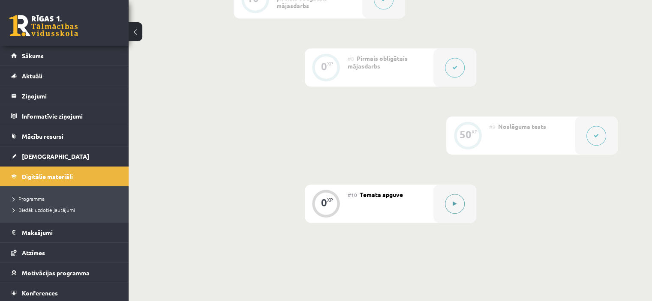
click at [442, 205] on div at bounding box center [454, 204] width 43 height 38
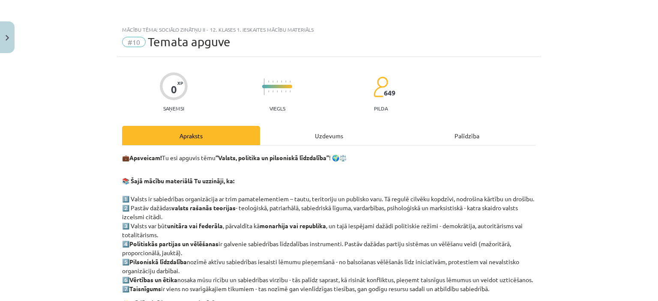
click at [331, 126] on div "Uzdevums" at bounding box center [329, 135] width 138 height 19
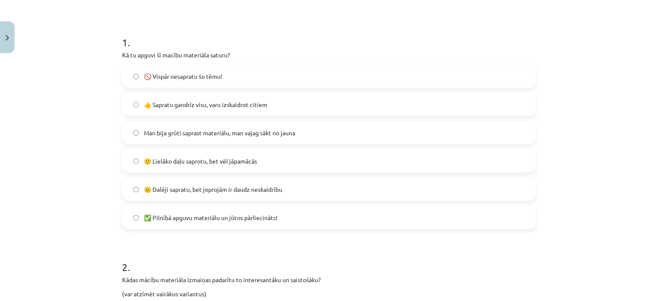
scroll to position [147, 0]
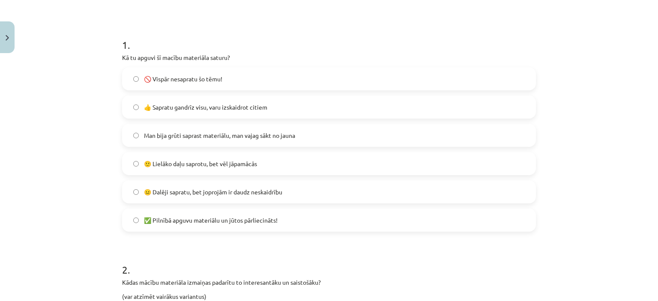
click at [201, 86] on label "🚫 Vispār nesapratu šo tēmu!" at bounding box center [329, 78] width 412 height 21
click at [164, 108] on span "👍 Sapratu gandrīz visu, varu izskaidrot citiem" at bounding box center [205, 107] width 123 height 9
click at [306, 164] on label "🙂 Lielāko daļu saprotu, bet vēl jāpamācās" at bounding box center [329, 163] width 412 height 21
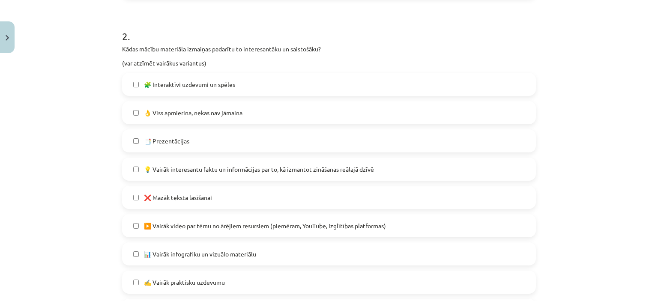
scroll to position [382, 0]
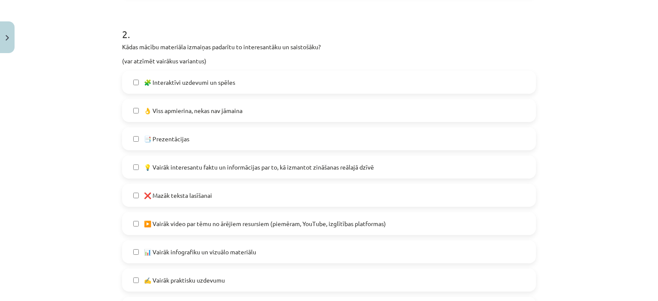
click at [171, 114] on span "👌 Viss apmierina, nekas nav jāmaina" at bounding box center [193, 110] width 99 height 9
click at [171, 138] on span "📑 Prezentācijas" at bounding box center [166, 139] width 45 height 9
click at [189, 152] on div "🧩 Interaktīvi uzdevumi un spēles 👌 Viss apmierina, nekas nav jāmaina 📑 Prezentā…" at bounding box center [329, 210] width 414 height 278
click at [187, 141] on label "📑 Prezentācijas" at bounding box center [329, 138] width 412 height 21
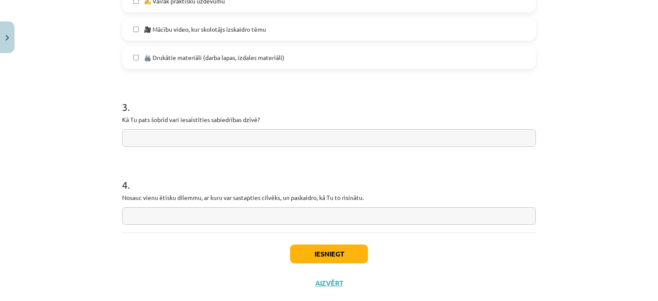
scroll to position [679, 0]
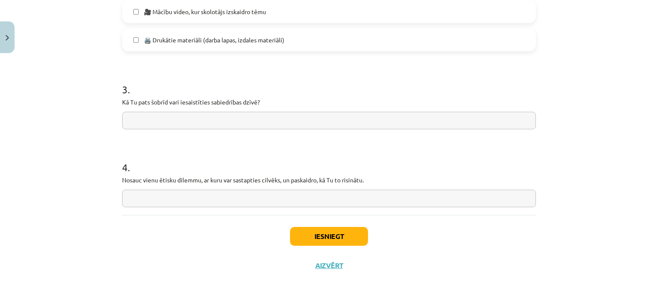
click at [191, 114] on input "text" at bounding box center [329, 121] width 414 height 18
click at [322, 243] on button "Iesniegt" at bounding box center [329, 236] width 78 height 19
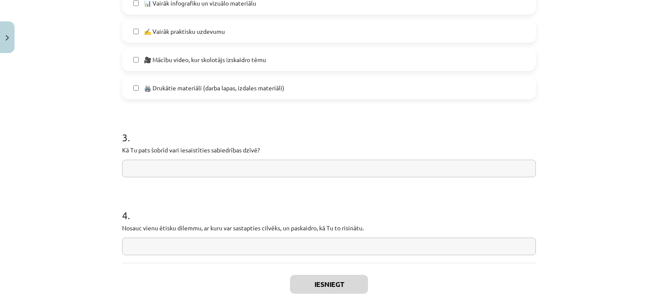
scroll to position [645, 0]
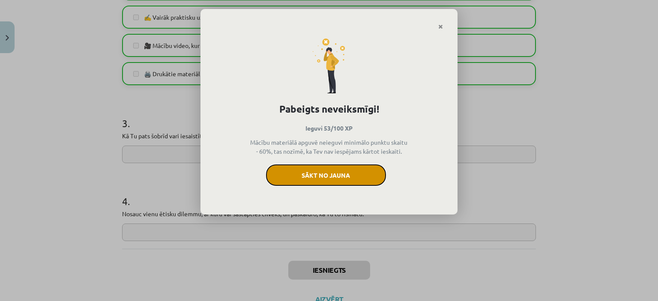
click at [333, 177] on button "Sākt no jauna" at bounding box center [326, 175] width 120 height 21
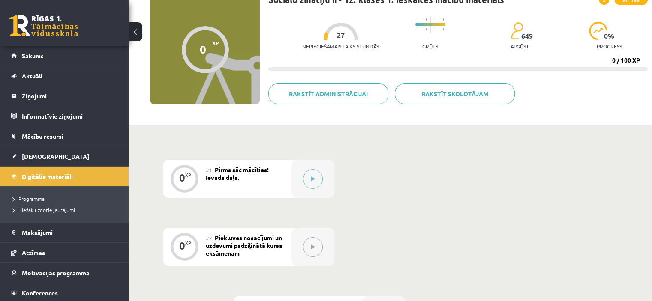
scroll to position [70, 0]
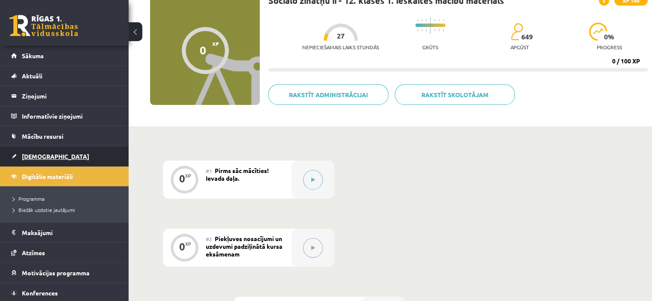
click at [14, 156] on link "[DEMOGRAPHIC_DATA]" at bounding box center [64, 157] width 107 height 20
